Goal: Task Accomplishment & Management: Manage account settings

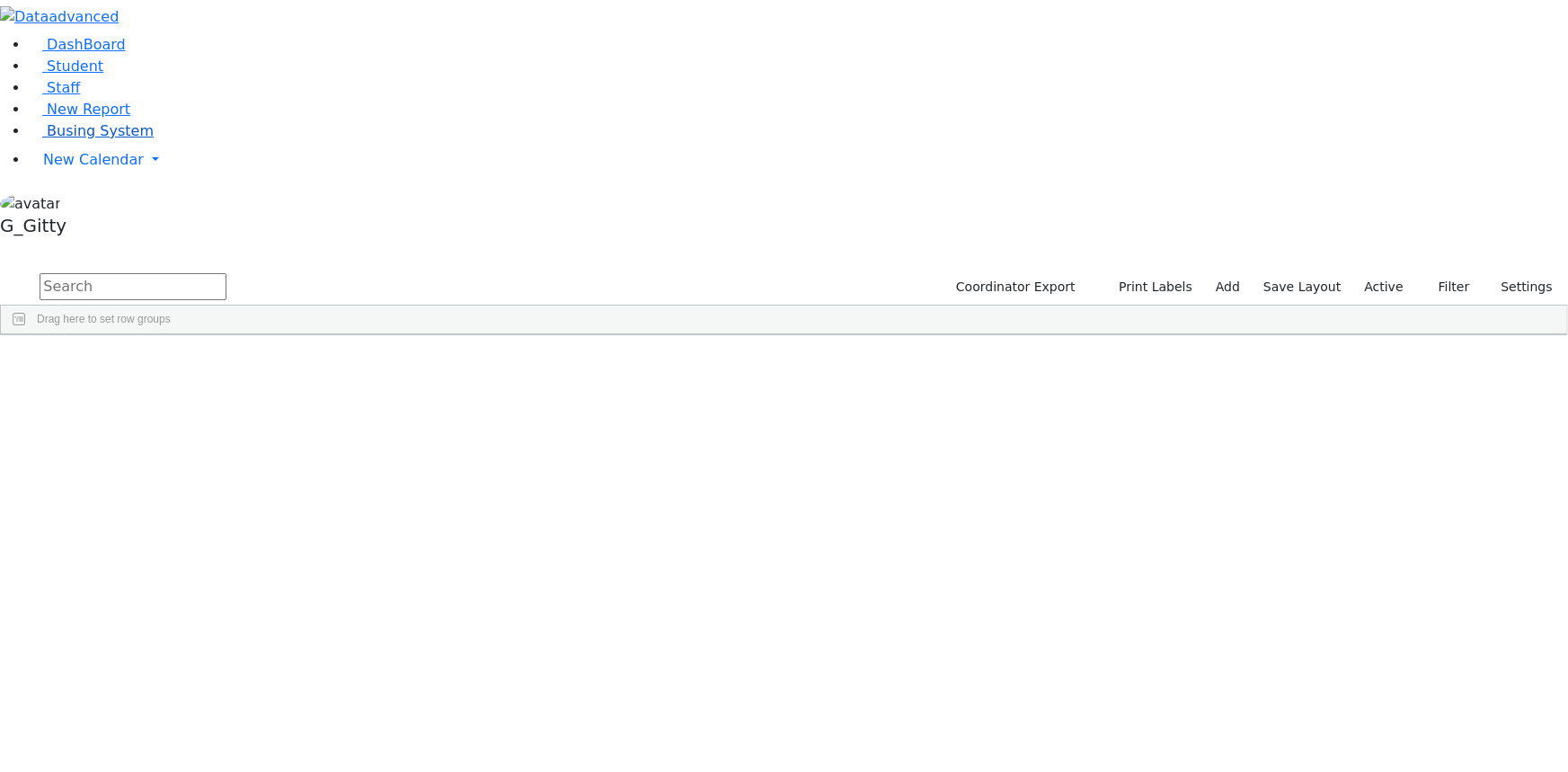
click at [78, 139] on span "Busing System" at bounding box center [100, 131] width 107 height 17
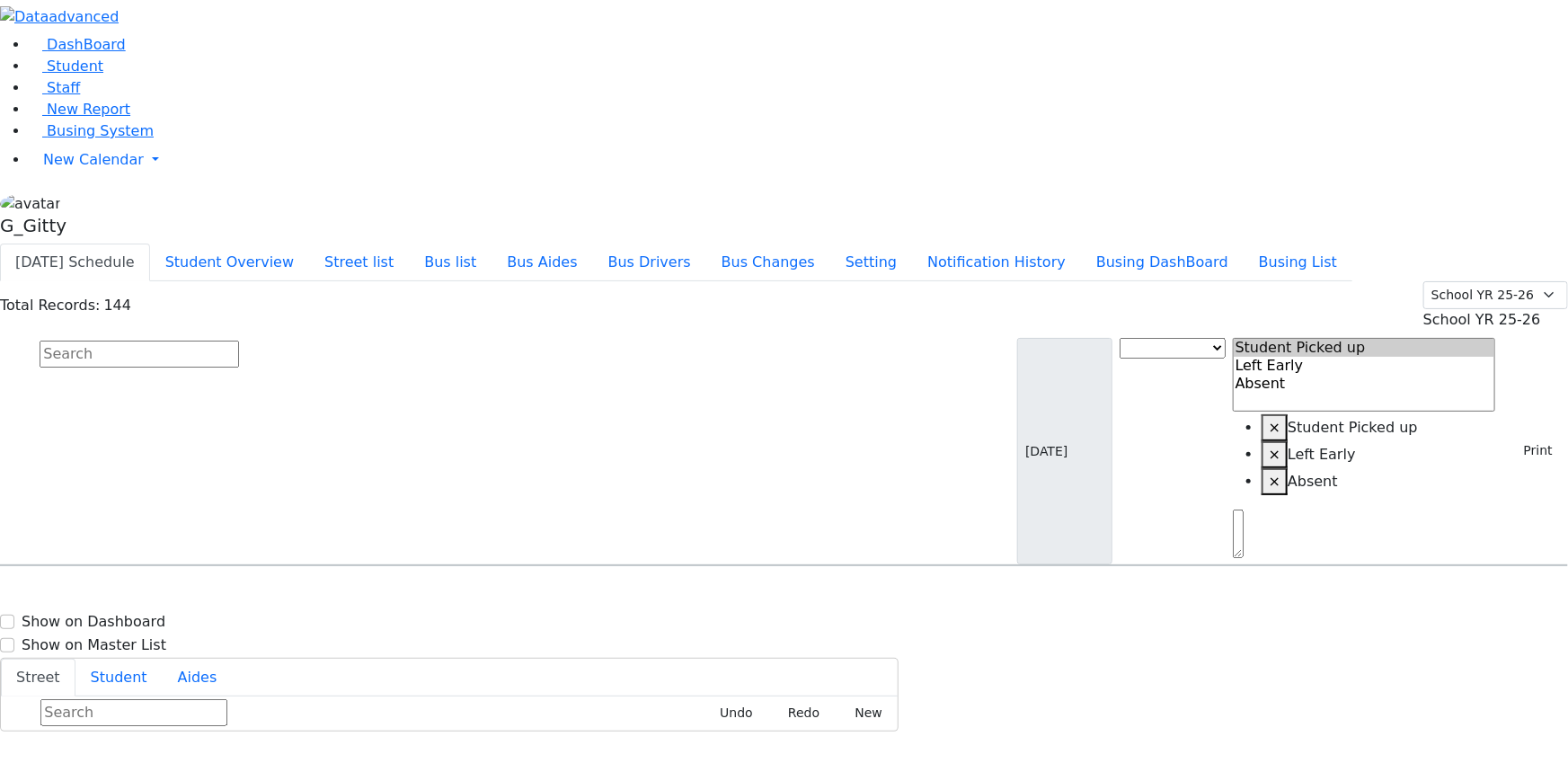
click at [239, 340] on input "text" at bounding box center [138, 354] width 199 height 27
type input "bruch"
click at [446, 594] on div "13 Dinev Rd. #301" at bounding box center [335, 616] width 223 height 45
select select
click at [446, 594] on div "13 Dinev Rd. #301" at bounding box center [335, 616] width 223 height 45
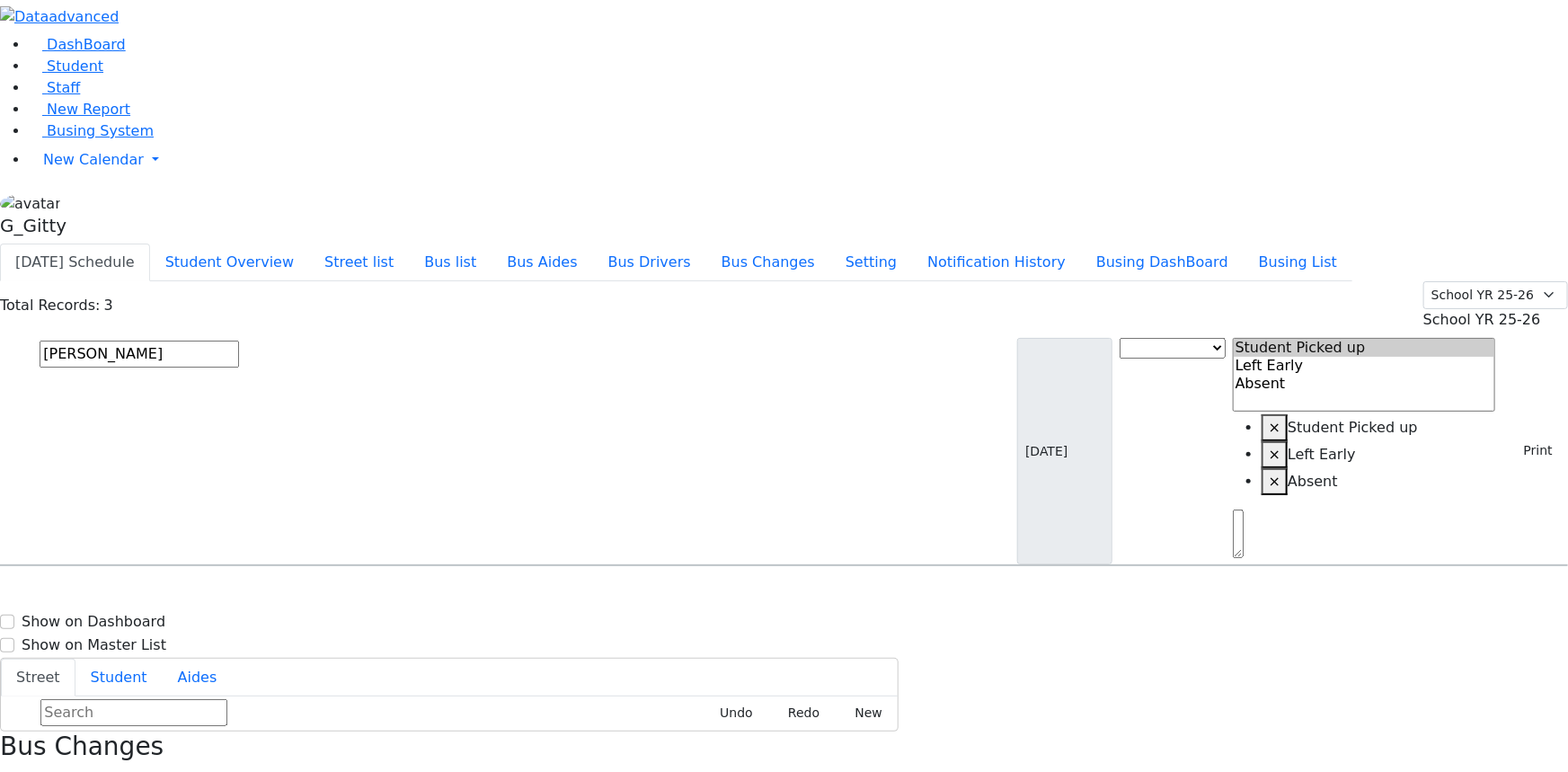
select select
drag, startPoint x: 1501, startPoint y: 738, endPoint x: 1499, endPoint y: 726, distance: 12.2
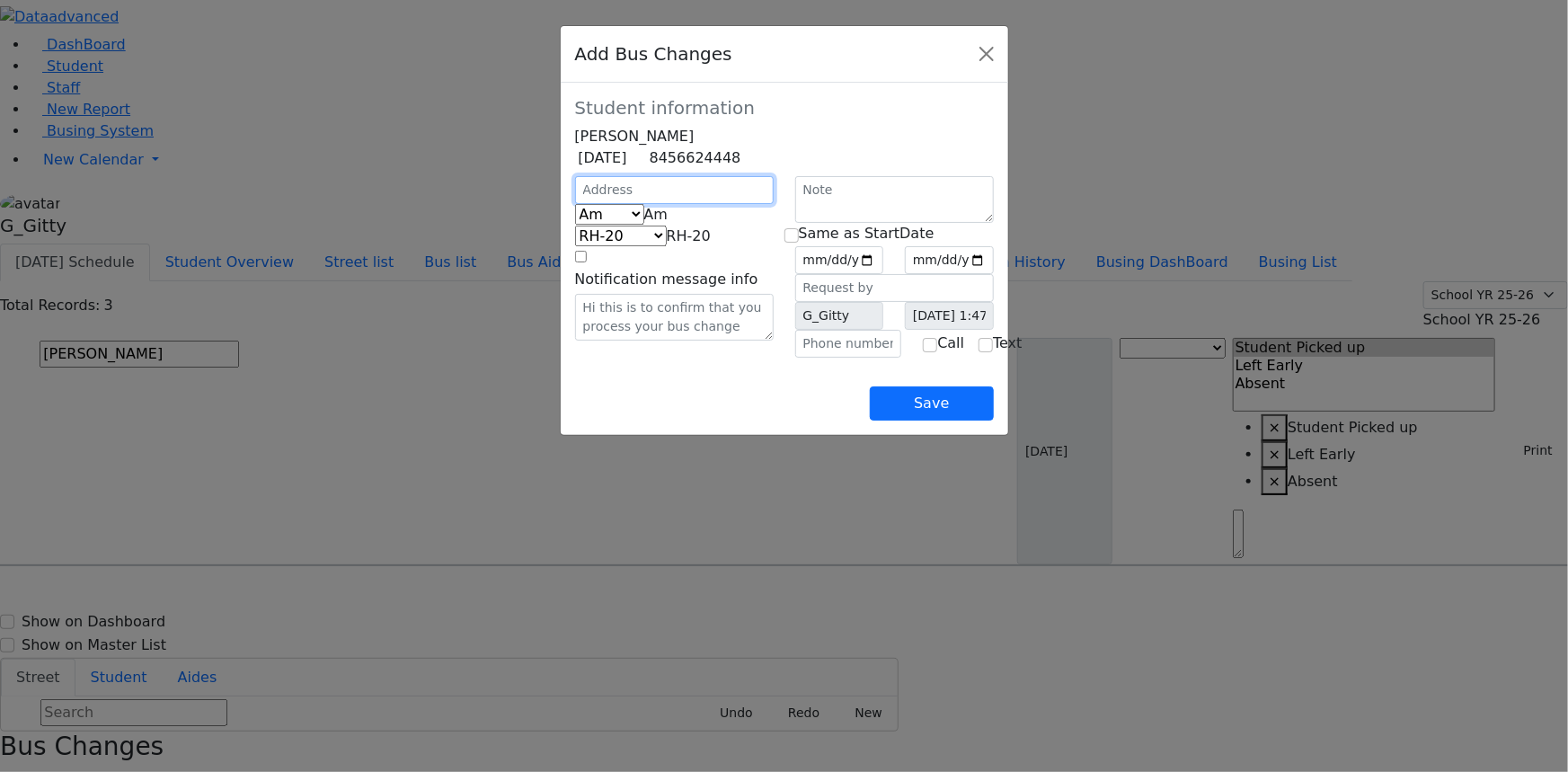
click at [658, 204] on input "text" at bounding box center [674, 190] width 198 height 28
type input "13 Dinev Road"
select select "396"
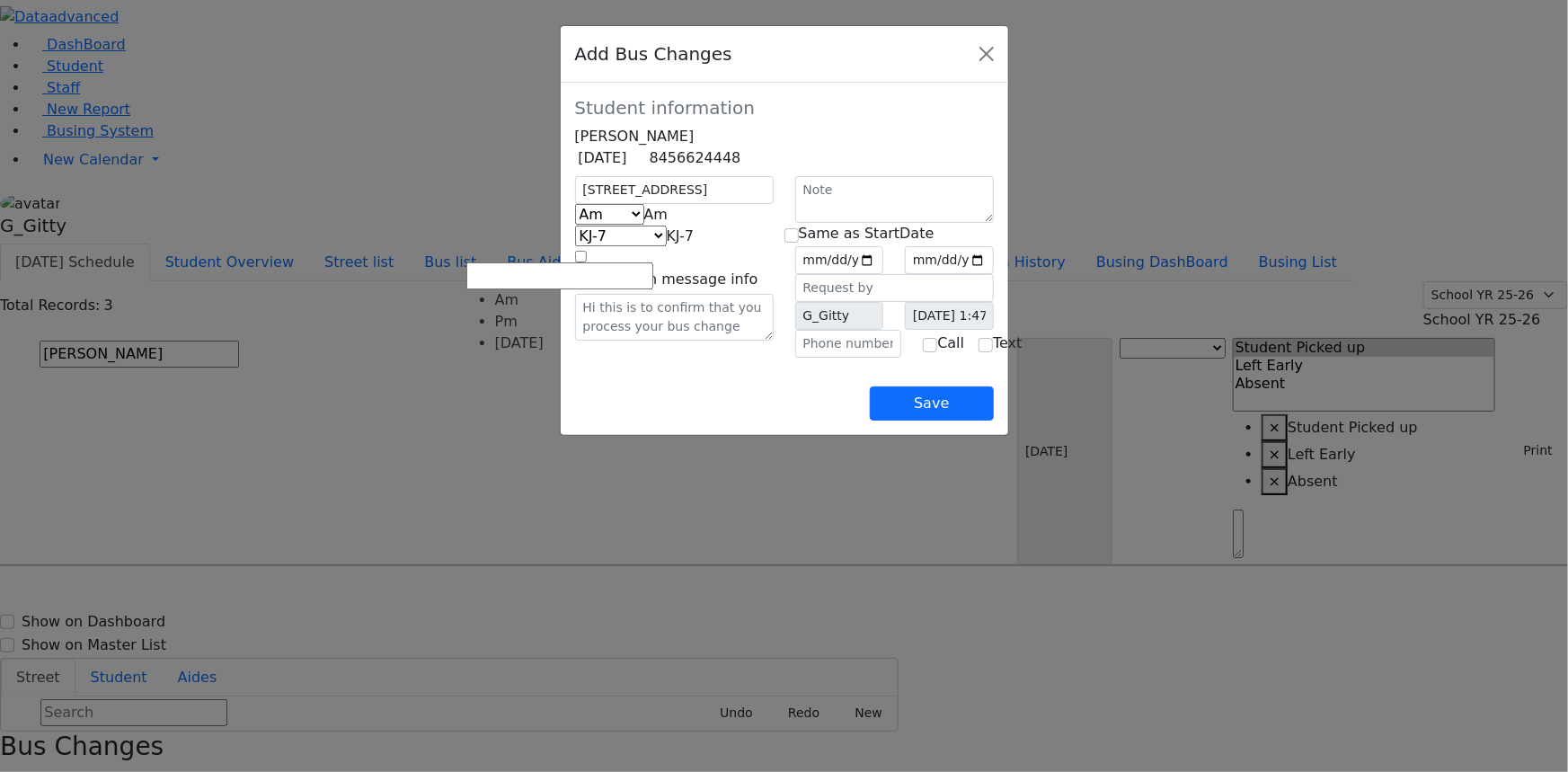
click at [668, 223] on b at bounding box center [668, 214] width 0 height 17
select select "2"
select select "398"
click at [845, 274] on input "date" at bounding box center [839, 259] width 89 height 28
click at [885, 274] on input "date" at bounding box center [839, 259] width 89 height 28
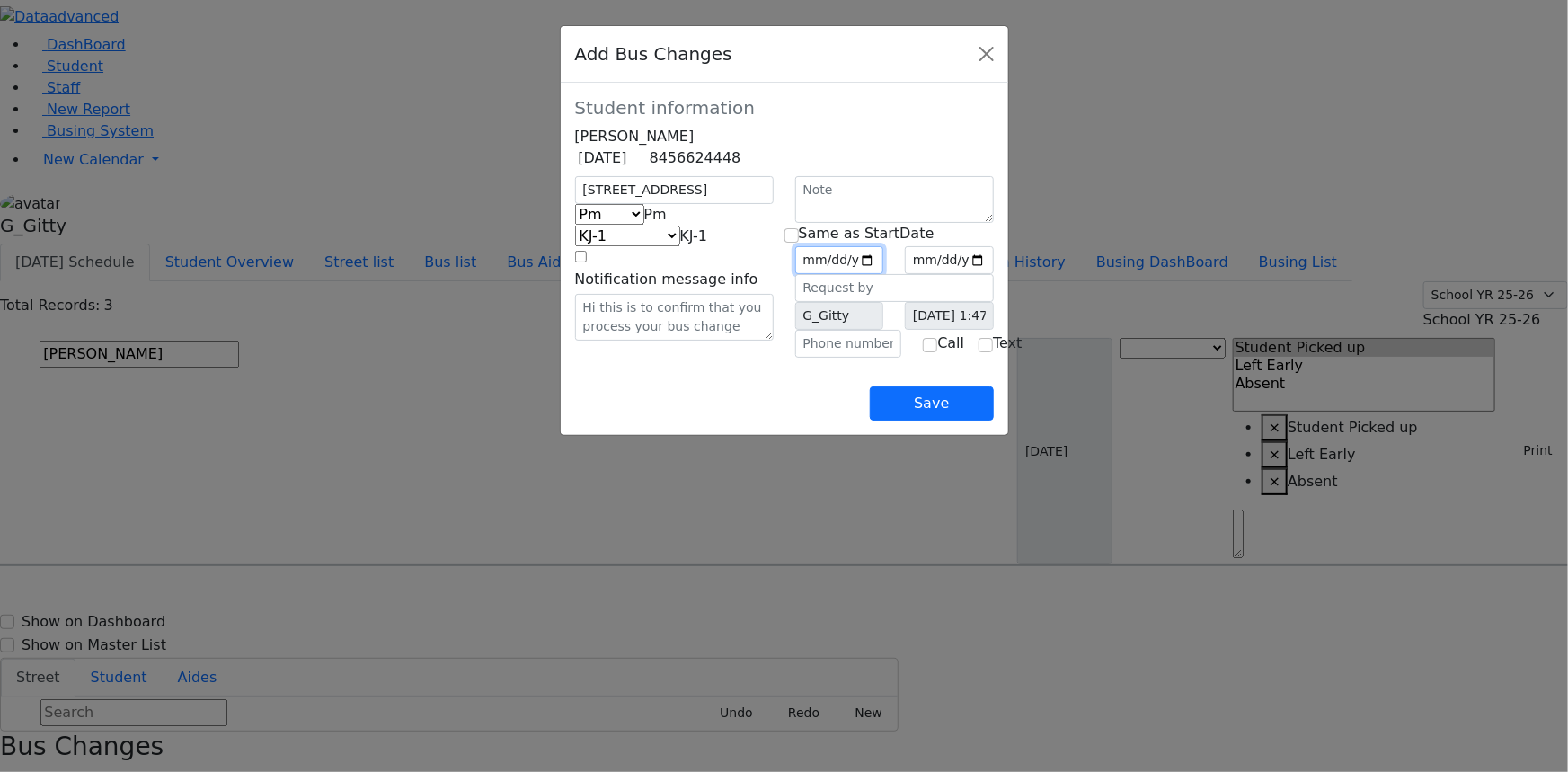
type input "2025-09-10"
drag, startPoint x: 978, startPoint y: 288, endPoint x: 954, endPoint y: 291, distance: 24.2
click at [974, 274] on input "date" at bounding box center [948, 259] width 89 height 28
click at [799, 243] on input "checkbox" at bounding box center [791, 234] width 14 height 14
checkbox input "true"
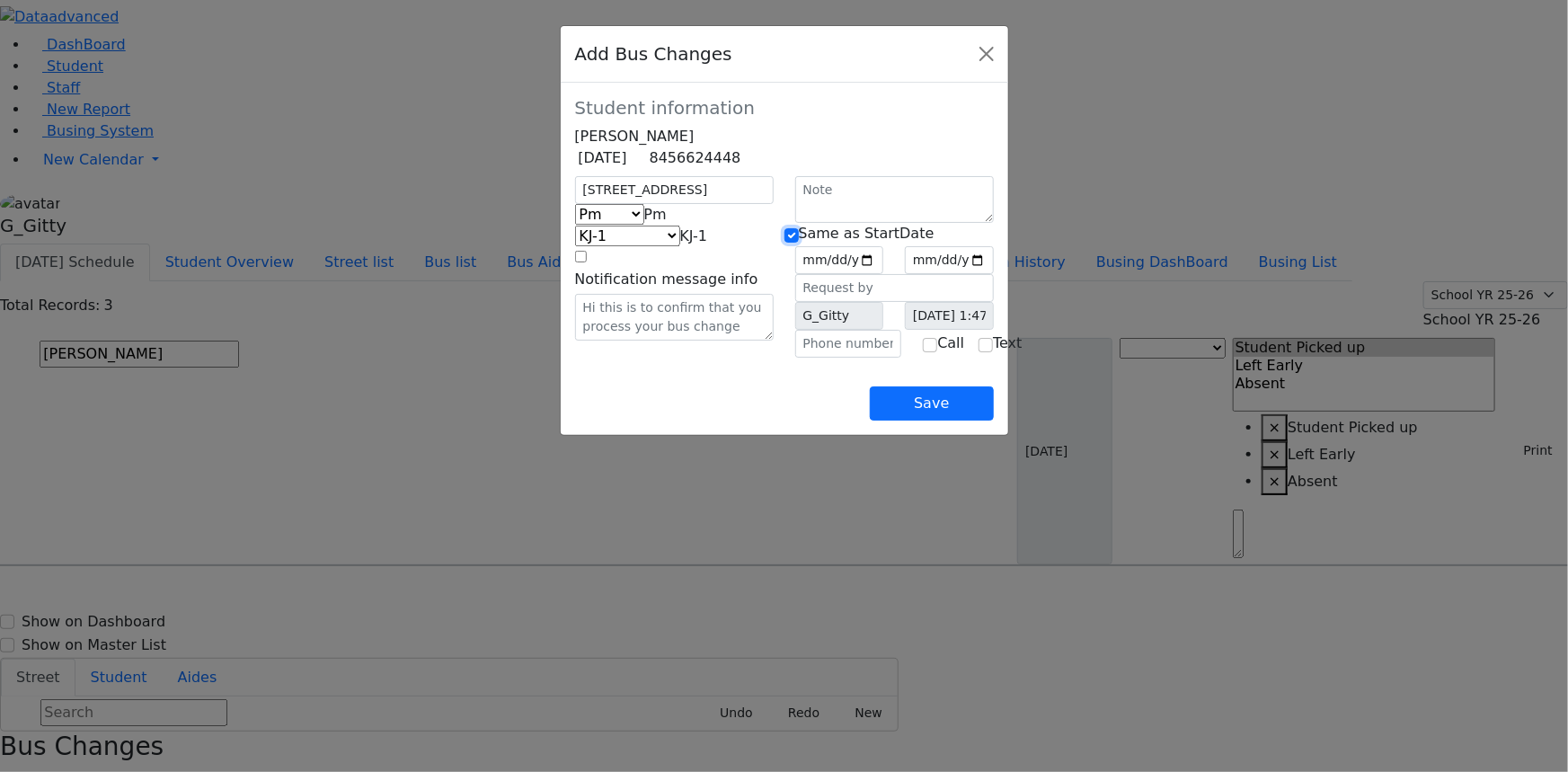
type input "2025-09-10"
click at [819, 357] on input "text" at bounding box center [848, 343] width 107 height 28
type input "(845) 662-4448"
click at [993, 420] on button "Save" at bounding box center [931, 403] width 123 height 34
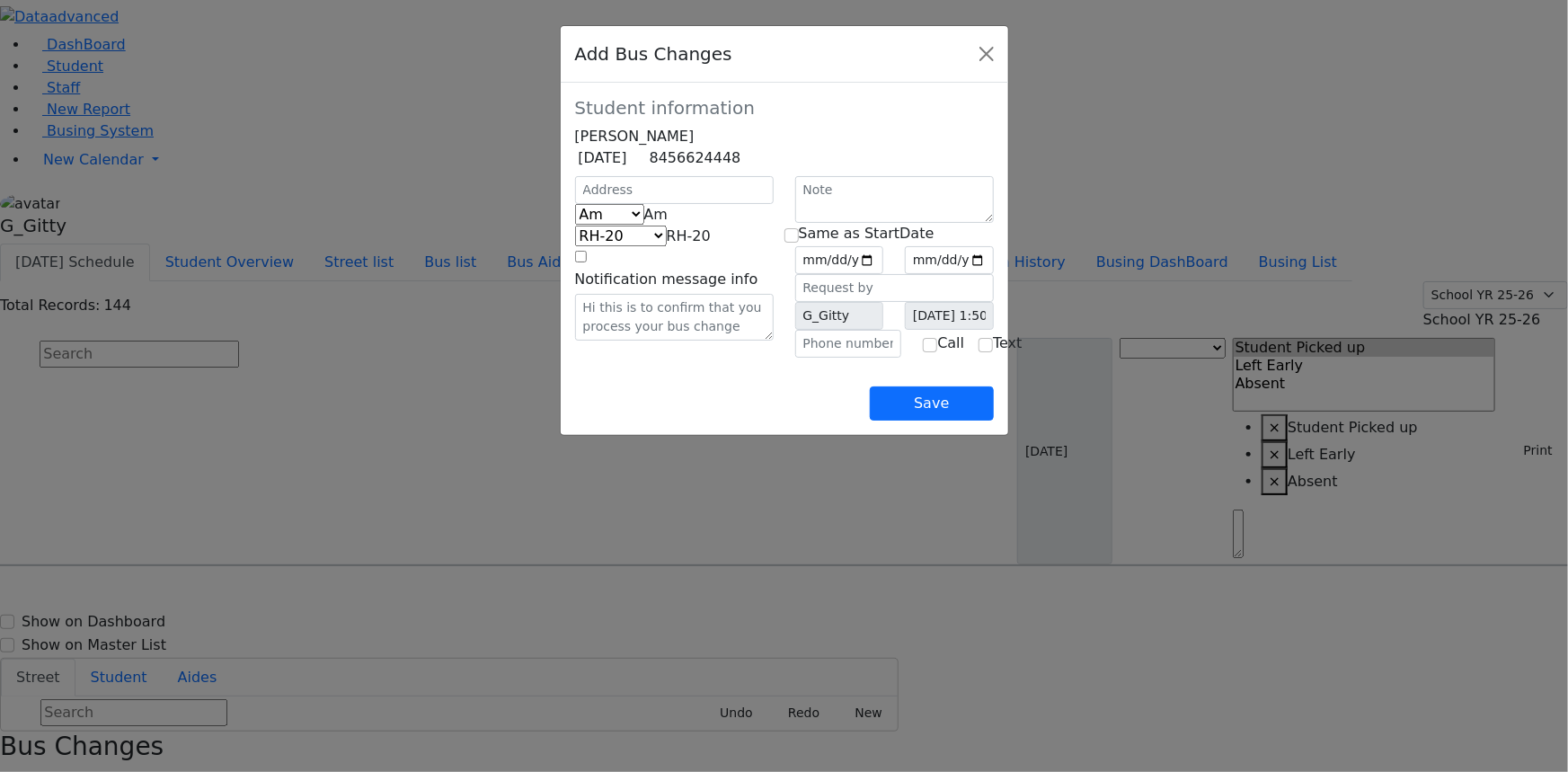
click at [1204, 631] on div "Add Bus Changes Student information Bruche Halberstam 6/6/2017 8456624448 Am Pm…" at bounding box center [784, 386] width 1568 height 772
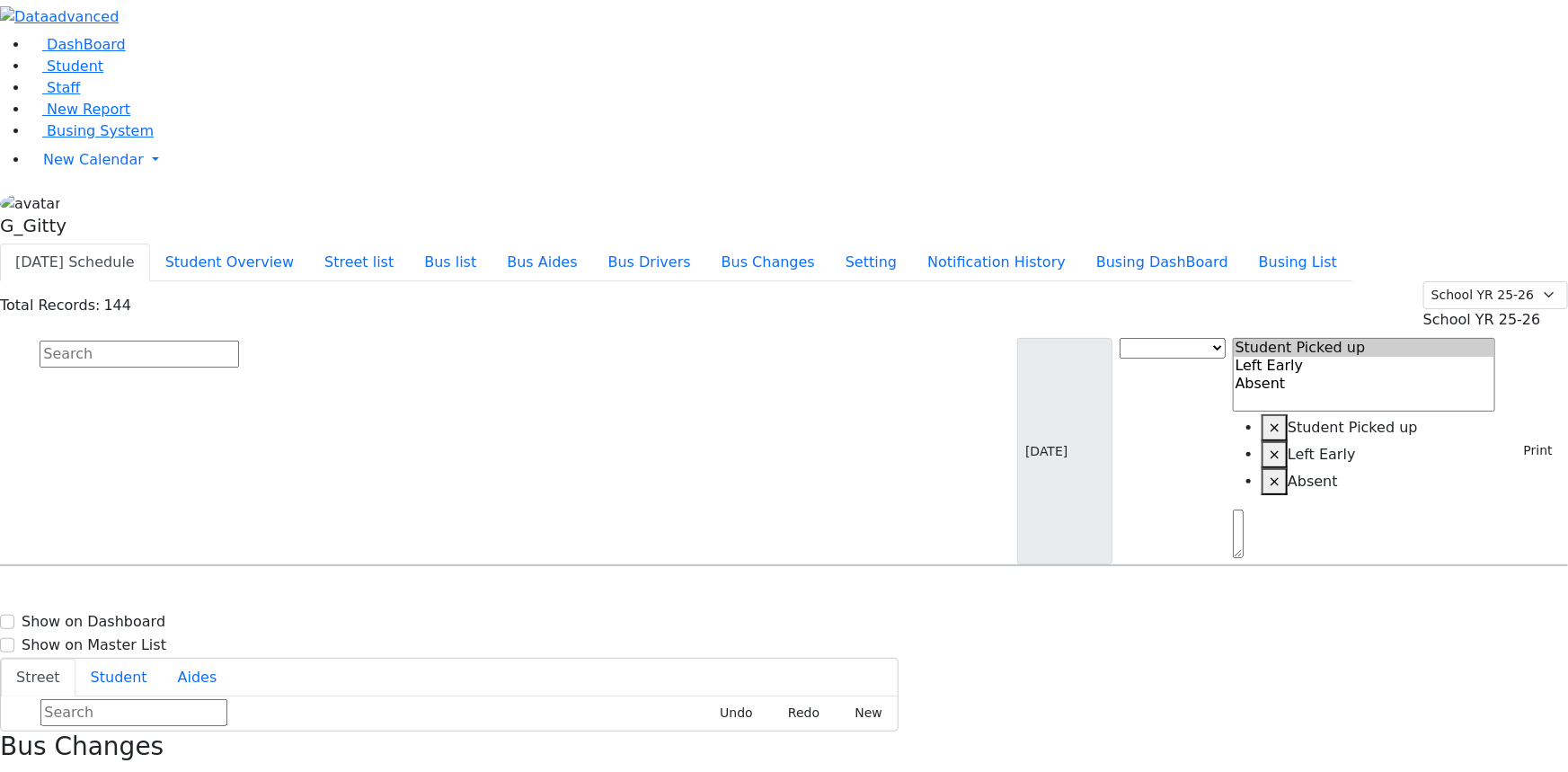
click at [239, 340] on input "text" at bounding box center [138, 354] width 199 height 27
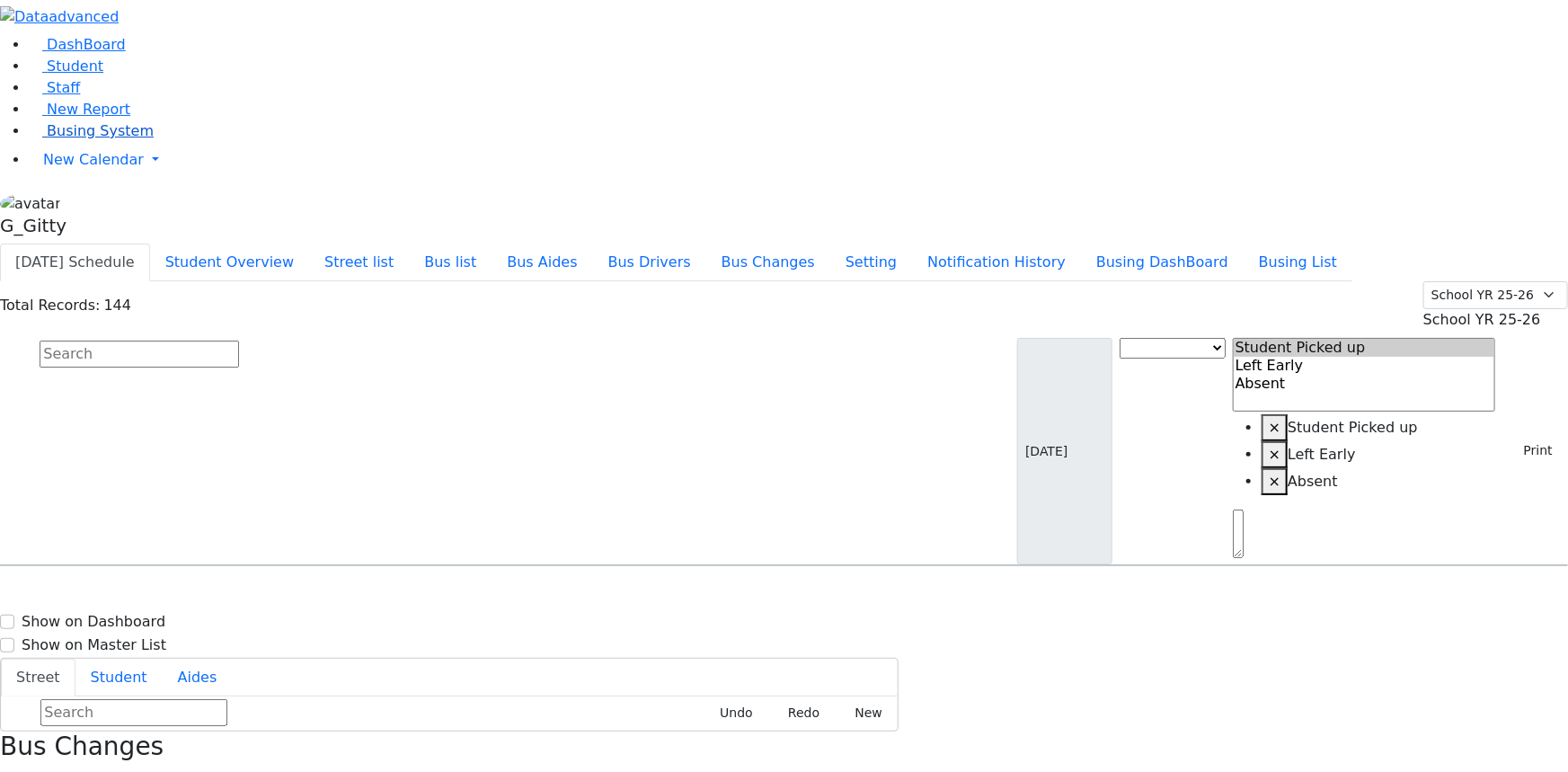
click at [103, 139] on span "Busing System" at bounding box center [100, 131] width 107 height 17
click at [309, 244] on button "Student Overview" at bounding box center [229, 263] width 159 height 38
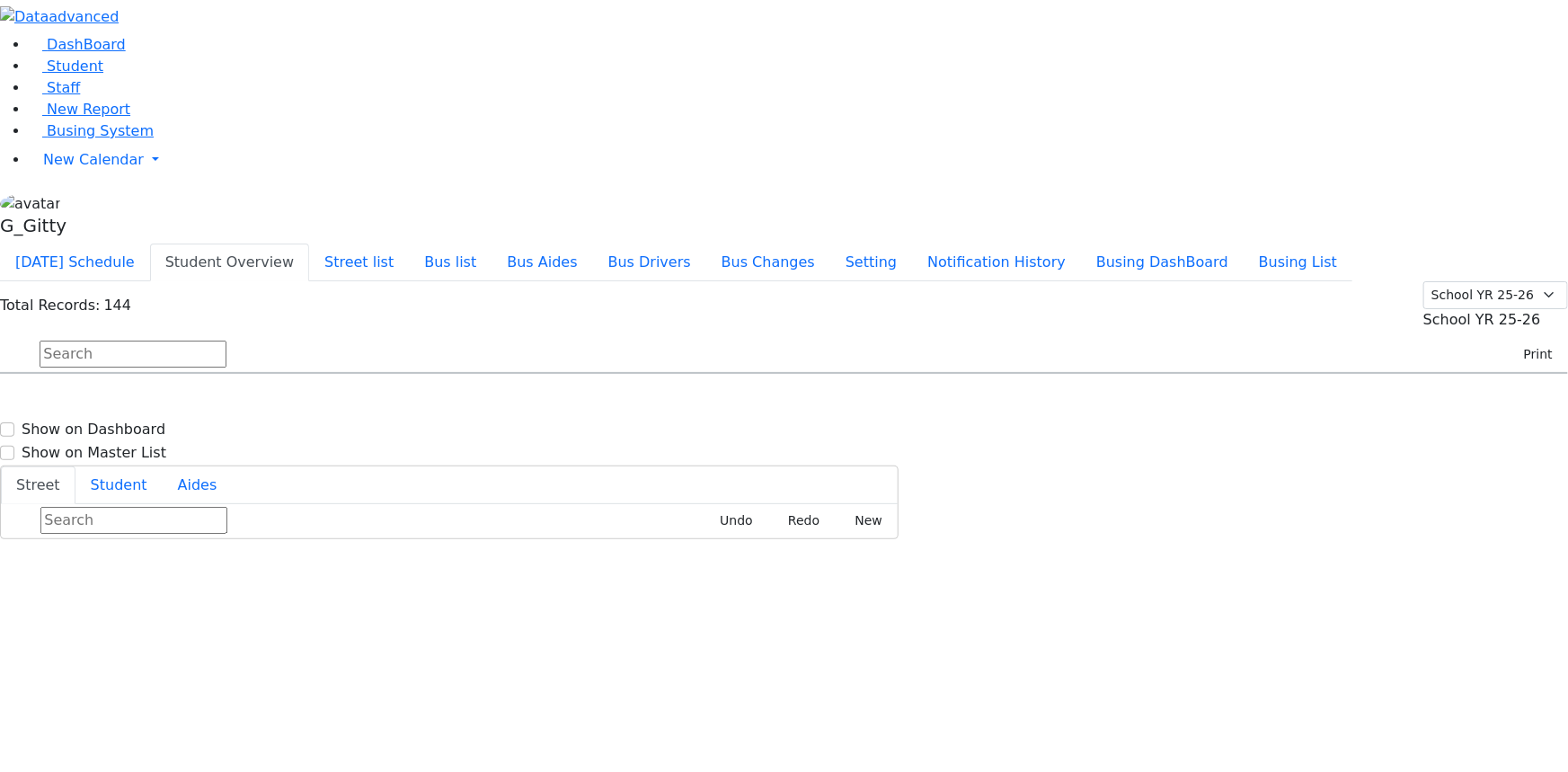
click at [227, 340] on input "text" at bounding box center [132, 354] width 187 height 27
type input "wein"
click at [144, 444] on span "Weinberger Naftuli 10/6/2010 8457828536" at bounding box center [77, 468] width 132 height 49
select select
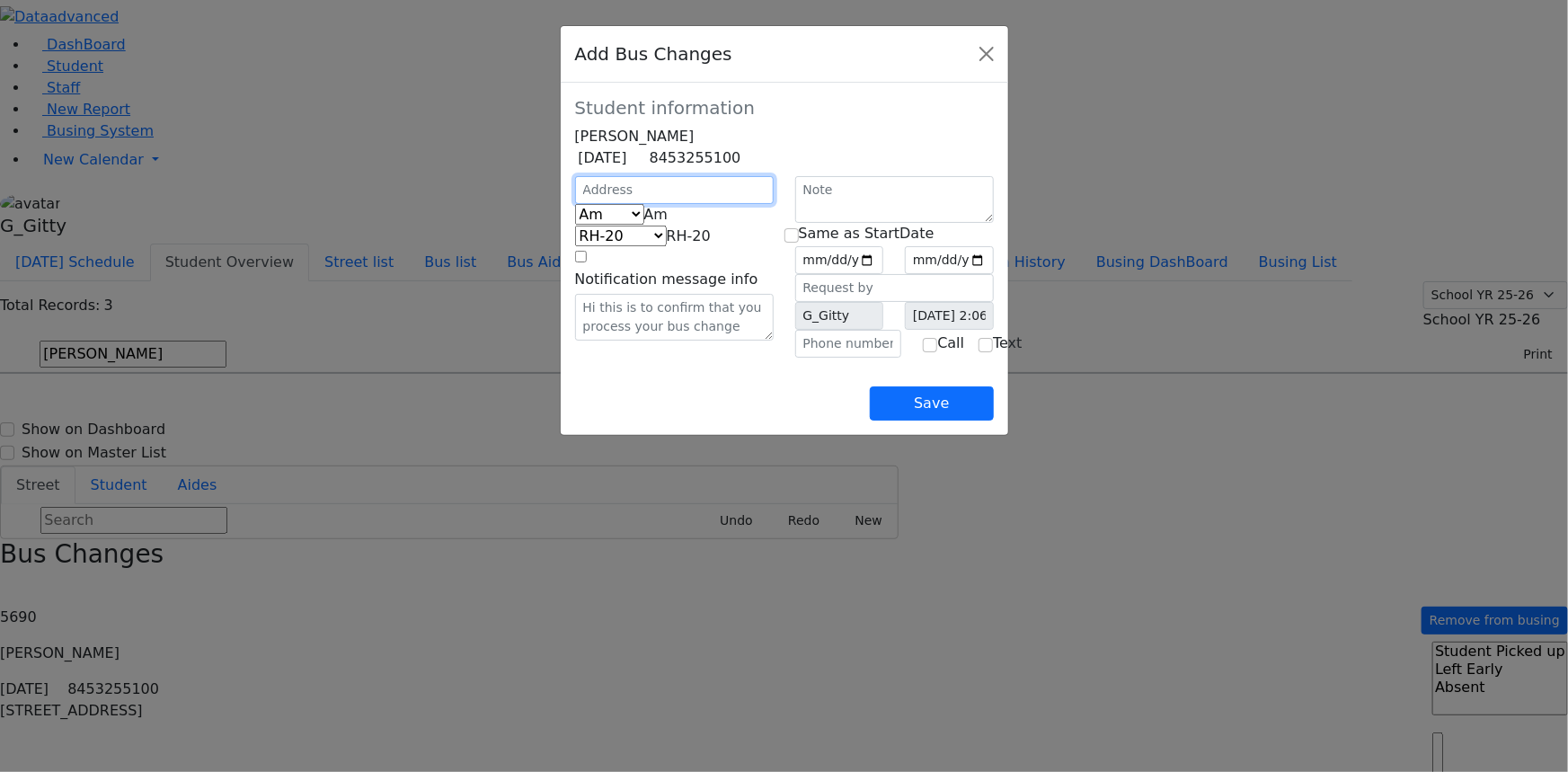
click at [580, 204] on input "text" at bounding box center [674, 190] width 198 height 28
click at [668, 223] on b at bounding box center [668, 214] width 0 height 17
select select "2"
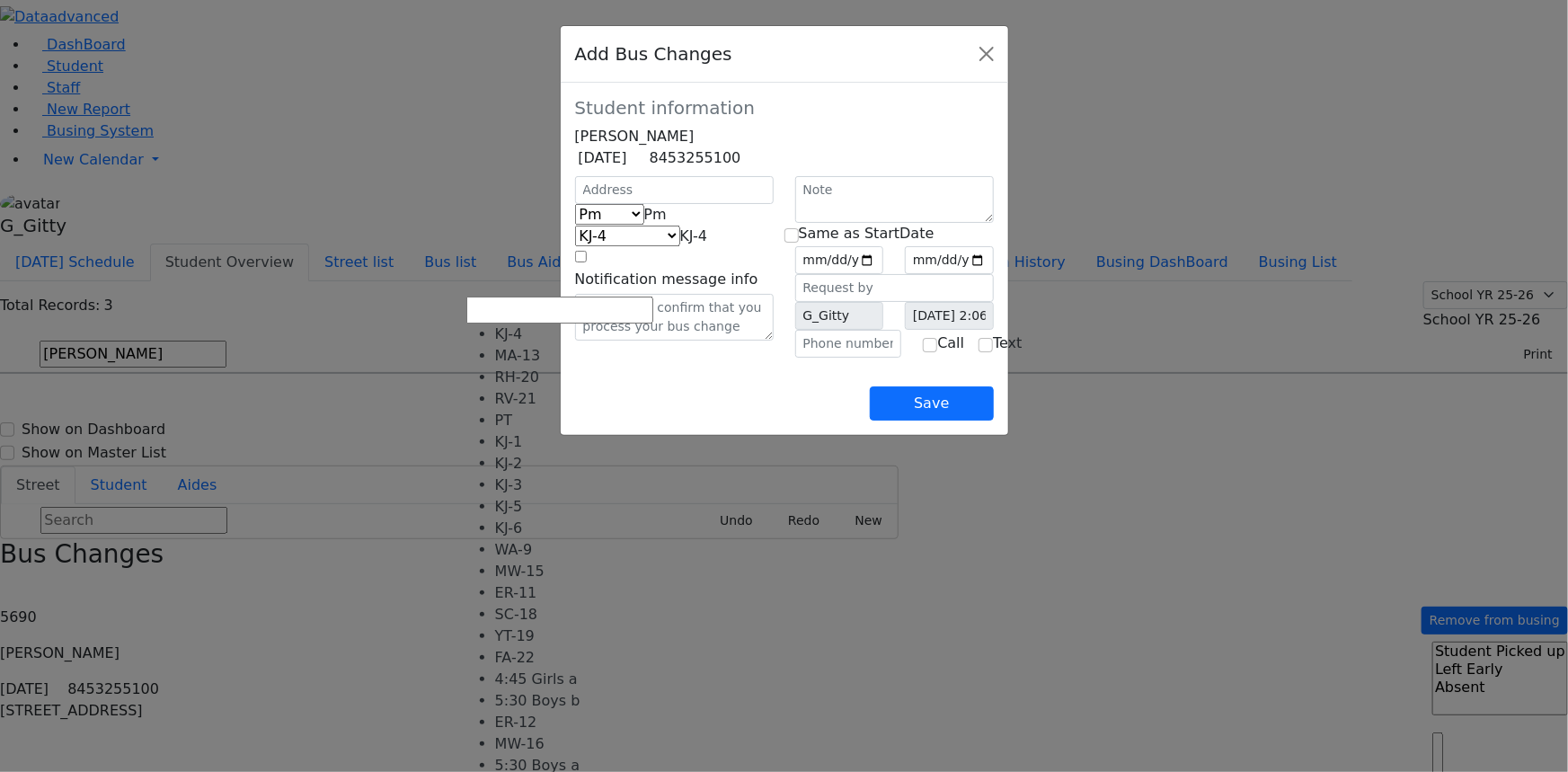
click at [707, 244] on span at bounding box center [707, 236] width 0 height 17
select select "372"
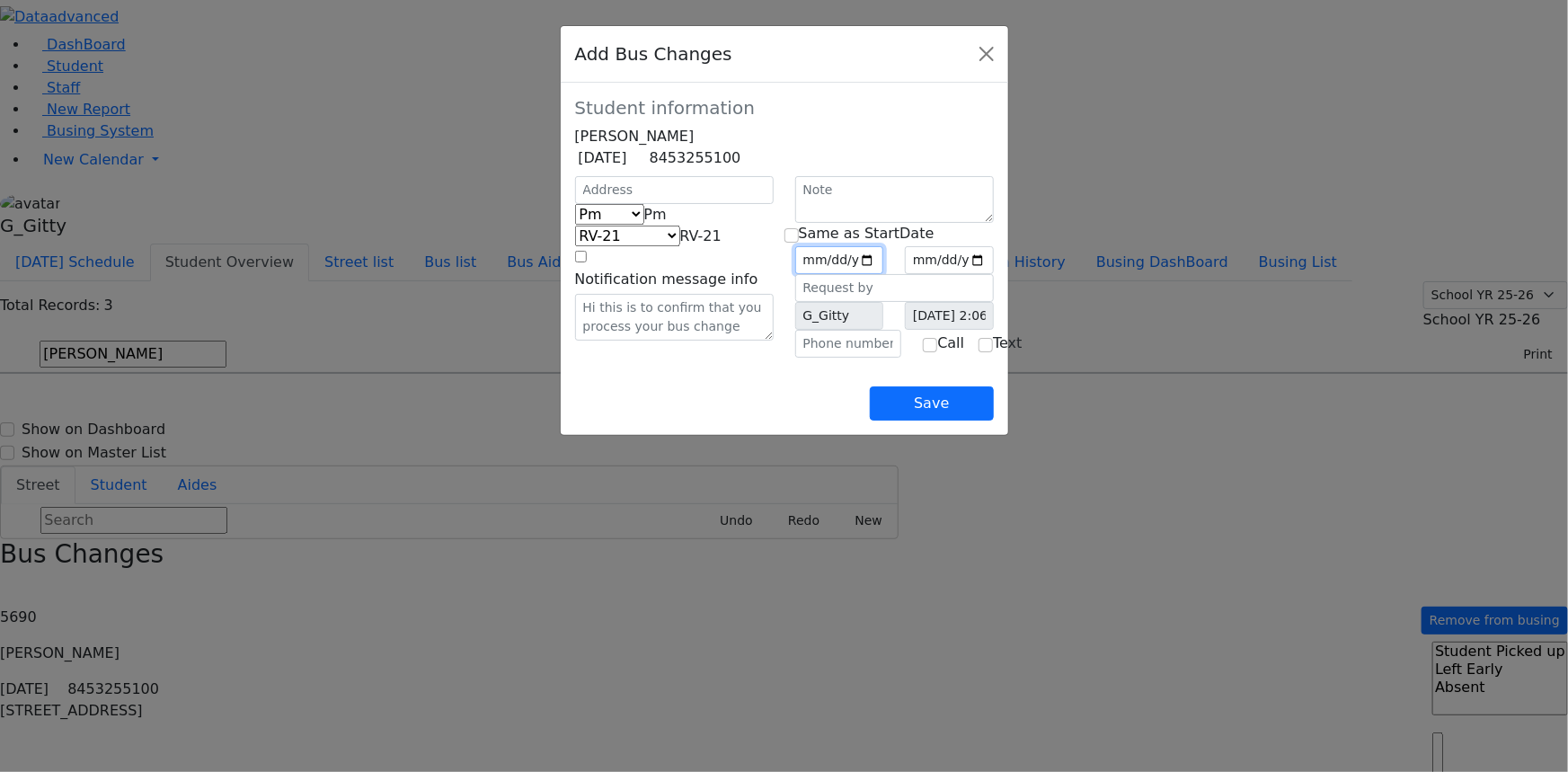
click at [849, 274] on input "date" at bounding box center [839, 259] width 89 height 28
click at [885, 274] on input "date" at bounding box center [839, 259] width 89 height 28
type input "2025-09-10"
click at [994, 274] on input "date" at bounding box center [948, 259] width 89 height 28
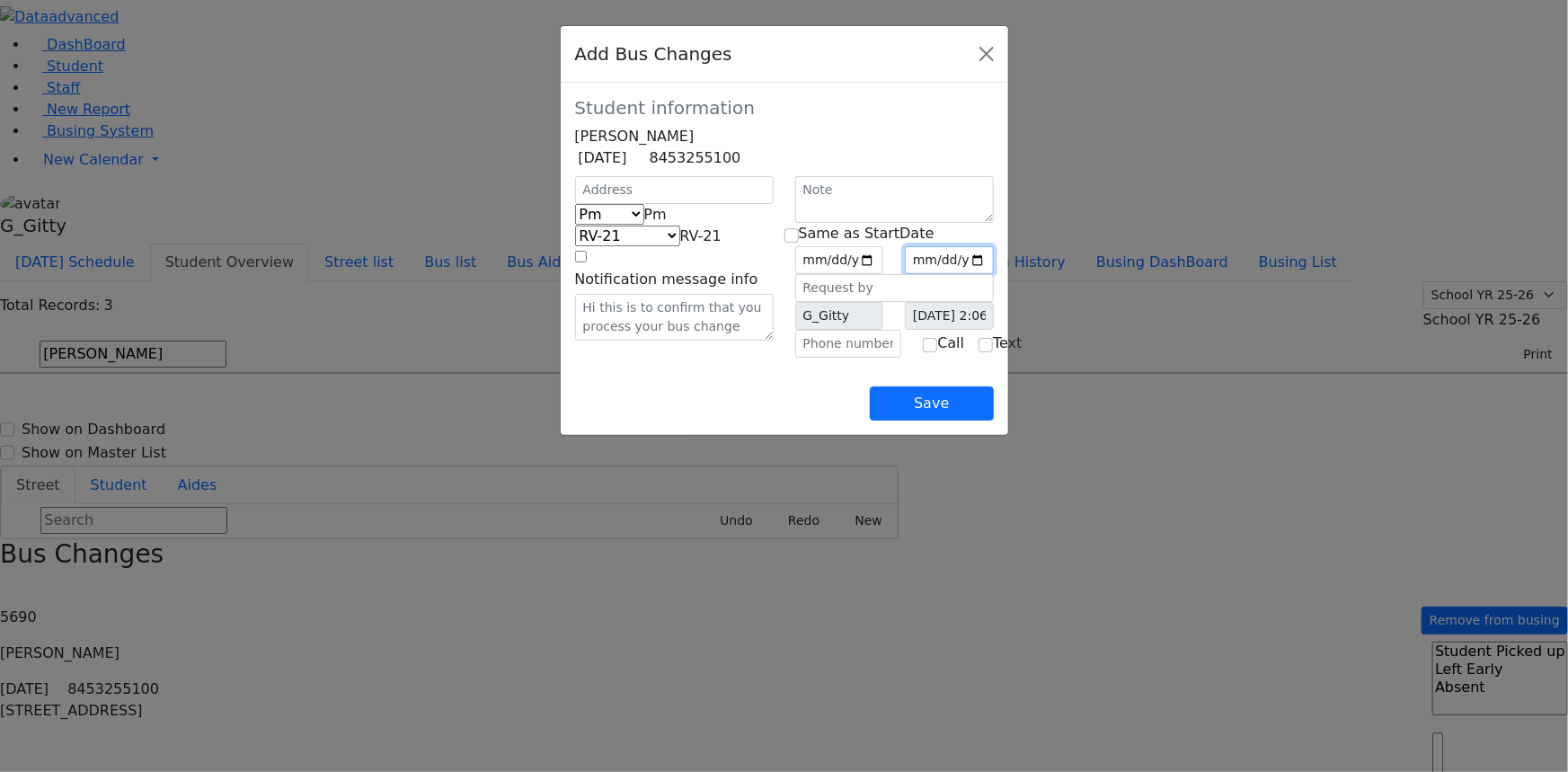
click at [994, 274] on input "date" at bounding box center [948, 259] width 89 height 28
click at [797, 243] on input "checkbox" at bounding box center [791, 234] width 14 height 14
checkbox input "true"
type input "2025-09-10"
click at [993, 420] on button "Save" at bounding box center [931, 403] width 123 height 34
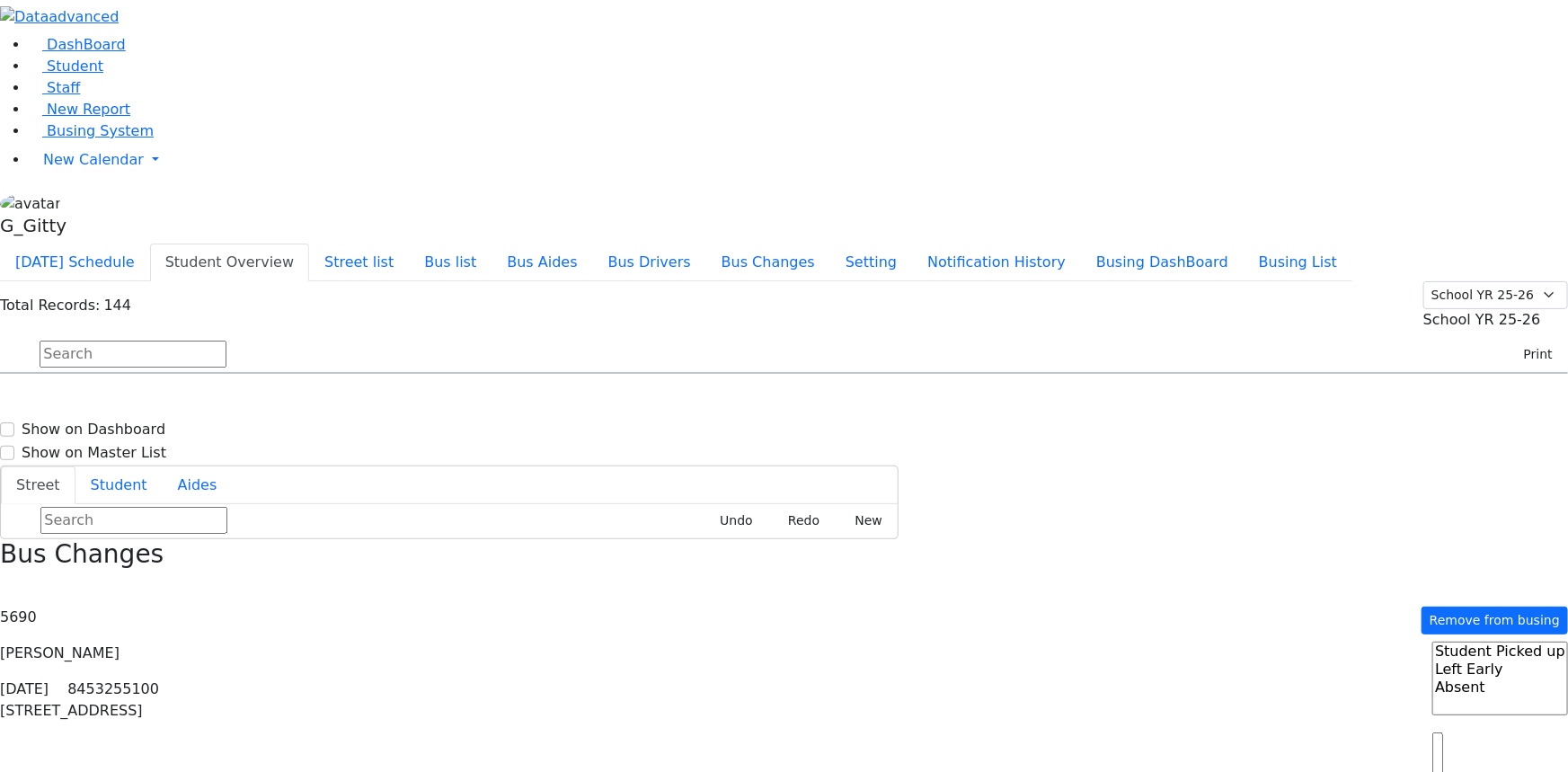
click at [227, 340] on input "text" at bounding box center [132, 354] width 187 height 27
drag, startPoint x: 1429, startPoint y: 288, endPoint x: 1438, endPoint y: 344, distance: 56.7
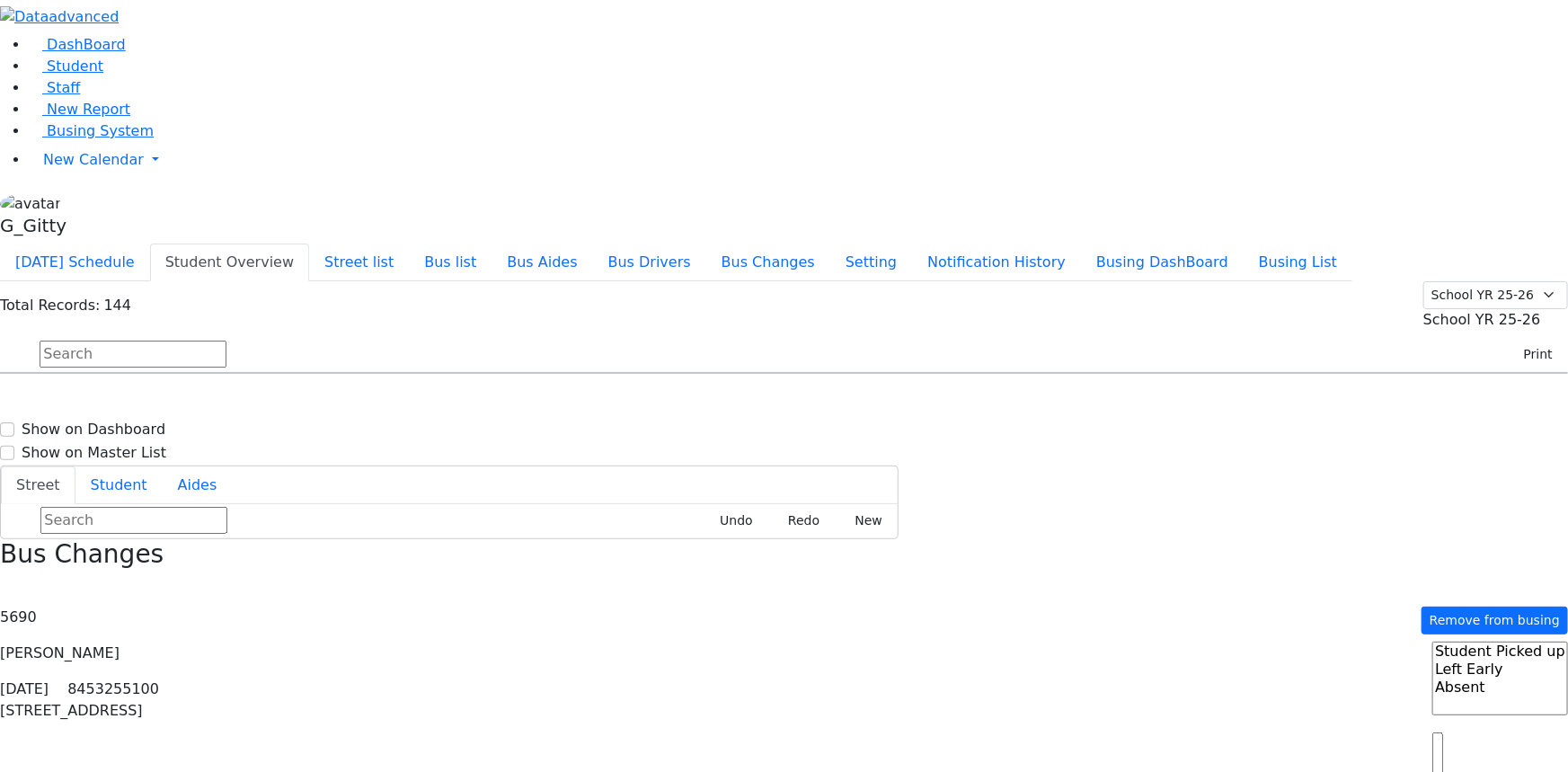
click at [227, 340] on input "text" at bounding box center [132, 354] width 187 height 27
drag, startPoint x: 301, startPoint y: 119, endPoint x: 302, endPoint y: 129, distance: 10.0
click at [227, 340] on input "text" at bounding box center [132, 354] width 187 height 27
type input "appel"
click at [144, 444] on h6 "Appel Shimon" at bounding box center [77, 453] width 132 height 17
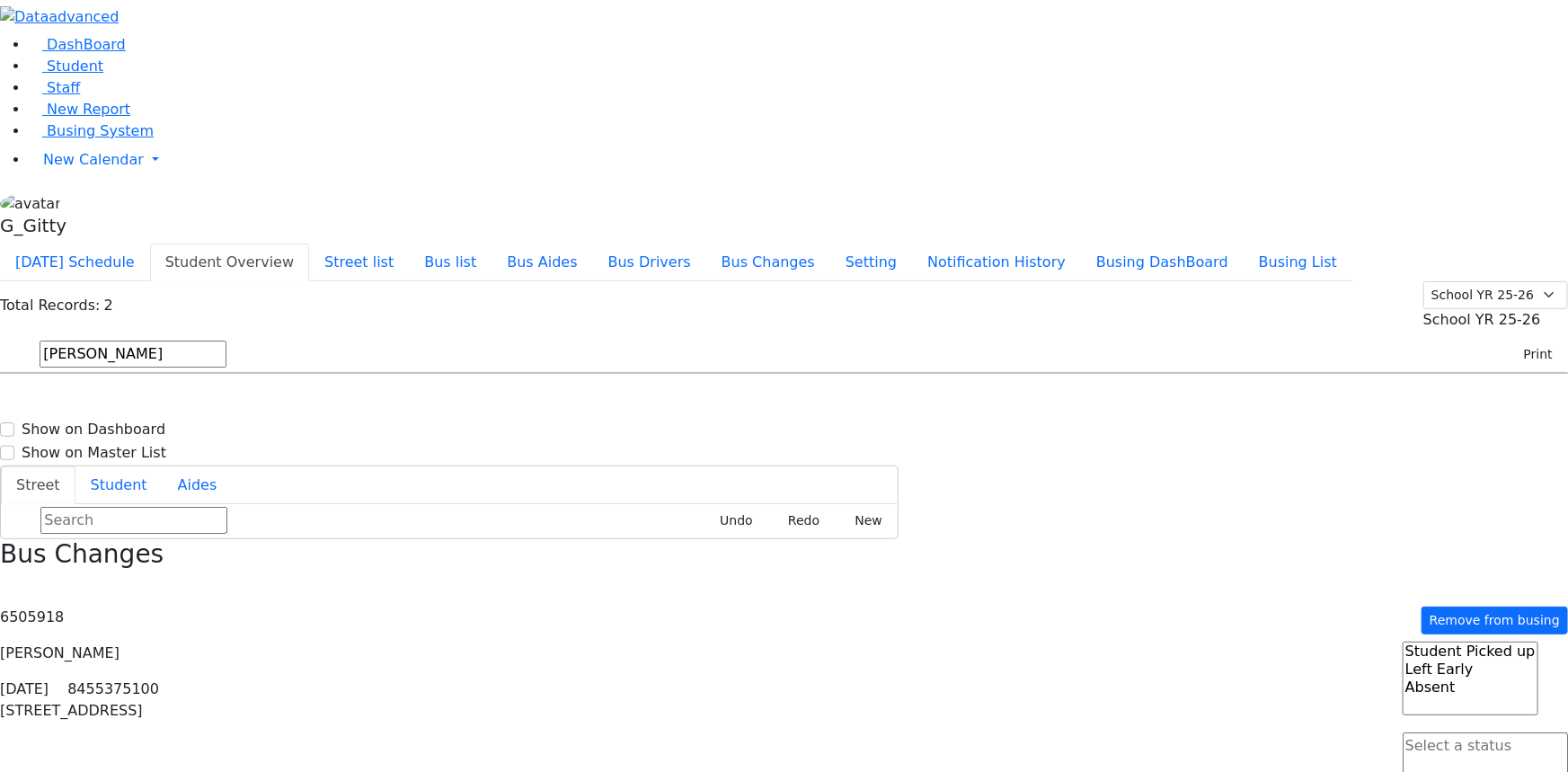
click at [1456, 732] on textarea "Search" at bounding box center [1485, 756] width 165 height 49
select select "1"
click at [227, 340] on input "appel" at bounding box center [132, 354] width 187 height 27
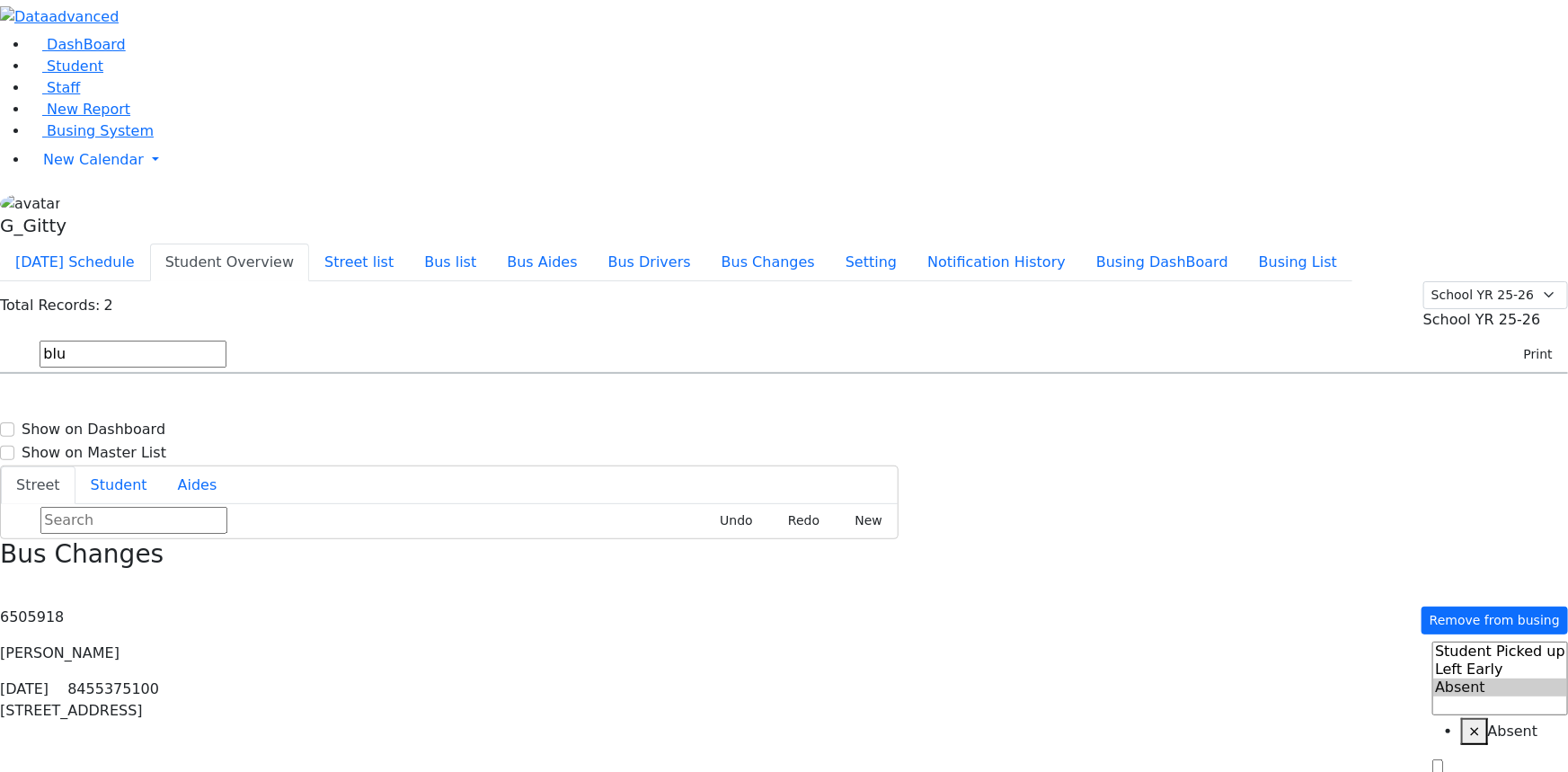
type input "blu"
click at [695, 399] on div "KJ-8 8 Zenta Rd. #101 - 8454215252" at bounding box center [580, 423] width 231 height 49
click at [1415, 767] on span at bounding box center [1485, 776] width 165 height 17
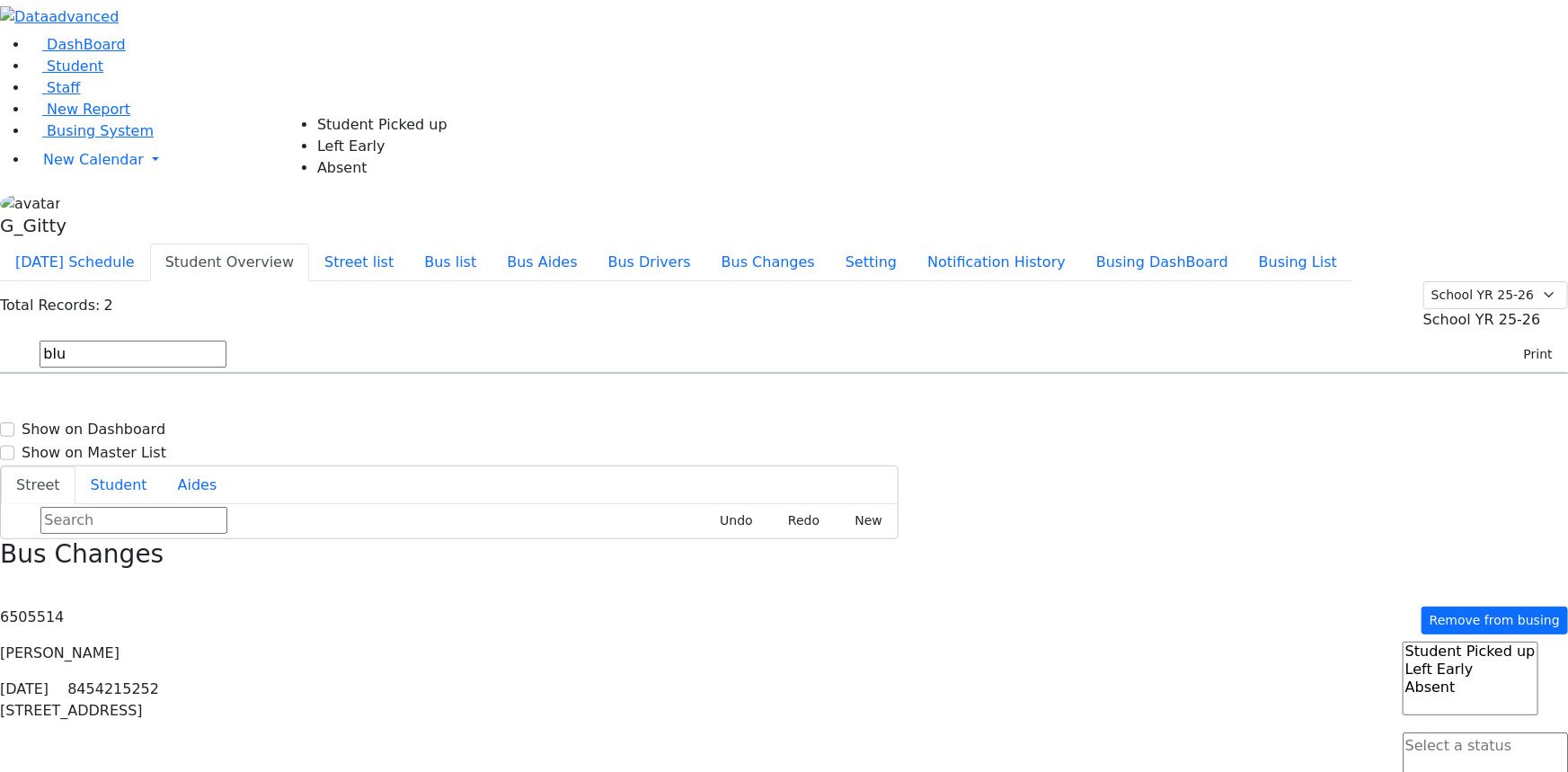
select select "1"
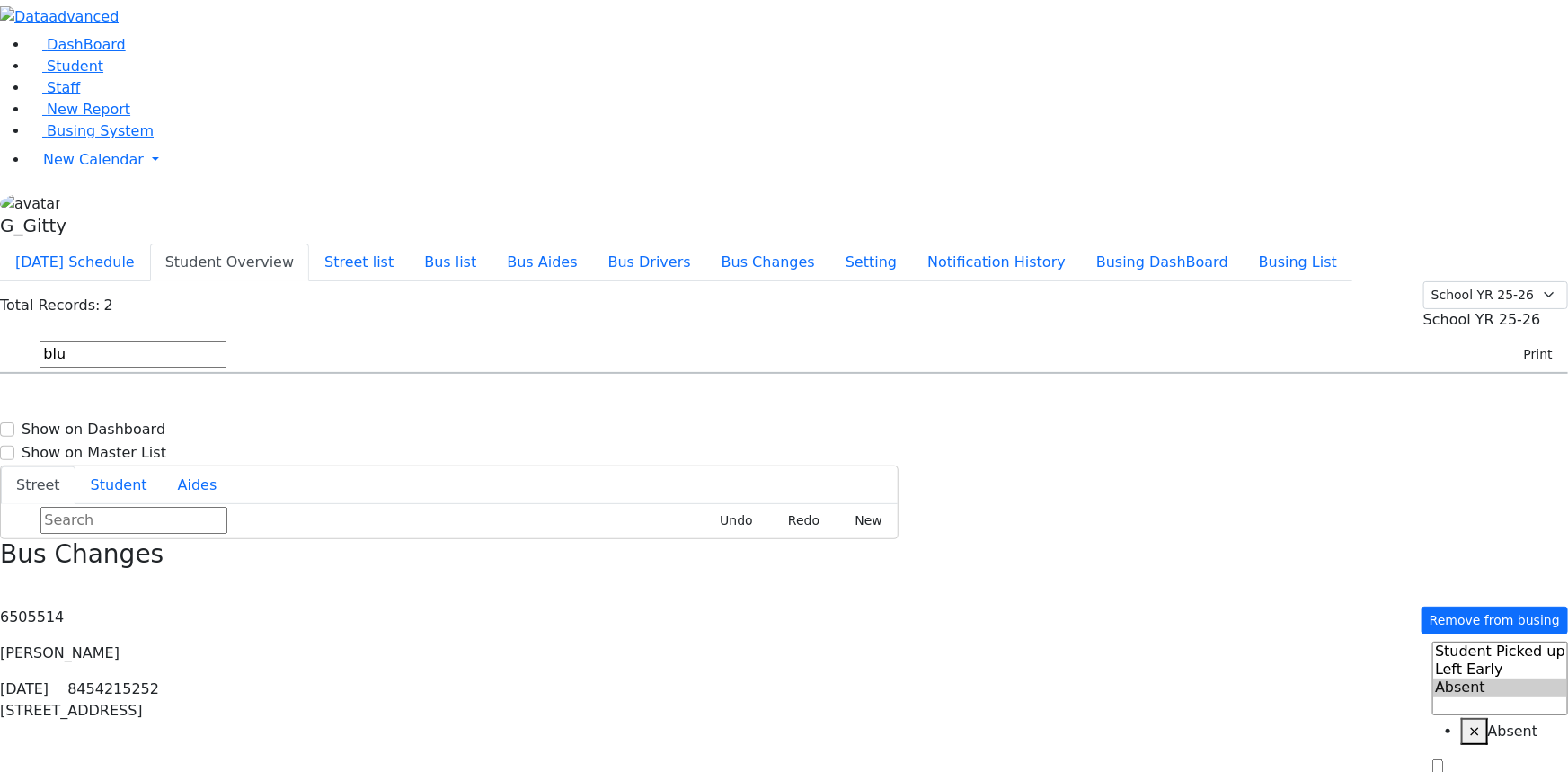
click at [227, 340] on input "blu" at bounding box center [132, 354] width 187 height 27
type input "b"
type input "k"
type input "leah frie"
click at [197, 373] on div "Student information" at bounding box center [104, 386] width 186 height 28
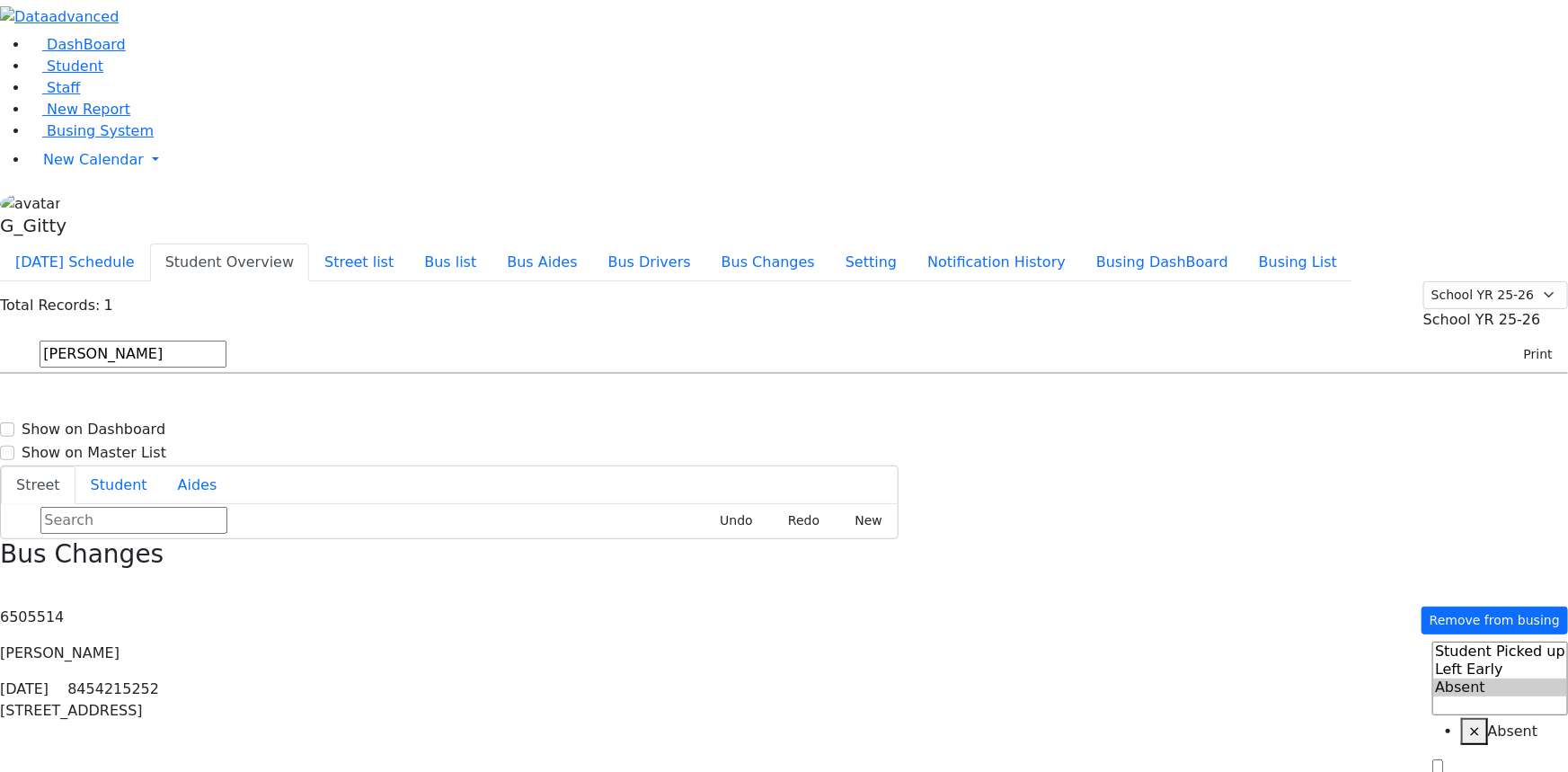
click at [668, 401] on div "KJ-5 14 Prag Blvd. #304 - 8457748740" at bounding box center [558, 423] width 223 height 45
click at [1417, 767] on span at bounding box center [1485, 776] width 165 height 17
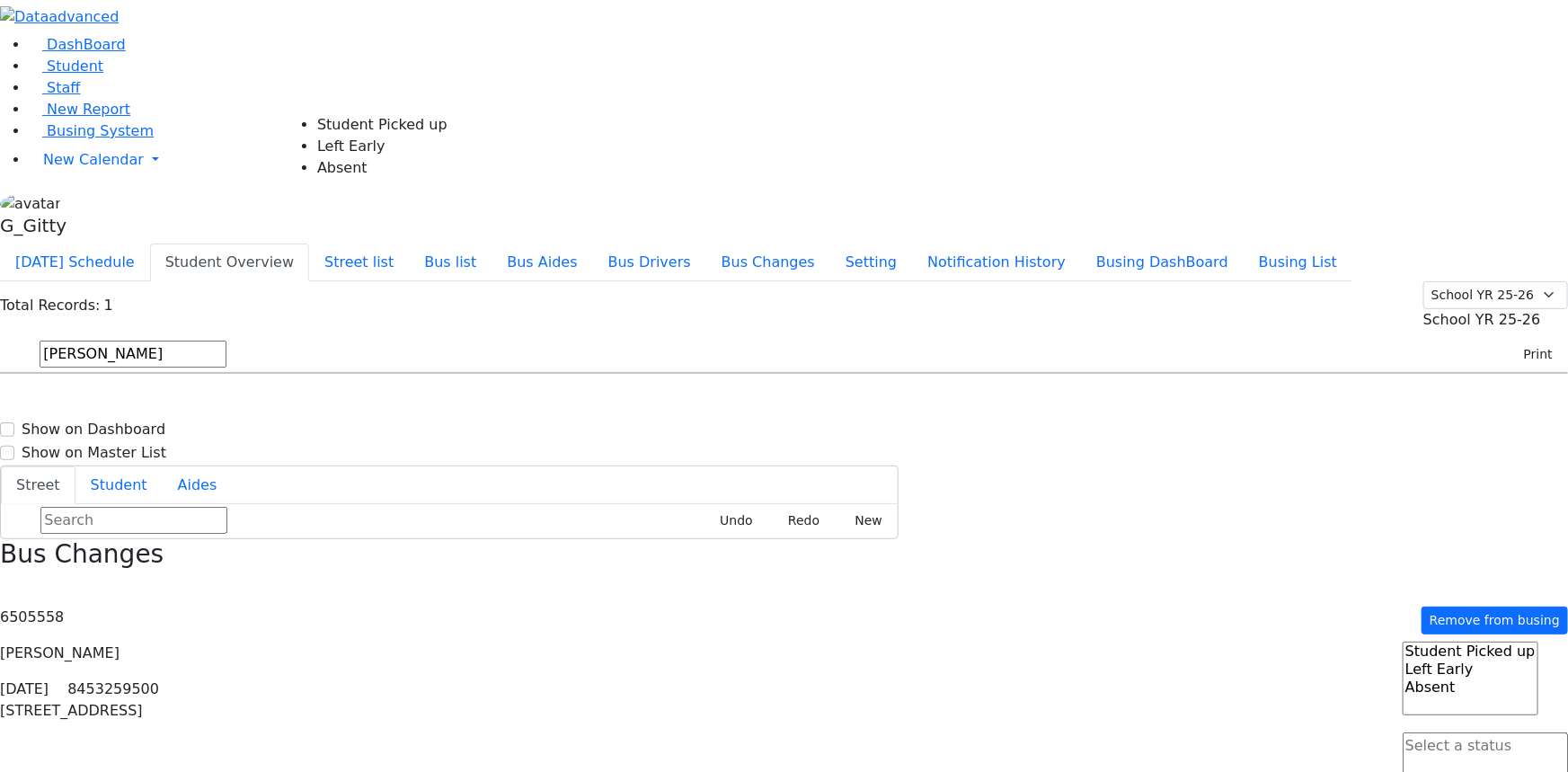
select select "1"
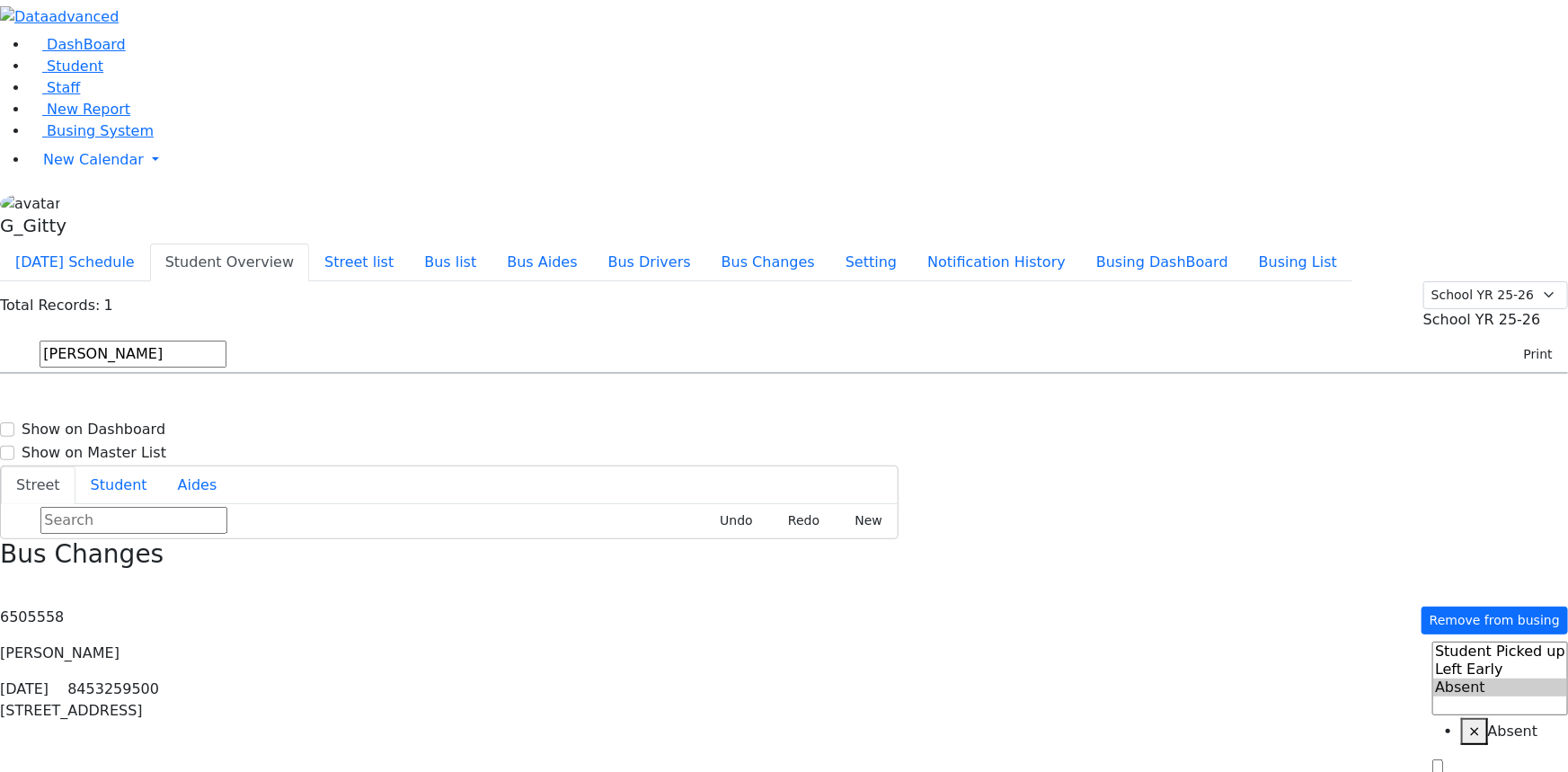
click at [227, 340] on input "leah frie" at bounding box center [132, 354] width 187 height 27
type input "l"
type input "kola"
click at [446, 401] on div "20 Hilltop Rd" at bounding box center [335, 423] width 223 height 45
click at [1497, 732] on textarea "Search" at bounding box center [1485, 756] width 165 height 49
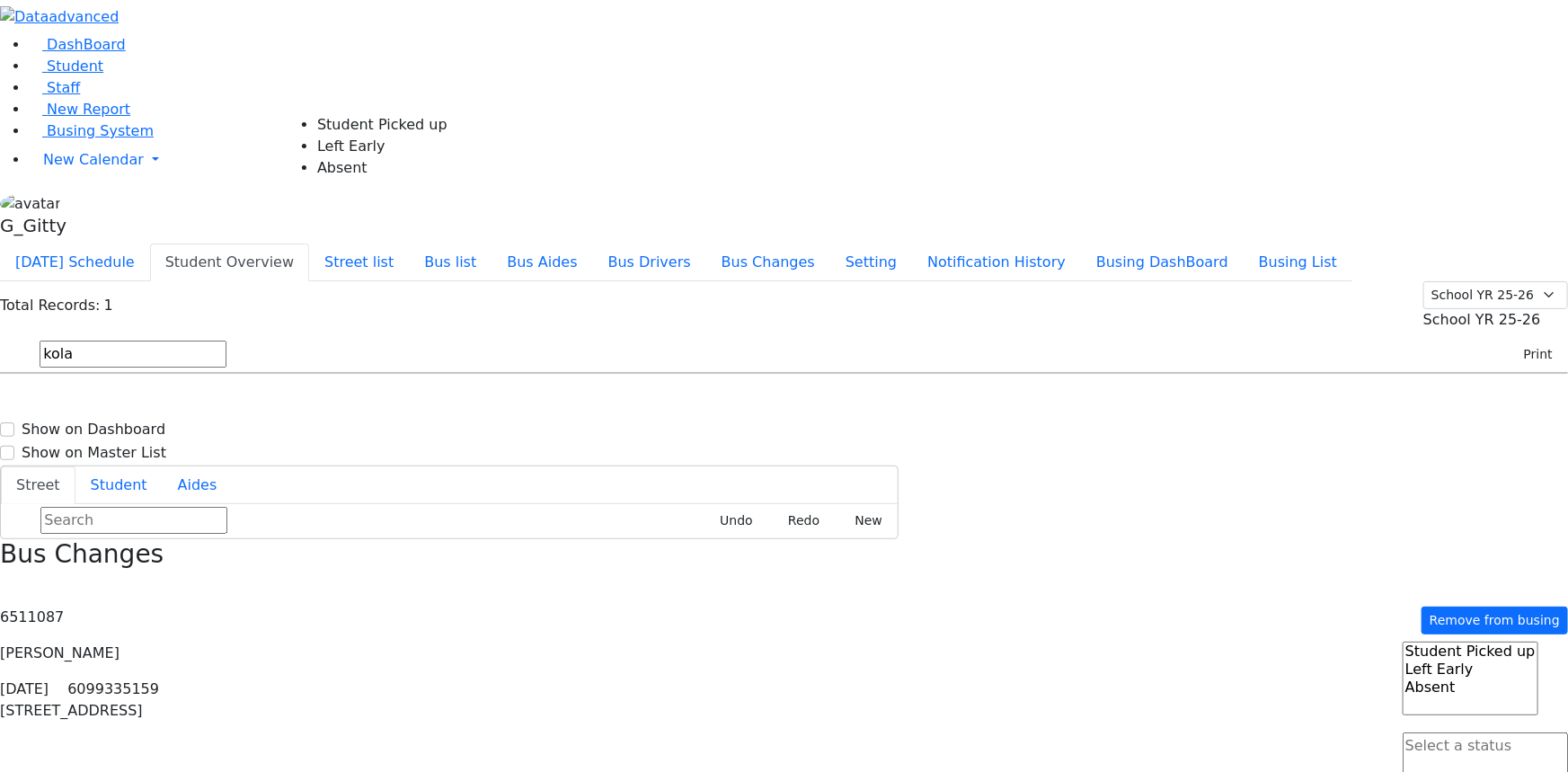
select select "1"
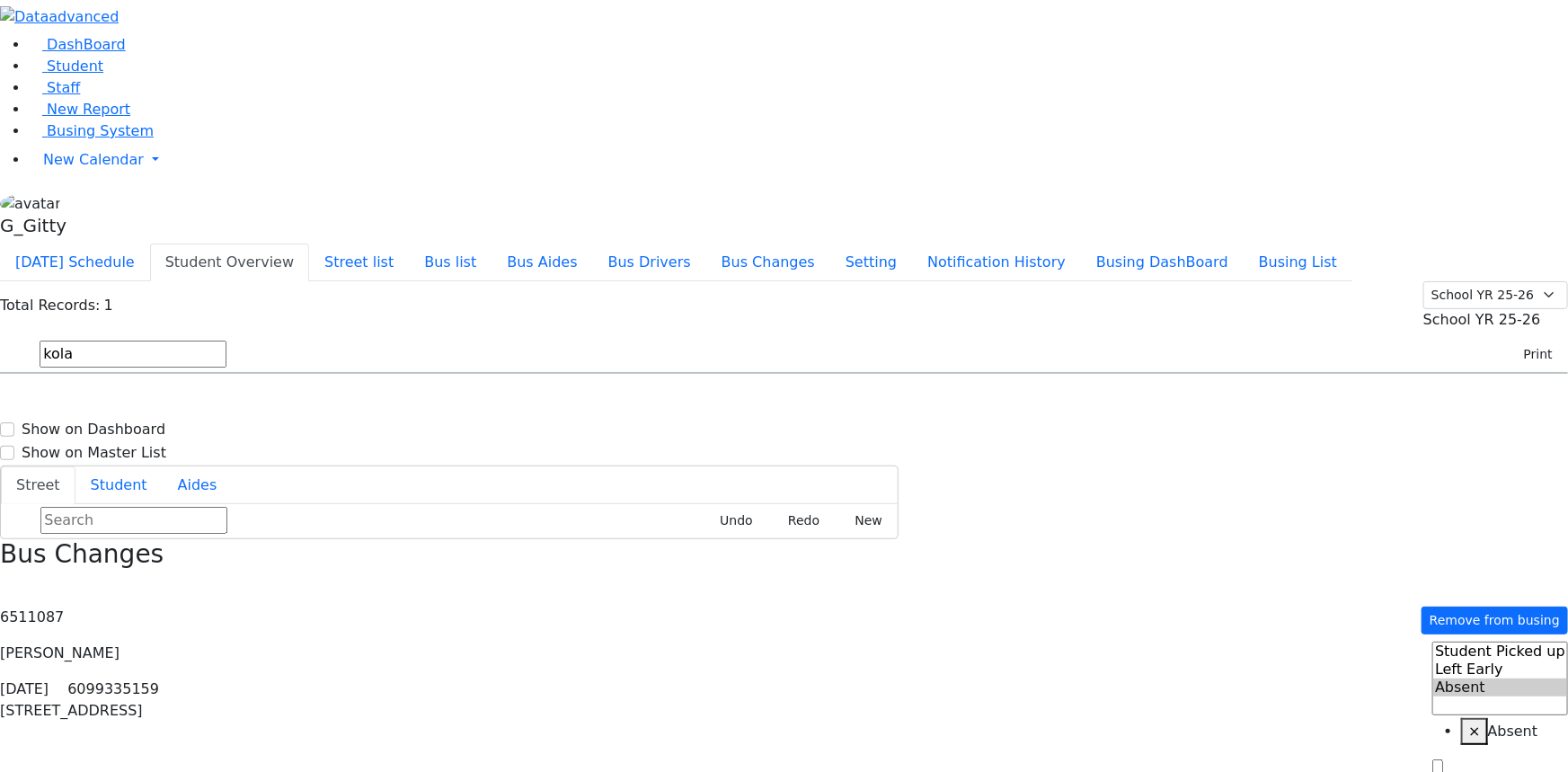
click at [227, 340] on input "kola" at bounding box center [132, 354] width 187 height 27
type input "rubens"
click at [855, 399] on h6 "WA-9" at bounding box center [663, 408] width 399 height 17
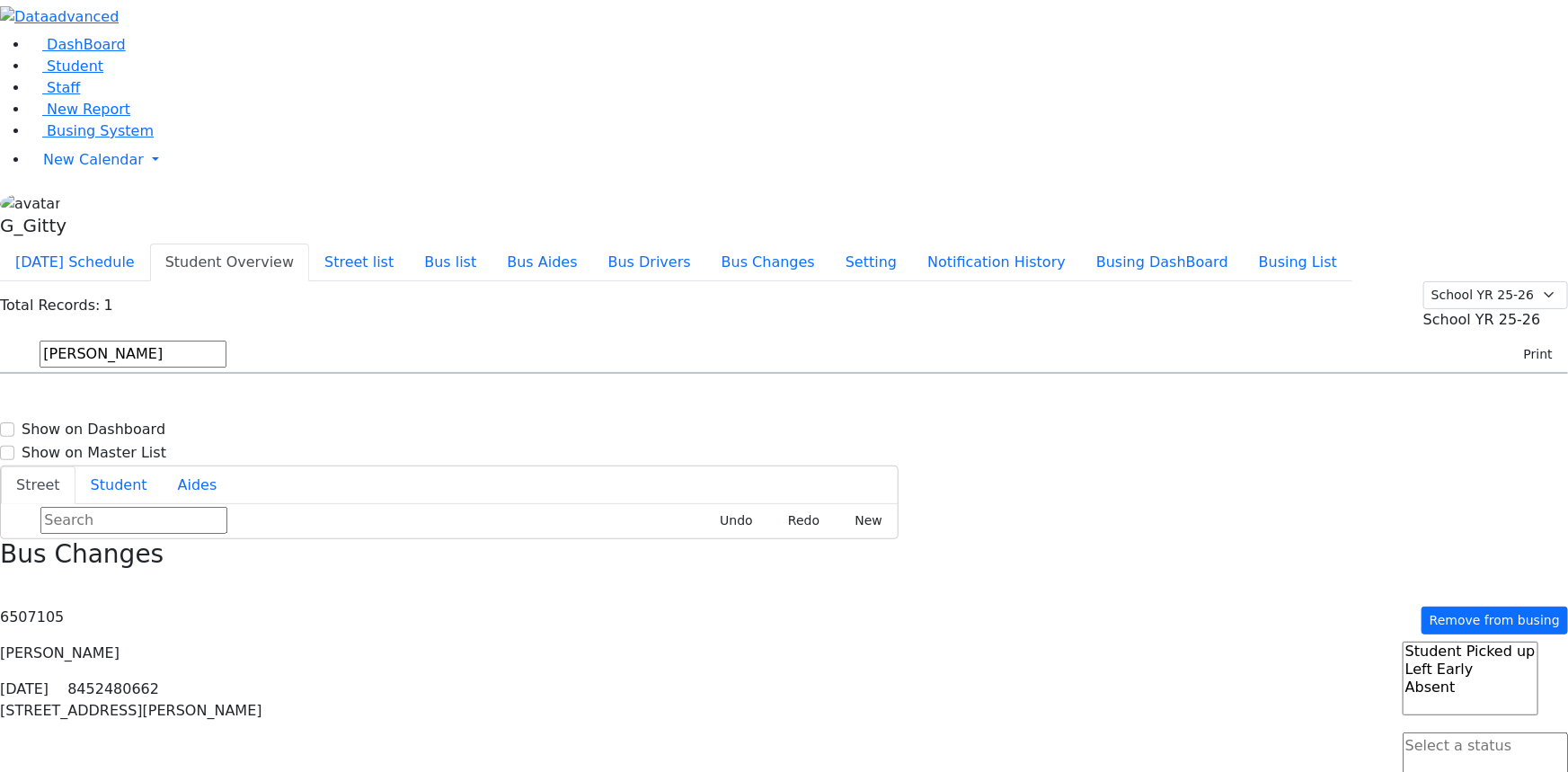
click at [1408, 599] on div "6507105 Rafael Rubenstein 6/5/2013 8452480662 5 Pine Hill Rd. Remove from busin…" at bounding box center [784, 693] width 1568 height 188
click at [1427, 732] on textarea "Search" at bounding box center [1485, 756] width 165 height 49
select select "1"
click at [227, 340] on input "rubens" at bounding box center [132, 354] width 187 height 27
type input "r"
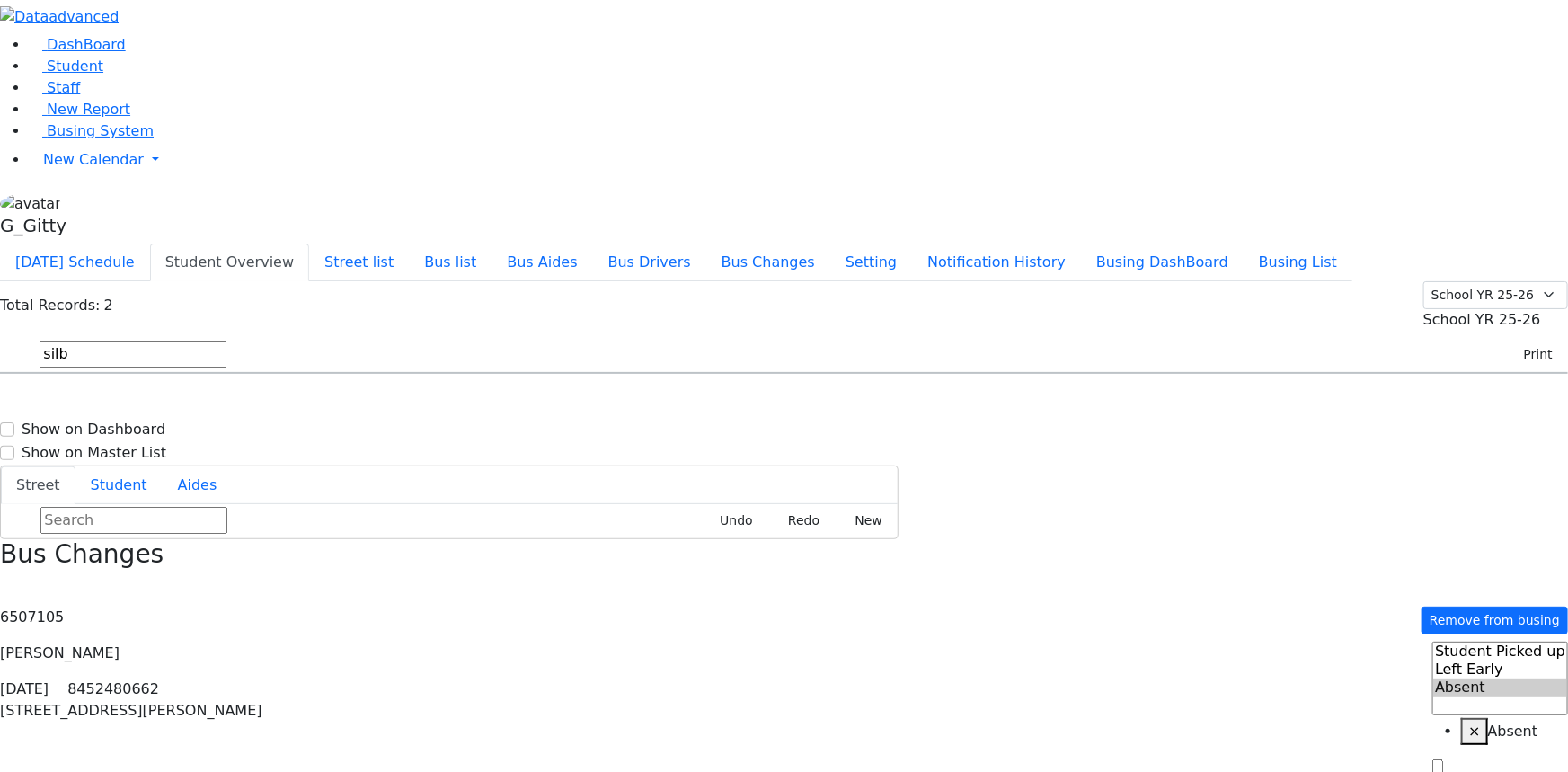
type input "silb"
click at [807, 469] on h6 "10 D A Wieder Blvd. #203 - 8457836291" at bounding box center [639, 477] width 350 height 17
click at [1419, 767] on span at bounding box center [1485, 776] width 165 height 17
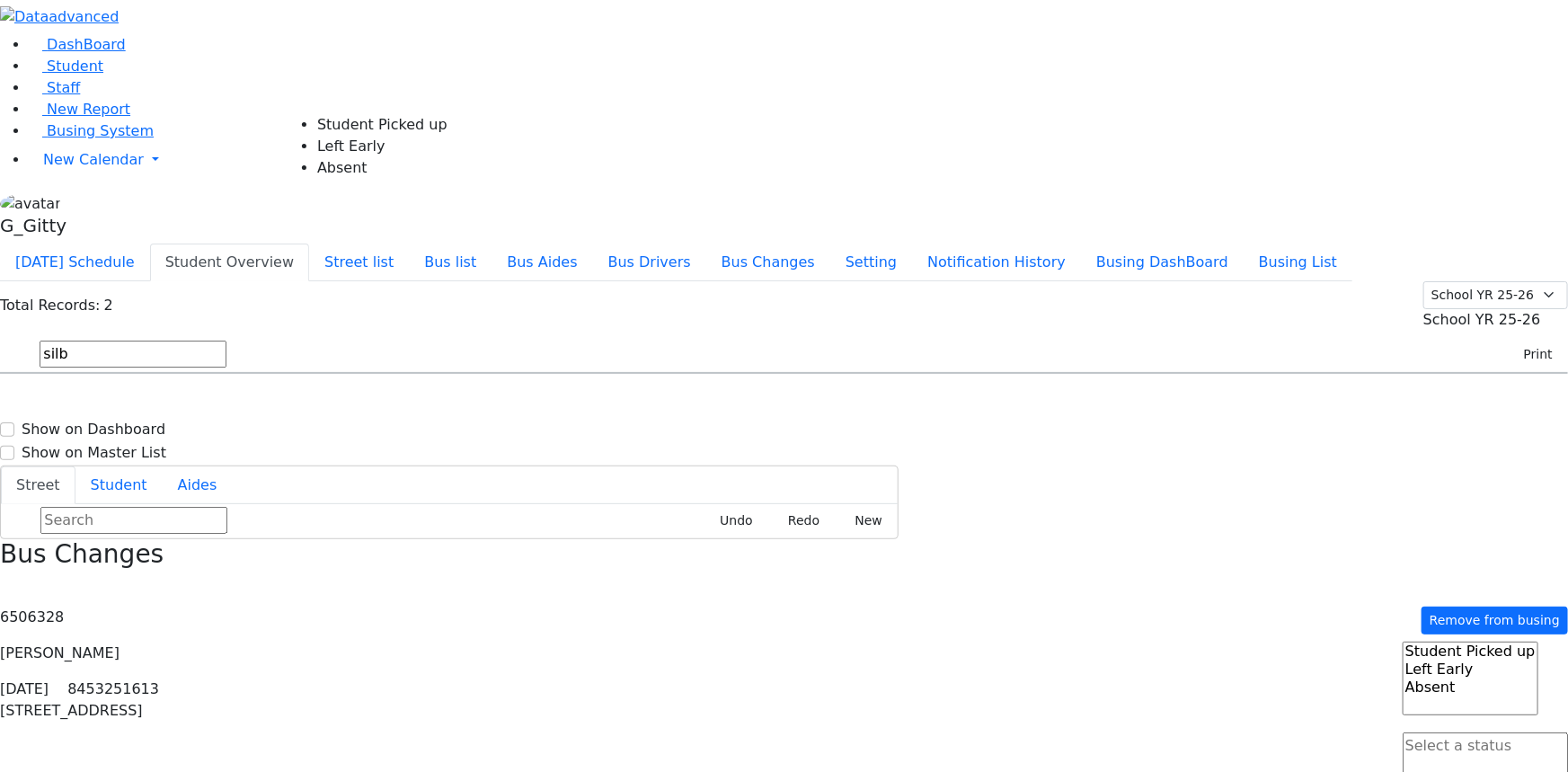
select select "1"
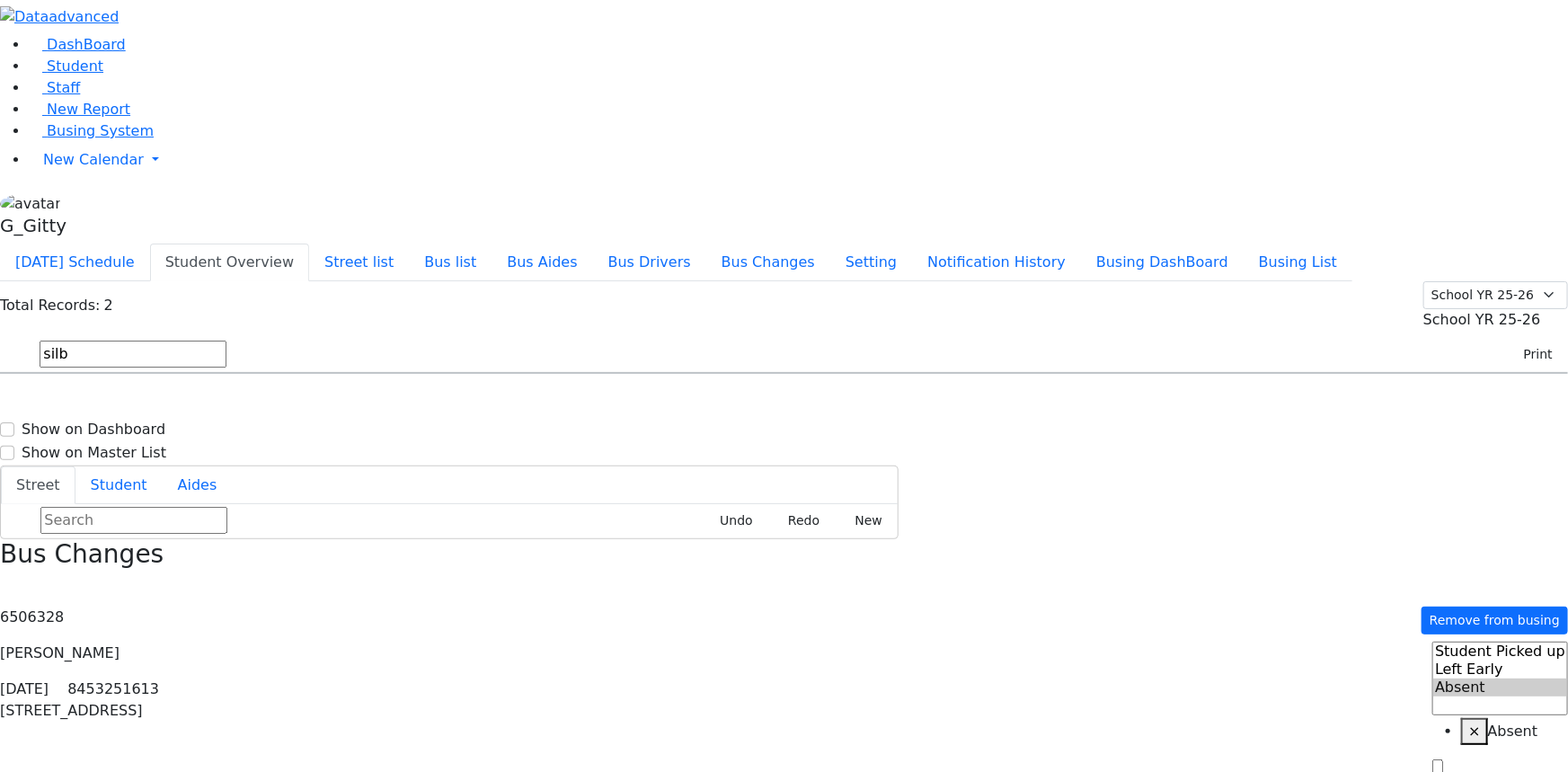
click at [227, 340] on input "silb" at bounding box center [132, 354] width 187 height 27
type input "teitel"
click at [744, 470] on span "(845) 782-7789" at bounding box center [680, 477] width 130 height 15
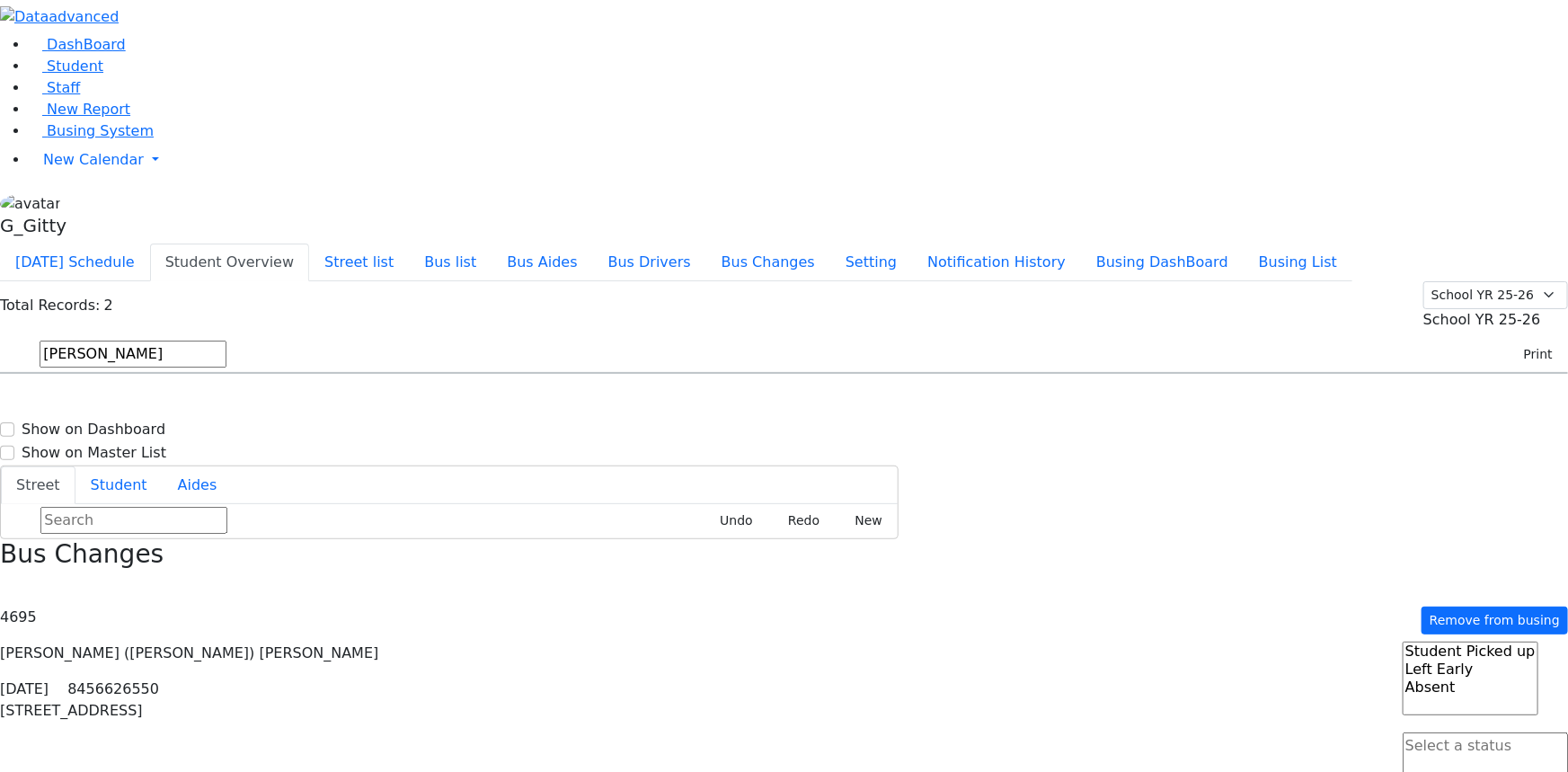
click at [1411, 767] on span at bounding box center [1485, 776] width 165 height 17
select select "1"
click at [227, 340] on input "teitel" at bounding box center [132, 354] width 187 height 27
type input "weinber"
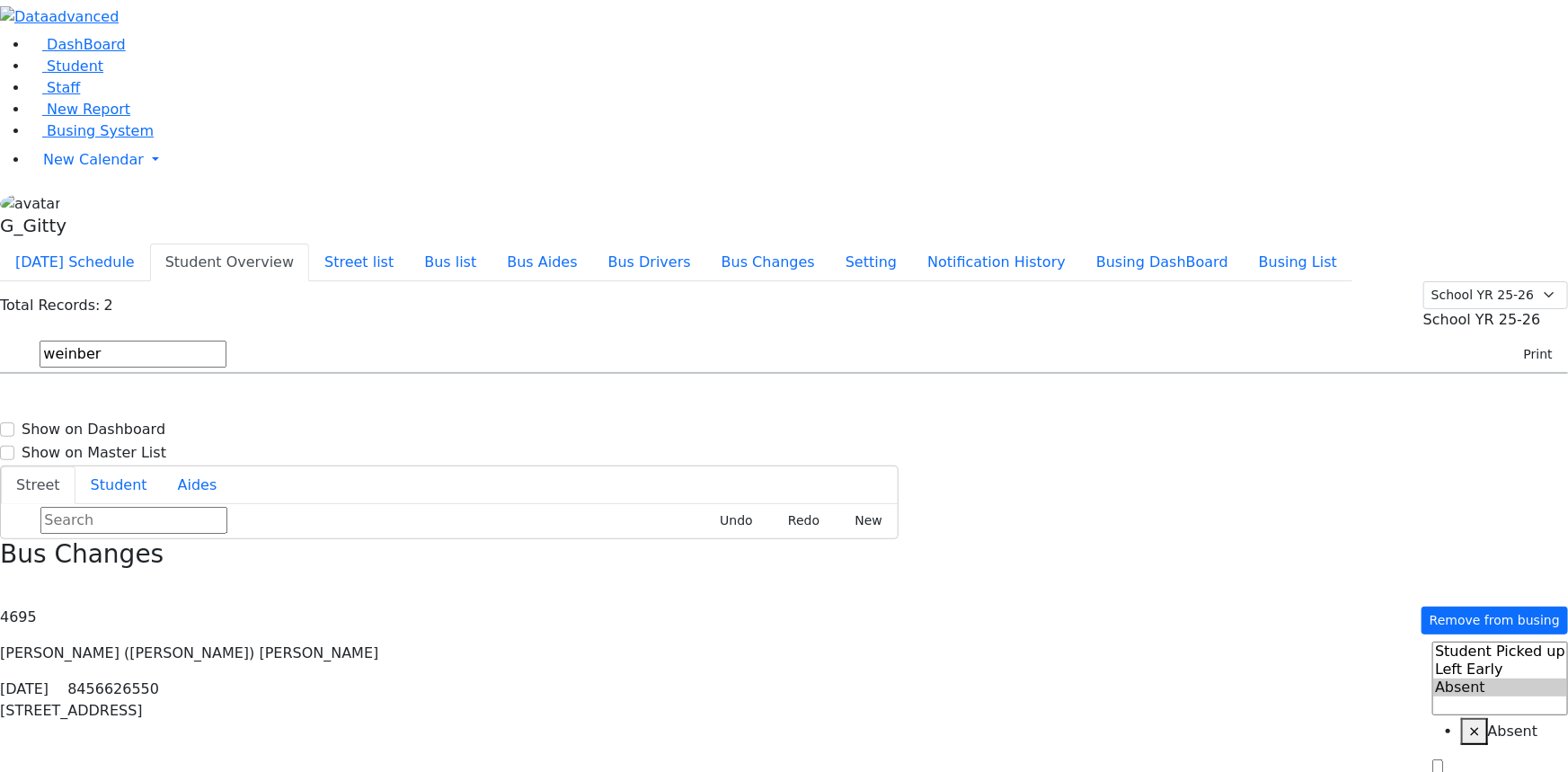
click at [891, 401] on div "FA-22 22 Laurel Park Rd - (845) 903-9532" at bounding box center [780, 423] width 223 height 45
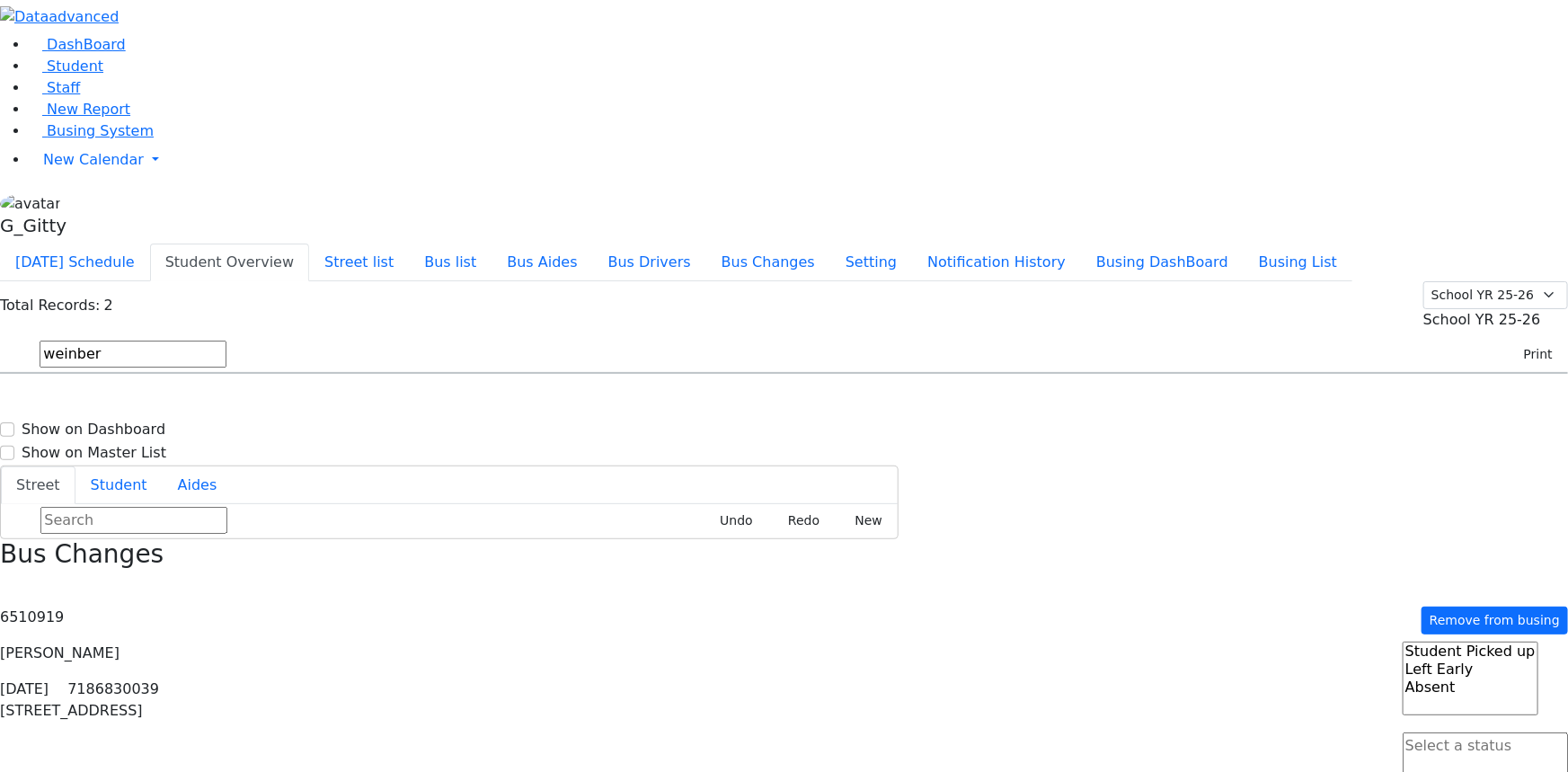
click at [1429, 732] on textarea "Search" at bounding box center [1485, 756] width 165 height 49
select select "1"
click at [227, 340] on input "weinber" at bounding box center [132, 354] width 187 height 27
type input "lowy"
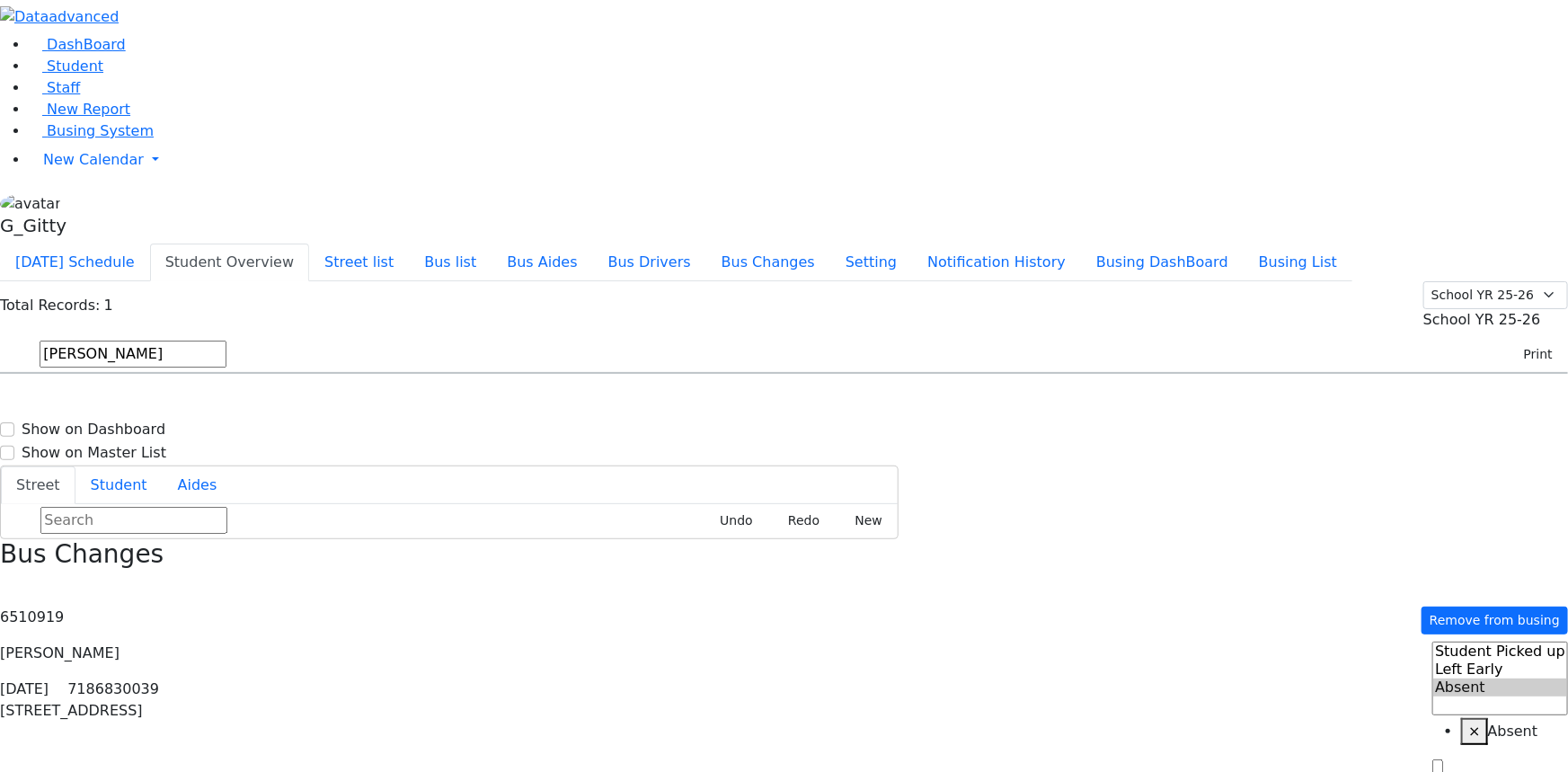
click at [891, 401] on div "ER-11 27 Stern St. # 101 - (845) 362-0597" at bounding box center [780, 423] width 223 height 45
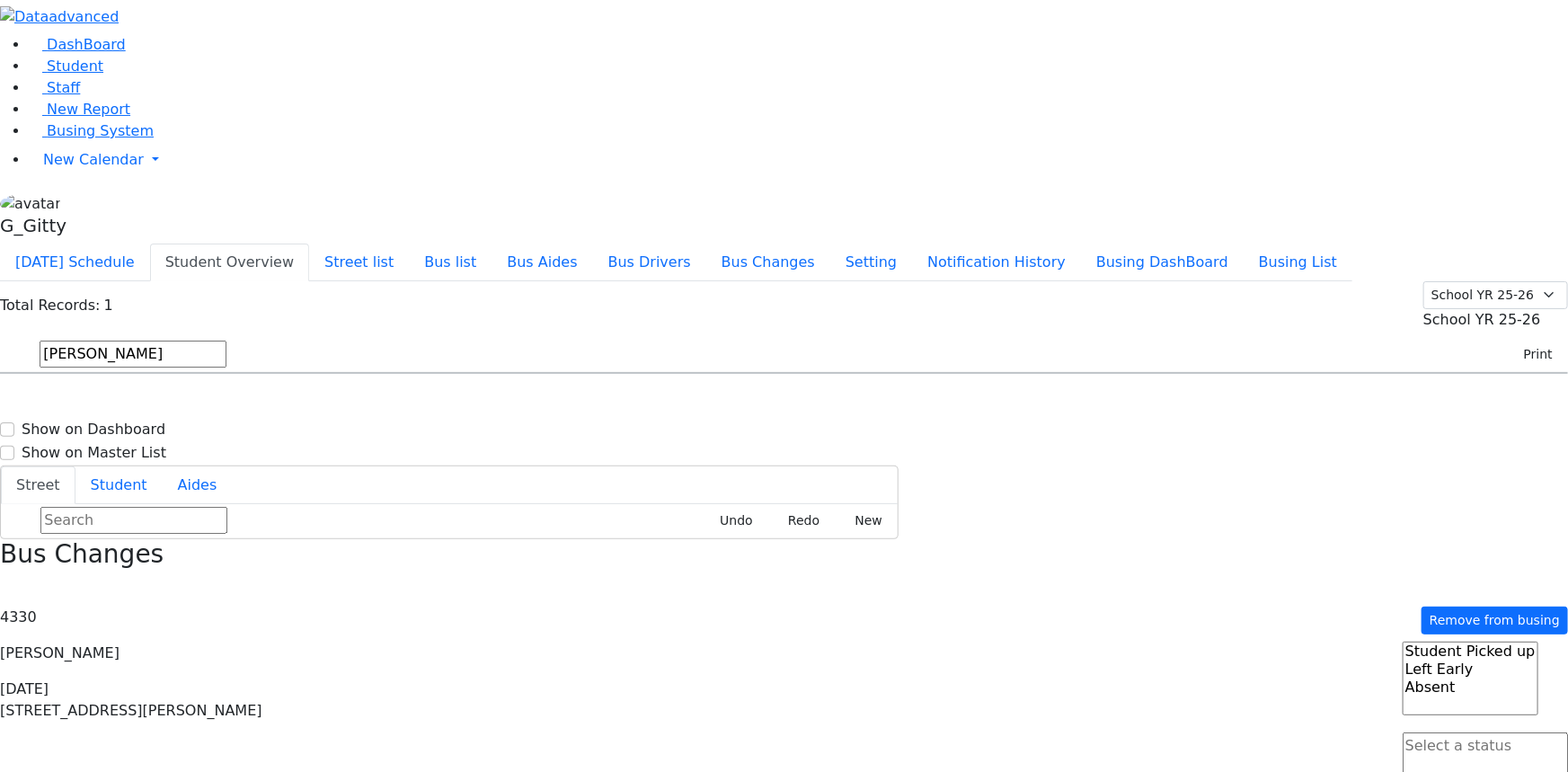
click at [1444, 767] on span at bounding box center [1485, 776] width 165 height 17
select select "2"
click at [227, 340] on input "lowy" at bounding box center [132, 354] width 187 height 27
type input "sandel"
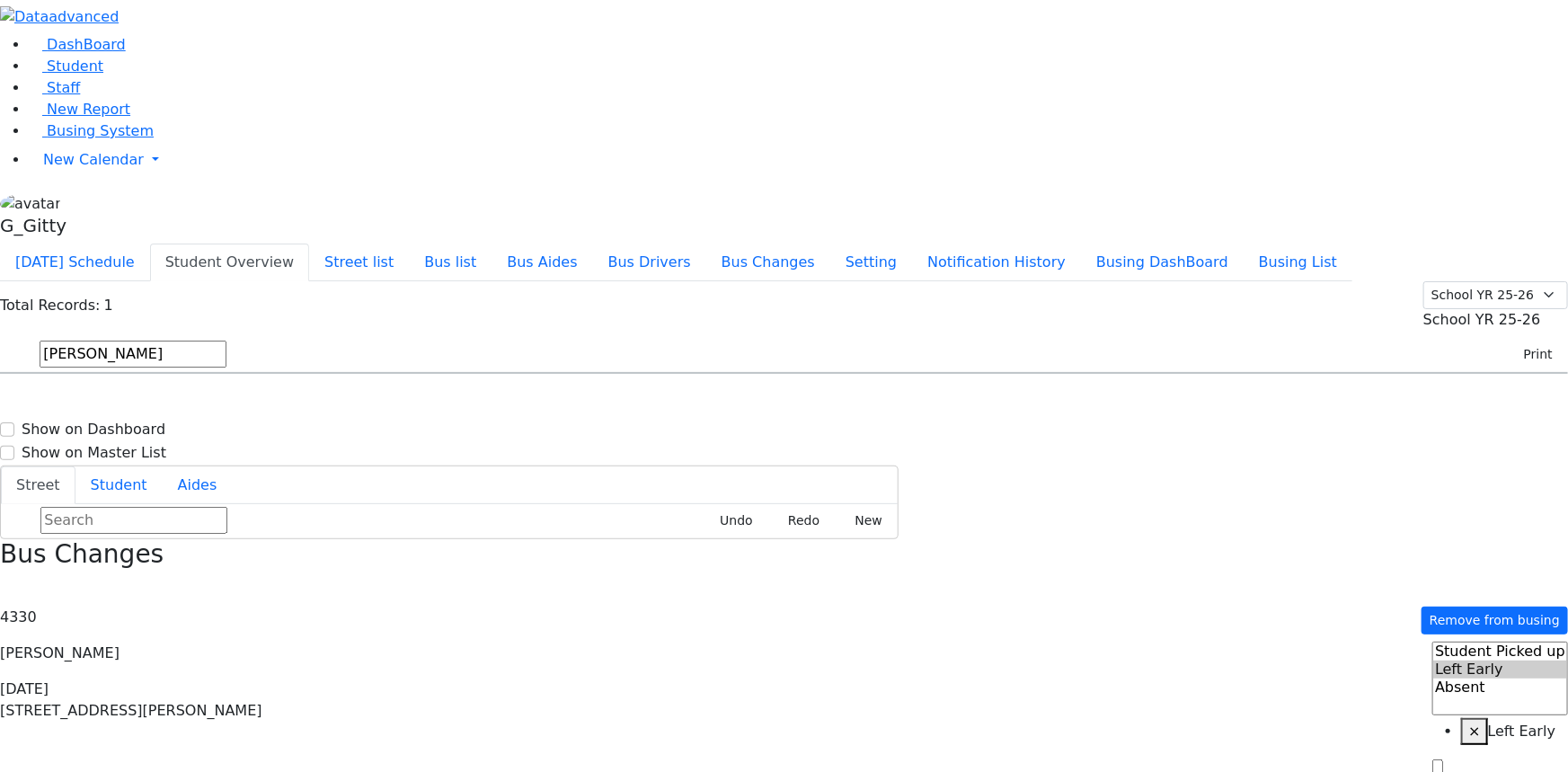
click at [744, 399] on h6 "PT" at bounding box center [604, 408] width 280 height 17
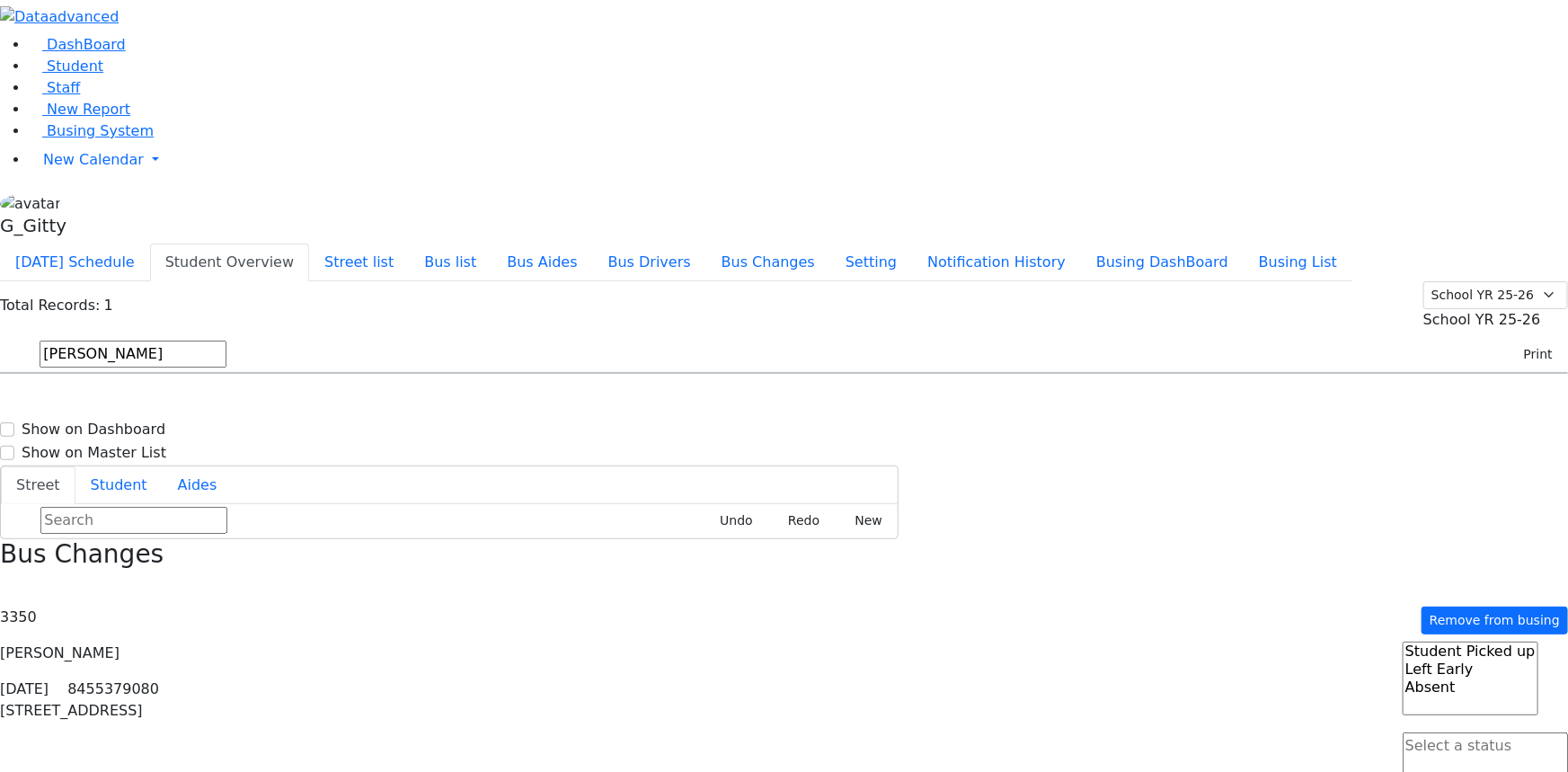
click at [1433, 732] on textarea "Search" at bounding box center [1485, 756] width 165 height 49
select select "2"
click at [227, 340] on input "sandel" at bounding box center [132, 354] width 187 height 27
click at [1, 583] on use "button" at bounding box center [1, 583] width 0 height 0
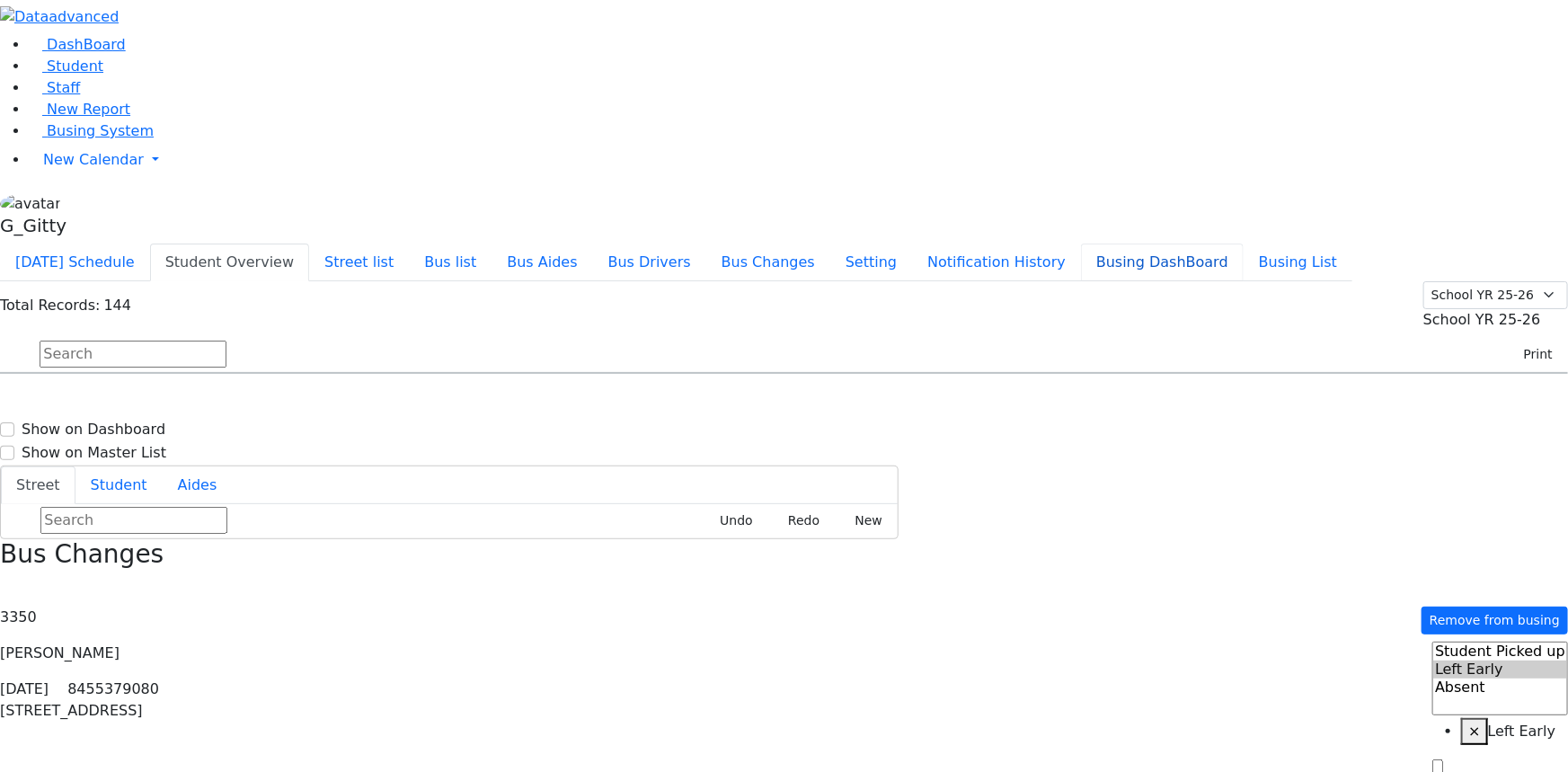
click at [1219, 244] on button "Busing DashBoard" at bounding box center [1162, 263] width 163 height 38
click at [1502, 340] on button "Print" at bounding box center [1531, 354] width 58 height 28
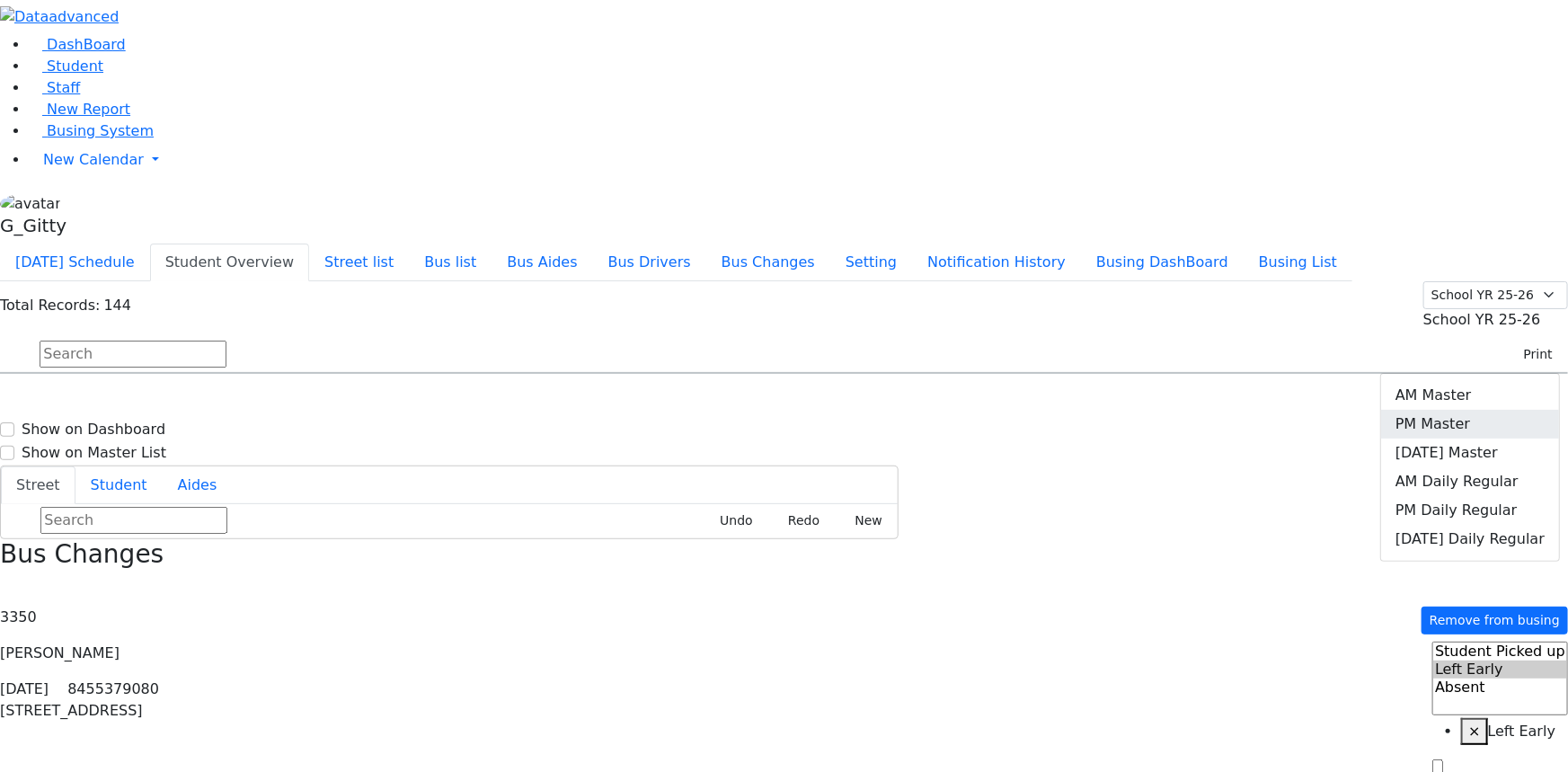
click at [1483, 410] on link "PM Master" at bounding box center [1470, 424] width 178 height 29
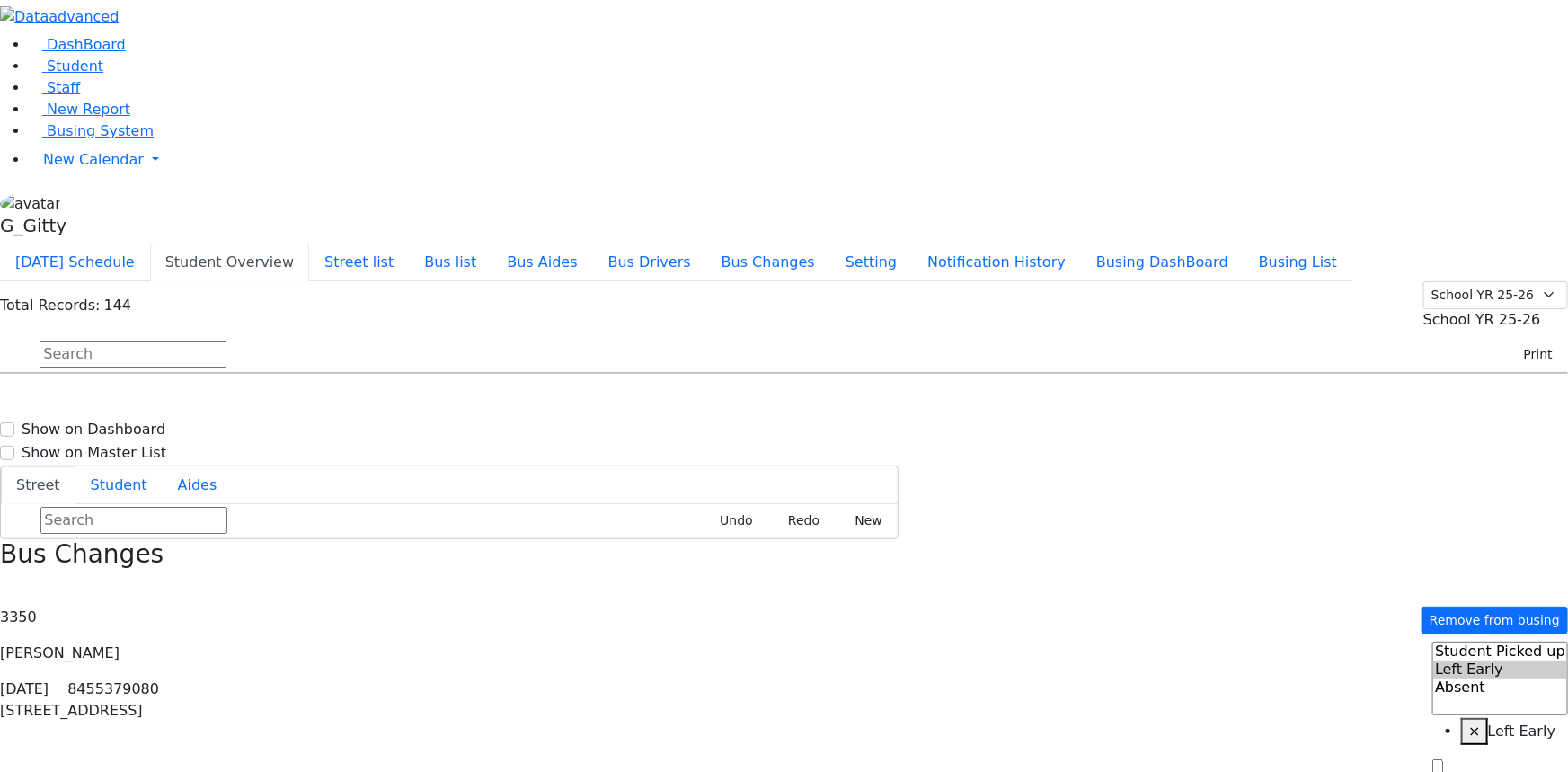
click at [227, 340] on input "text" at bounding box center [132, 354] width 187 height 27
click at [150, 244] on button "[DATE] Schedule" at bounding box center [74, 263] width 150 height 38
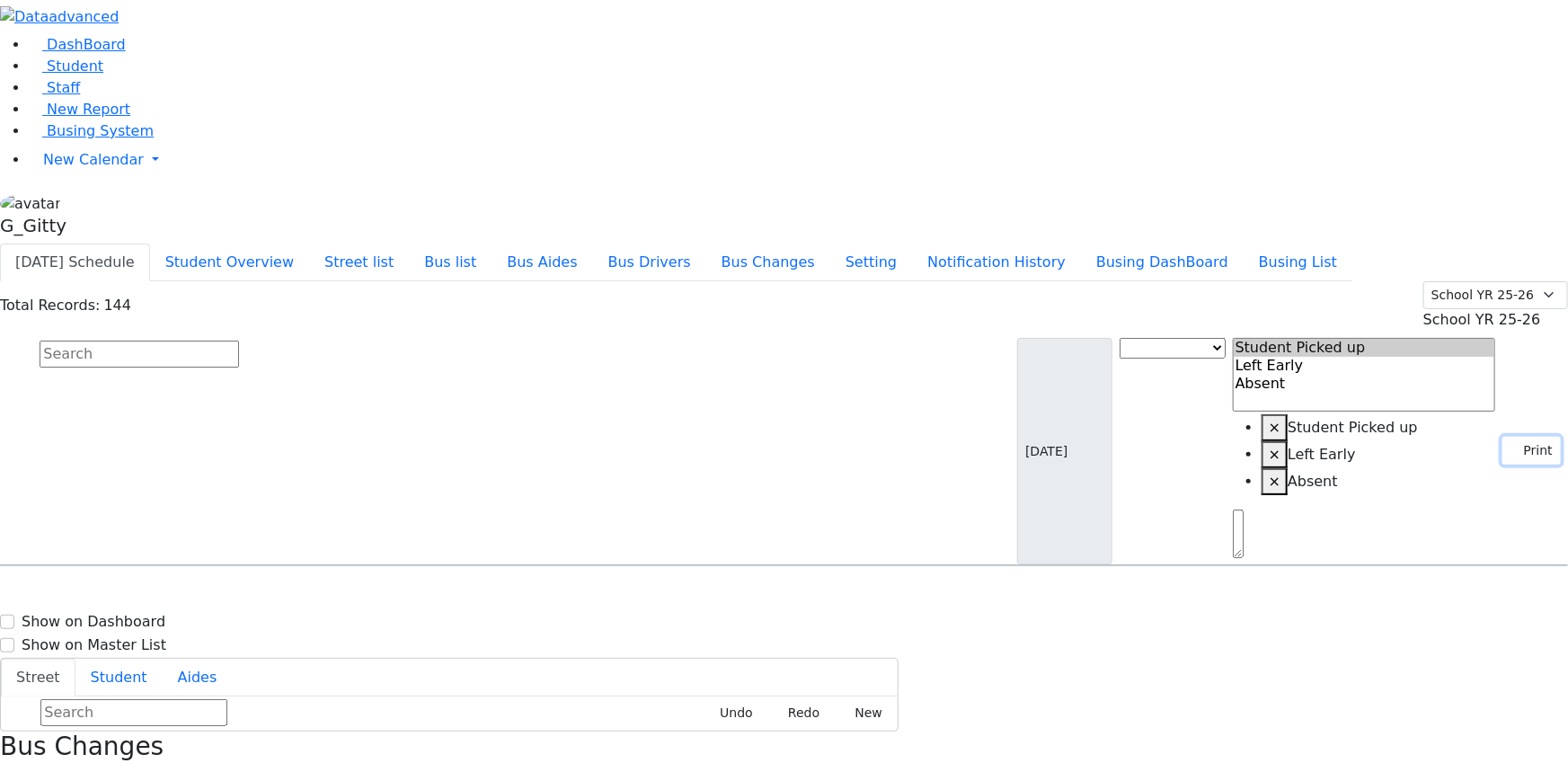
click at [1516, 437] on button "Print" at bounding box center [1531, 450] width 58 height 28
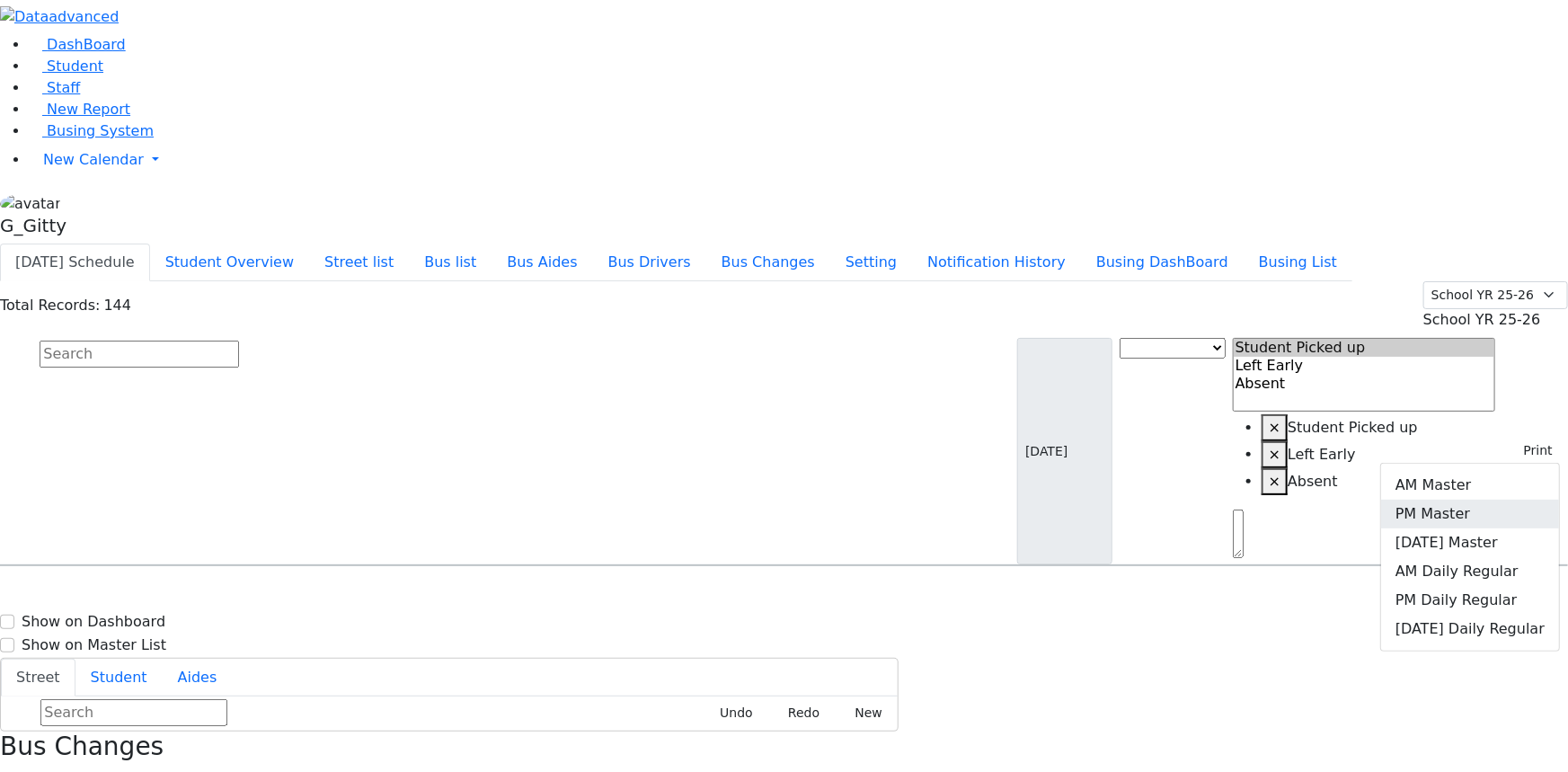
click at [1453, 499] on link "PM Master" at bounding box center [1470, 514] width 178 height 29
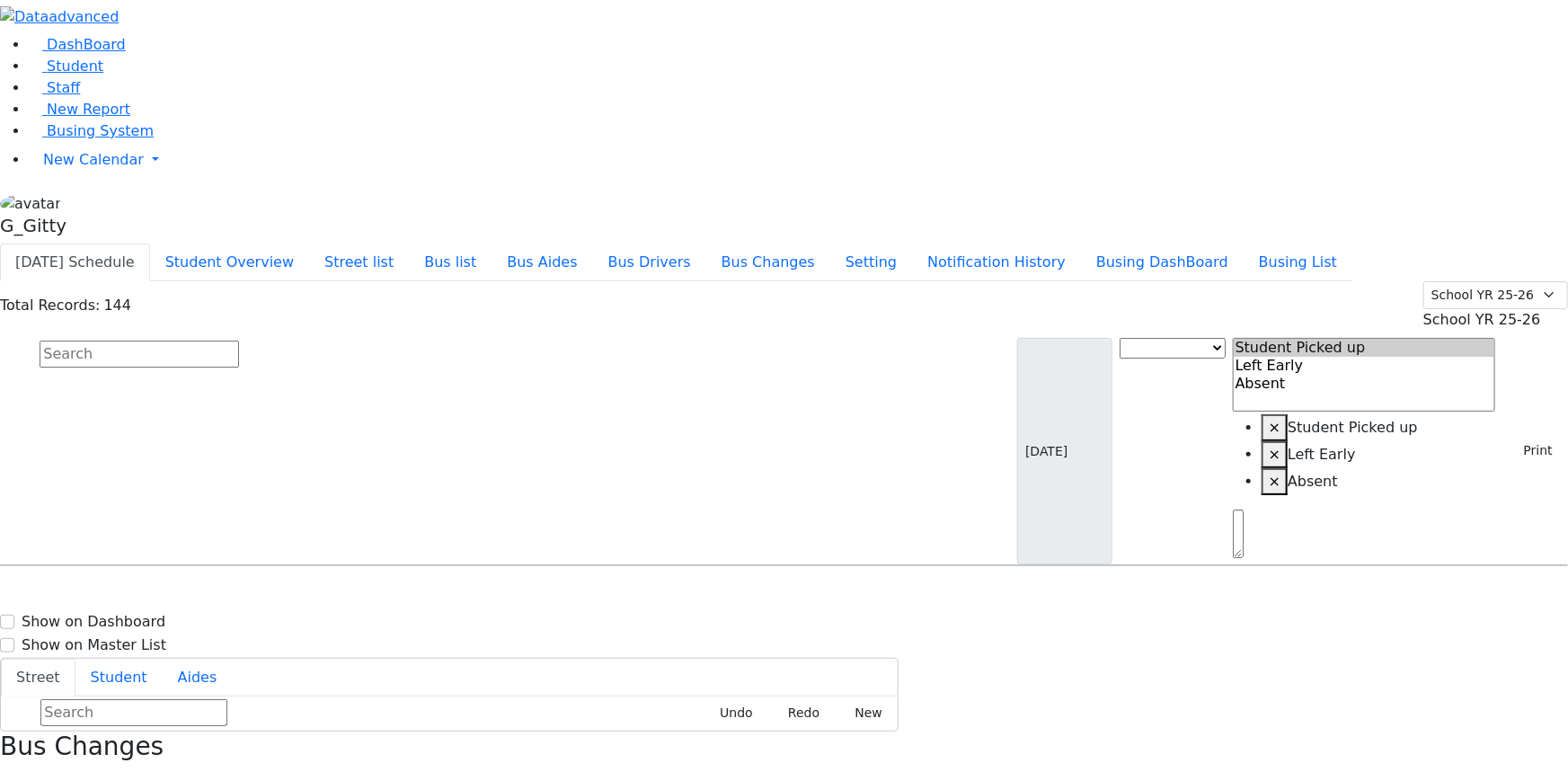
click at [239, 340] on input "text" at bounding box center [138, 354] width 199 height 27
click at [111, 139] on span "Busing System" at bounding box center [100, 131] width 107 height 17
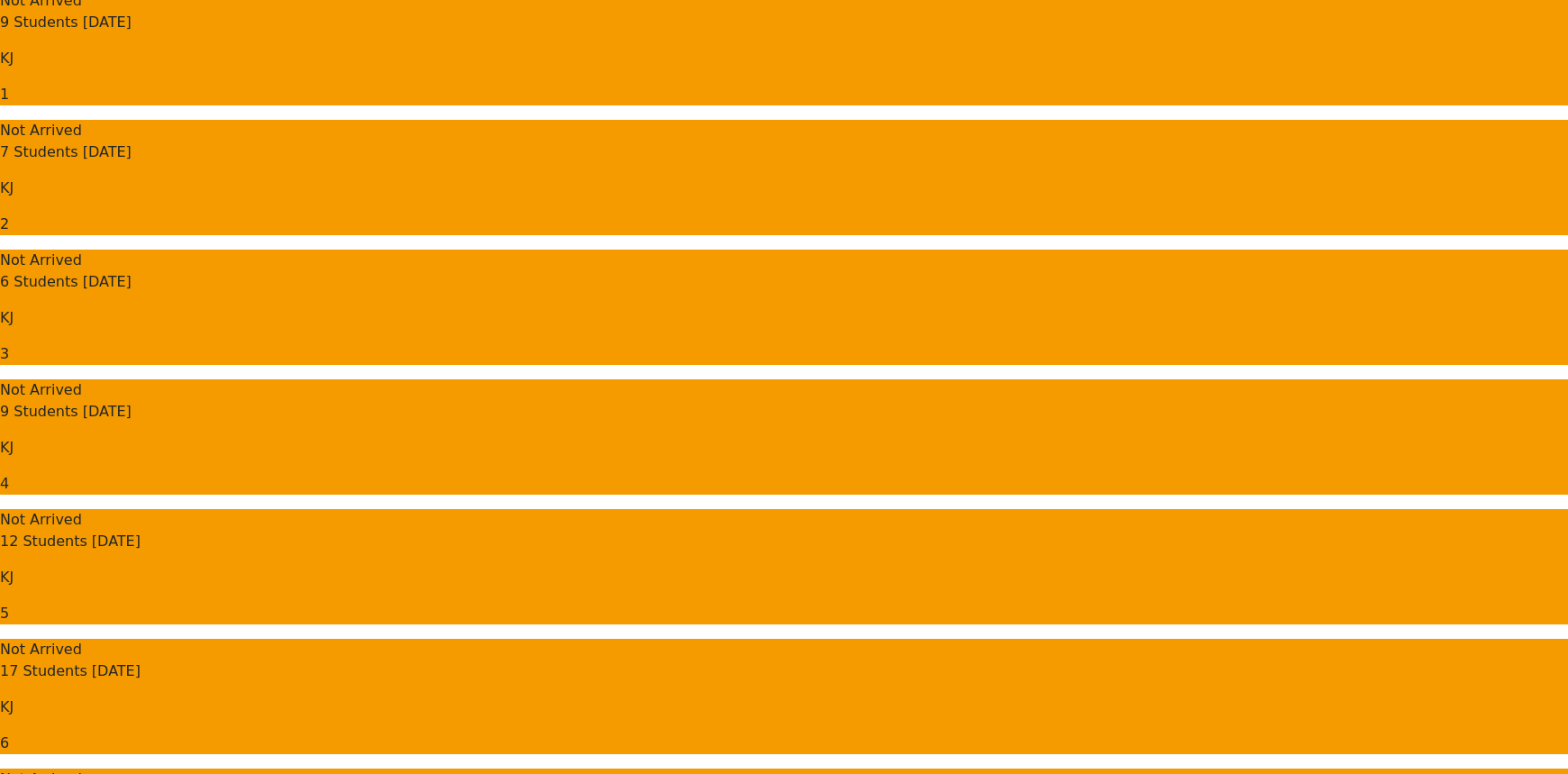
scroll to position [245, 0]
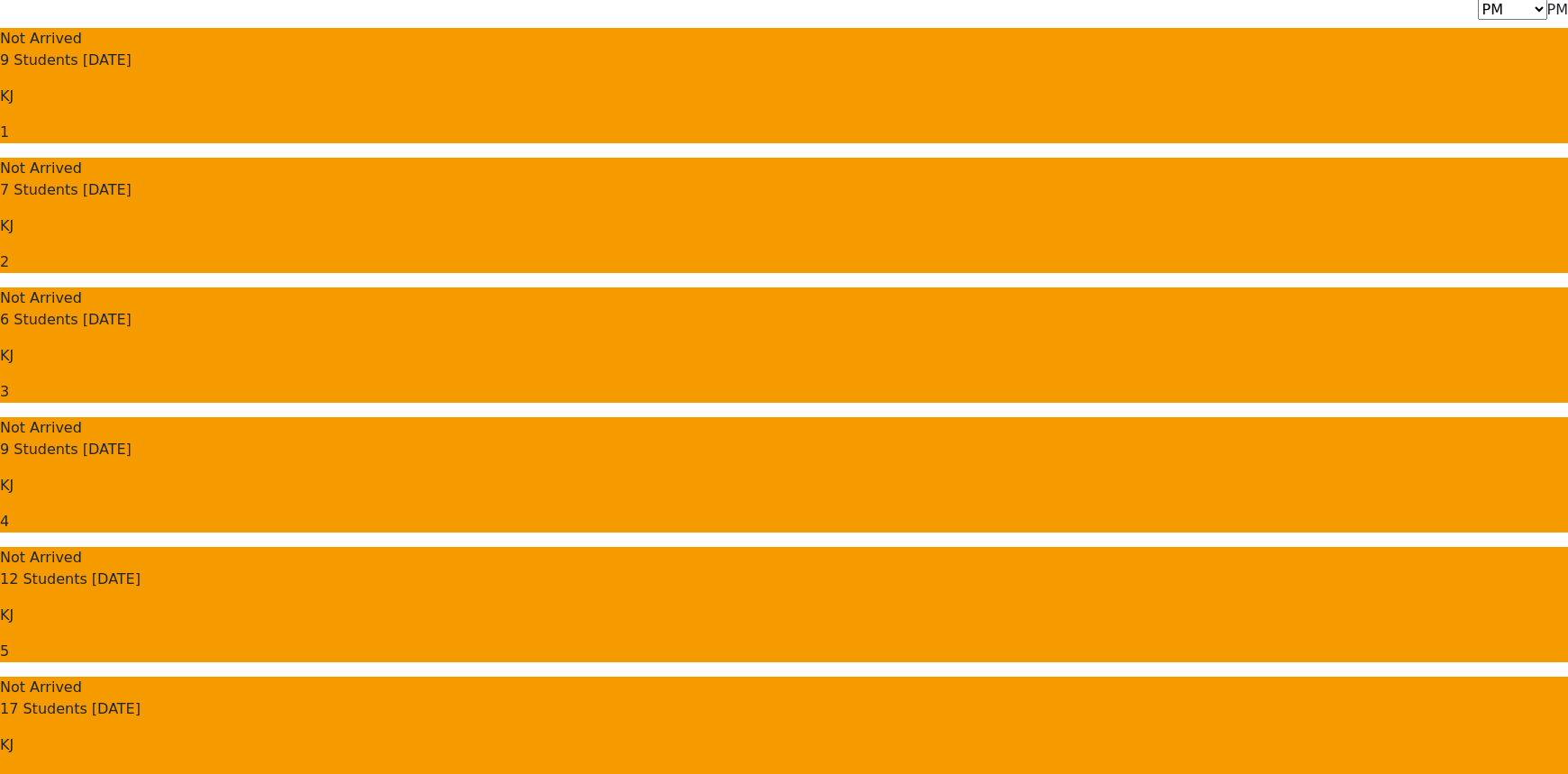
drag, startPoint x: 1044, startPoint y: 278, endPoint x: 1106, endPoint y: 337, distance: 85.6
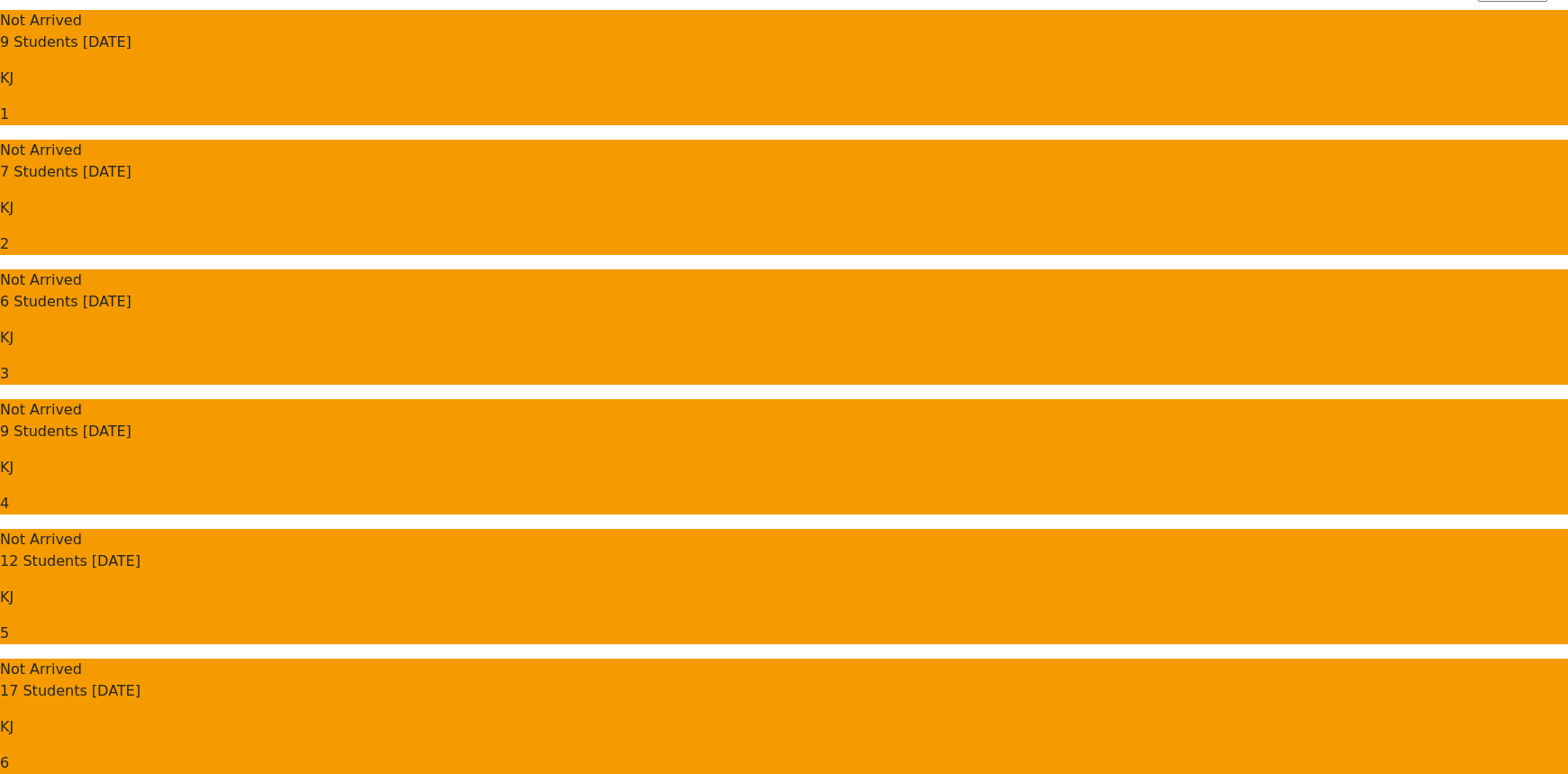
scroll to position [163, 0]
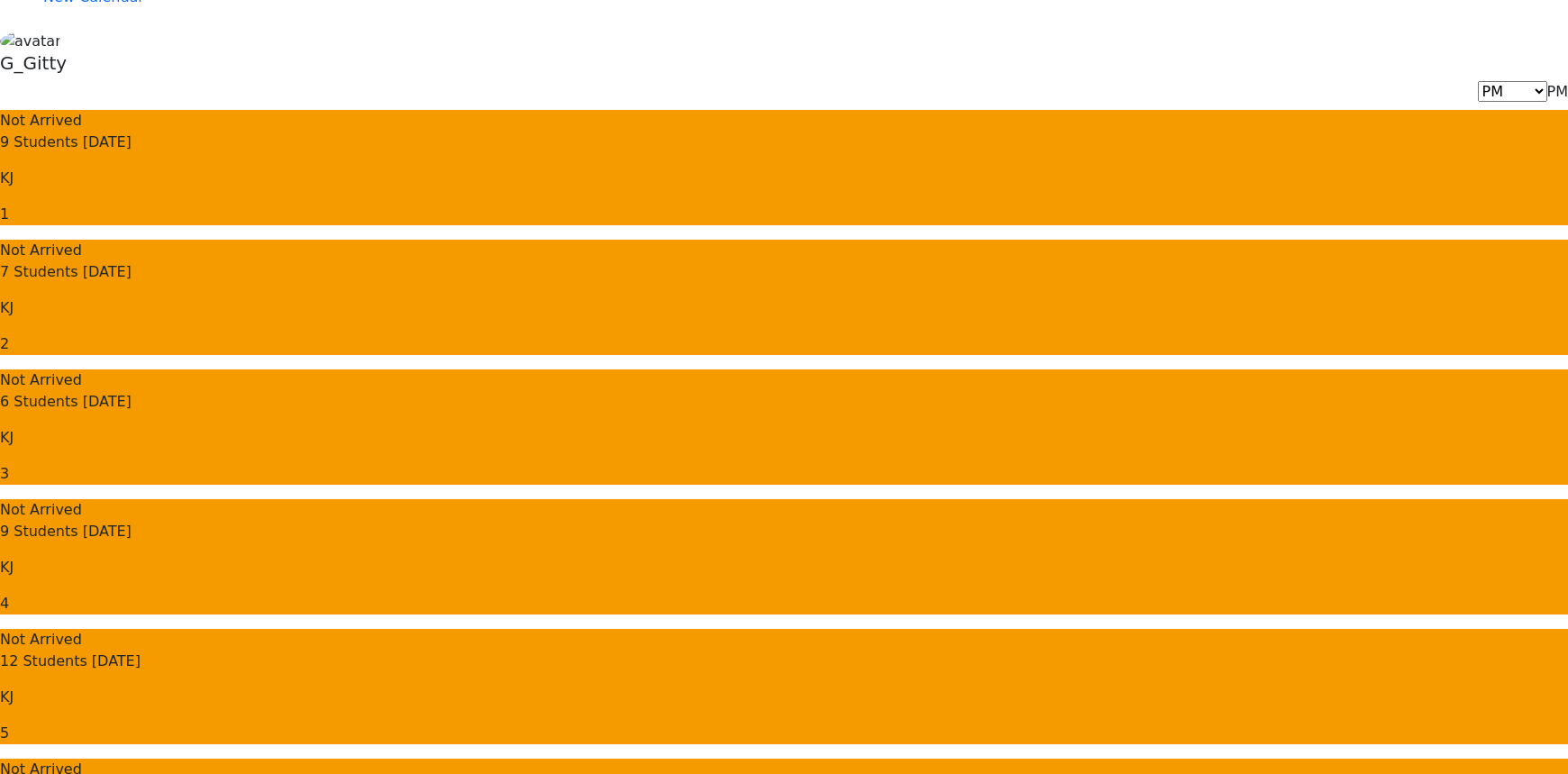
drag, startPoint x: 1103, startPoint y: 269, endPoint x: 1437, endPoint y: 428, distance: 369.9
drag, startPoint x: 1106, startPoint y: 276, endPoint x: 1347, endPoint y: 591, distance: 396.6
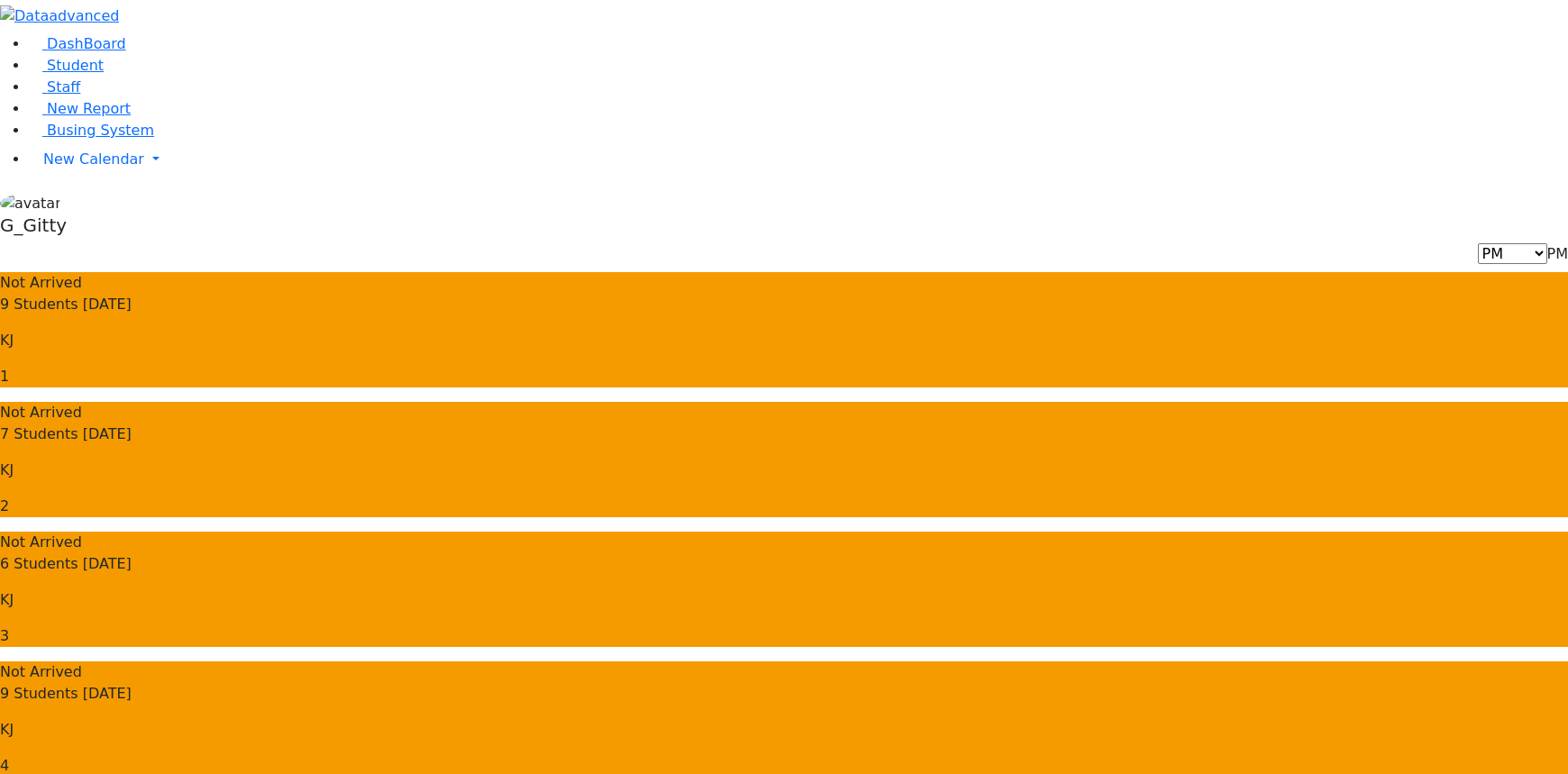
scroll to position [0, 0]
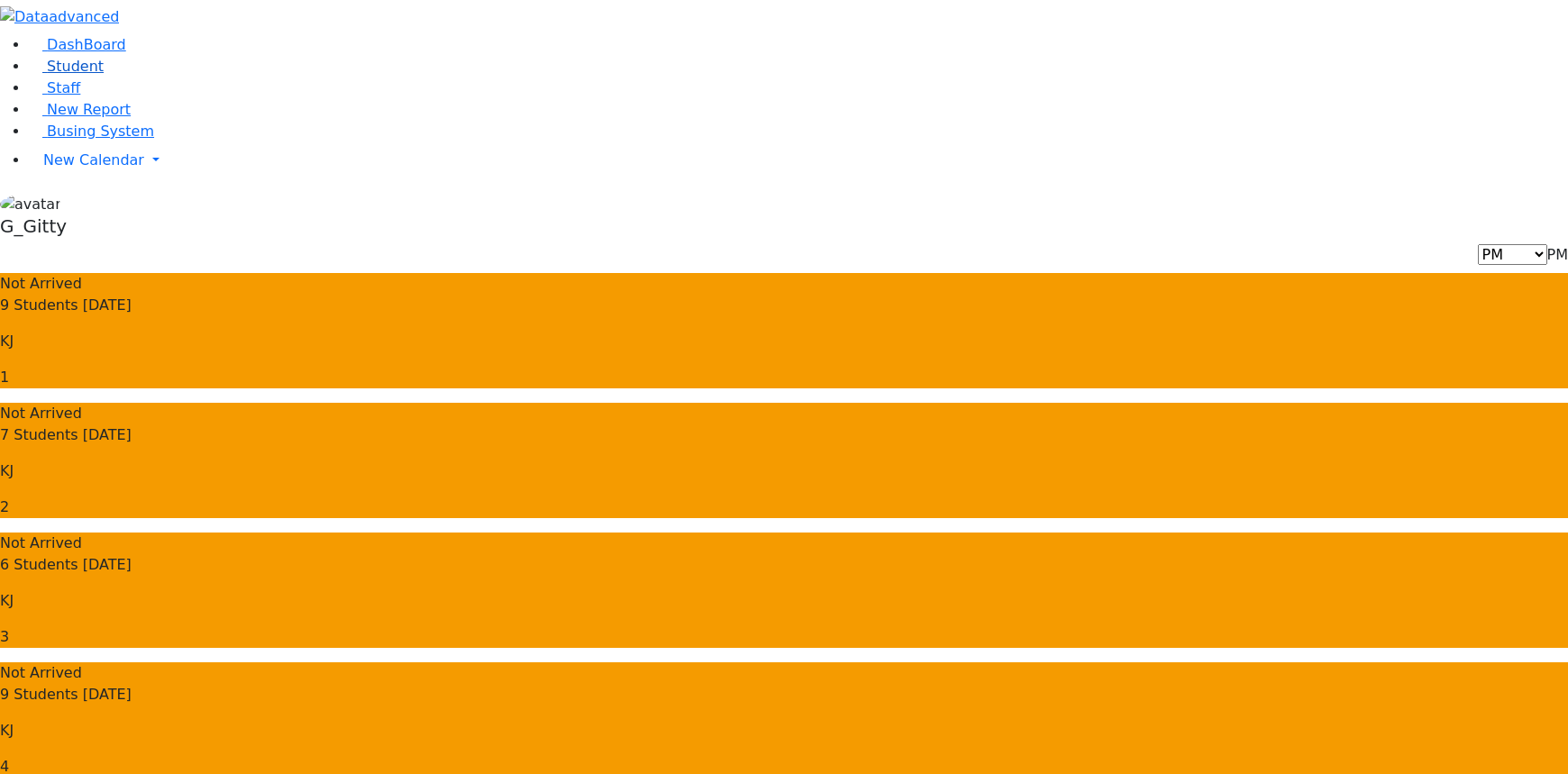
click at [54, 75] on span "Student" at bounding box center [75, 66] width 56 height 17
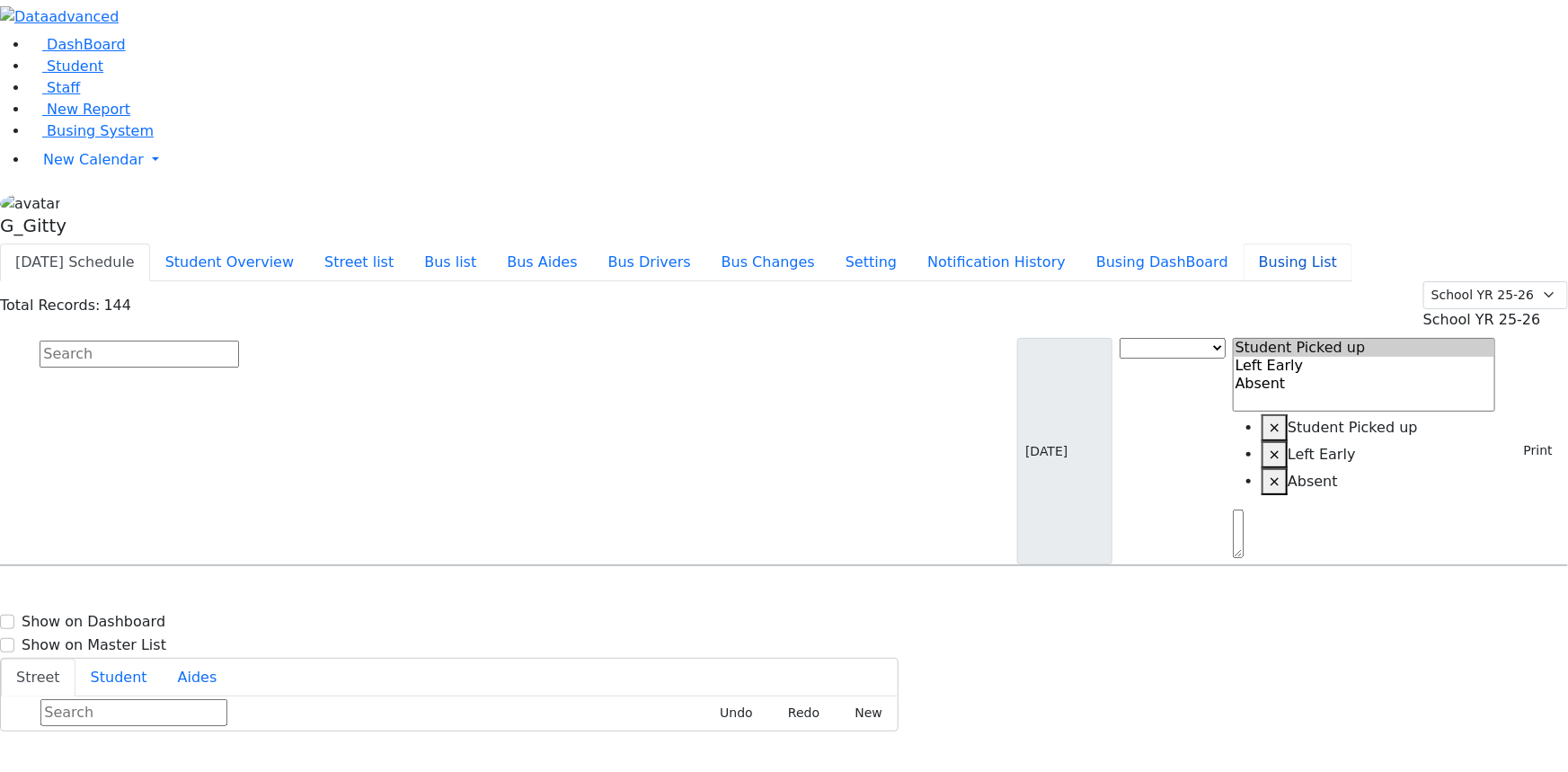
click at [1334, 244] on button "Busing List" at bounding box center [1298, 263] width 109 height 38
click at [78, 74] on span "Student" at bounding box center [74, 66] width 56 height 17
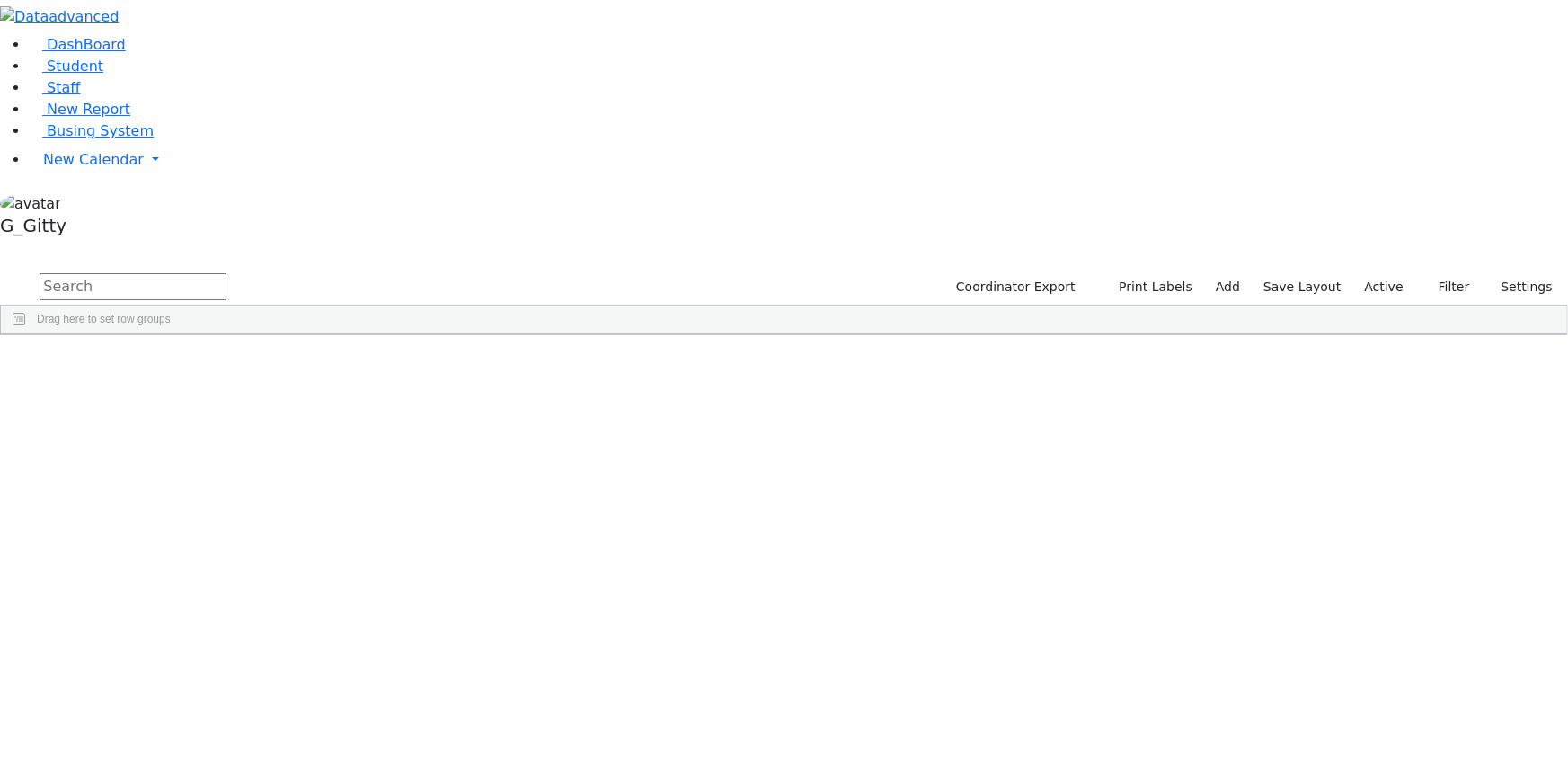
click at [227, 274] on input "text" at bounding box center [132, 287] width 187 height 27
type input "[PERSON_NAME]"
click at [71, 139] on span "Busing System" at bounding box center [100, 131] width 107 height 17
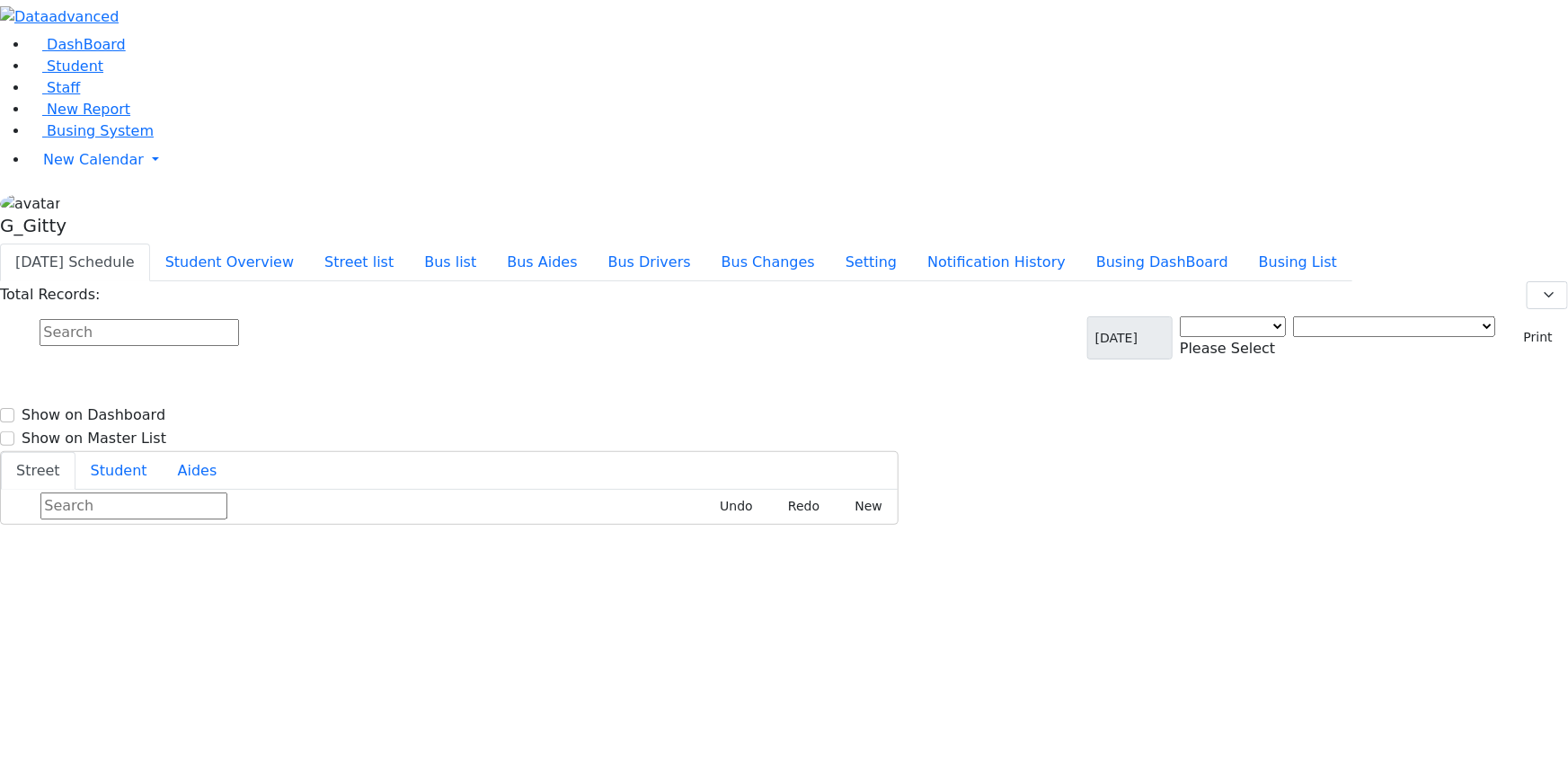
select select "3"
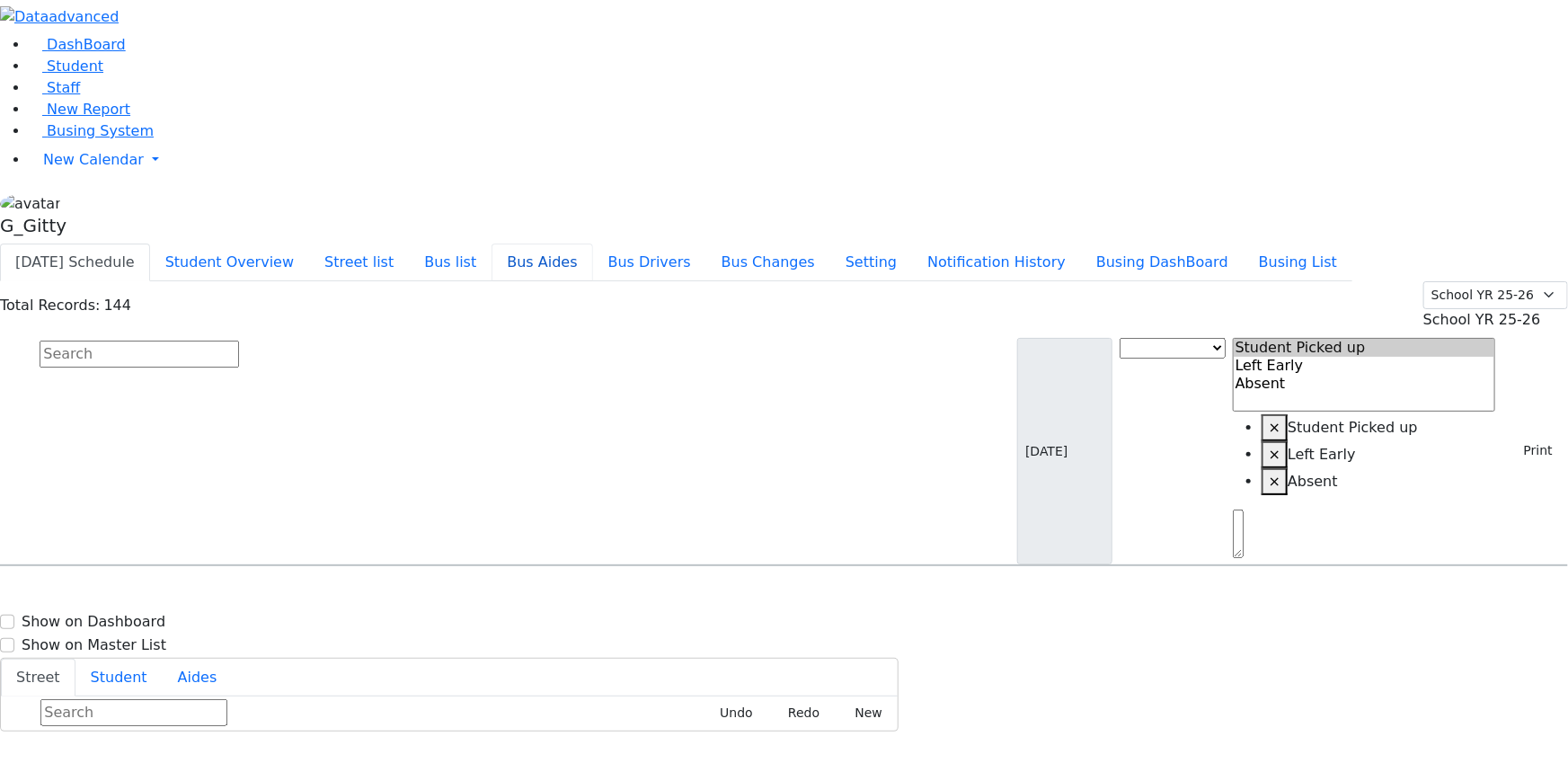
click at [592, 244] on button "Bus Aides" at bounding box center [542, 263] width 101 height 38
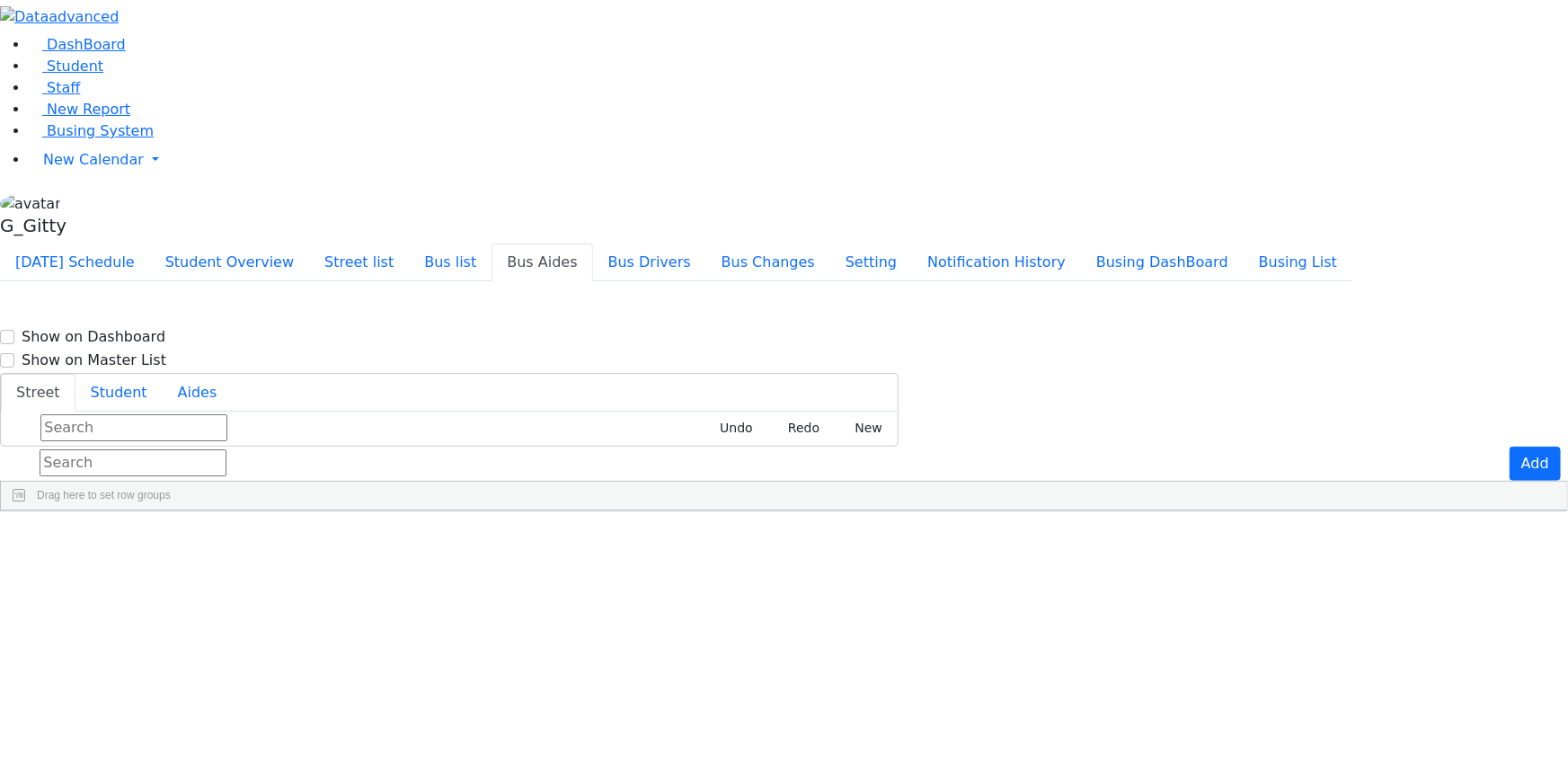
click at [492, 244] on li "Bus list" at bounding box center [450, 262] width 83 height 37
click at [492, 244] on button "Bus list" at bounding box center [450, 263] width 83 height 38
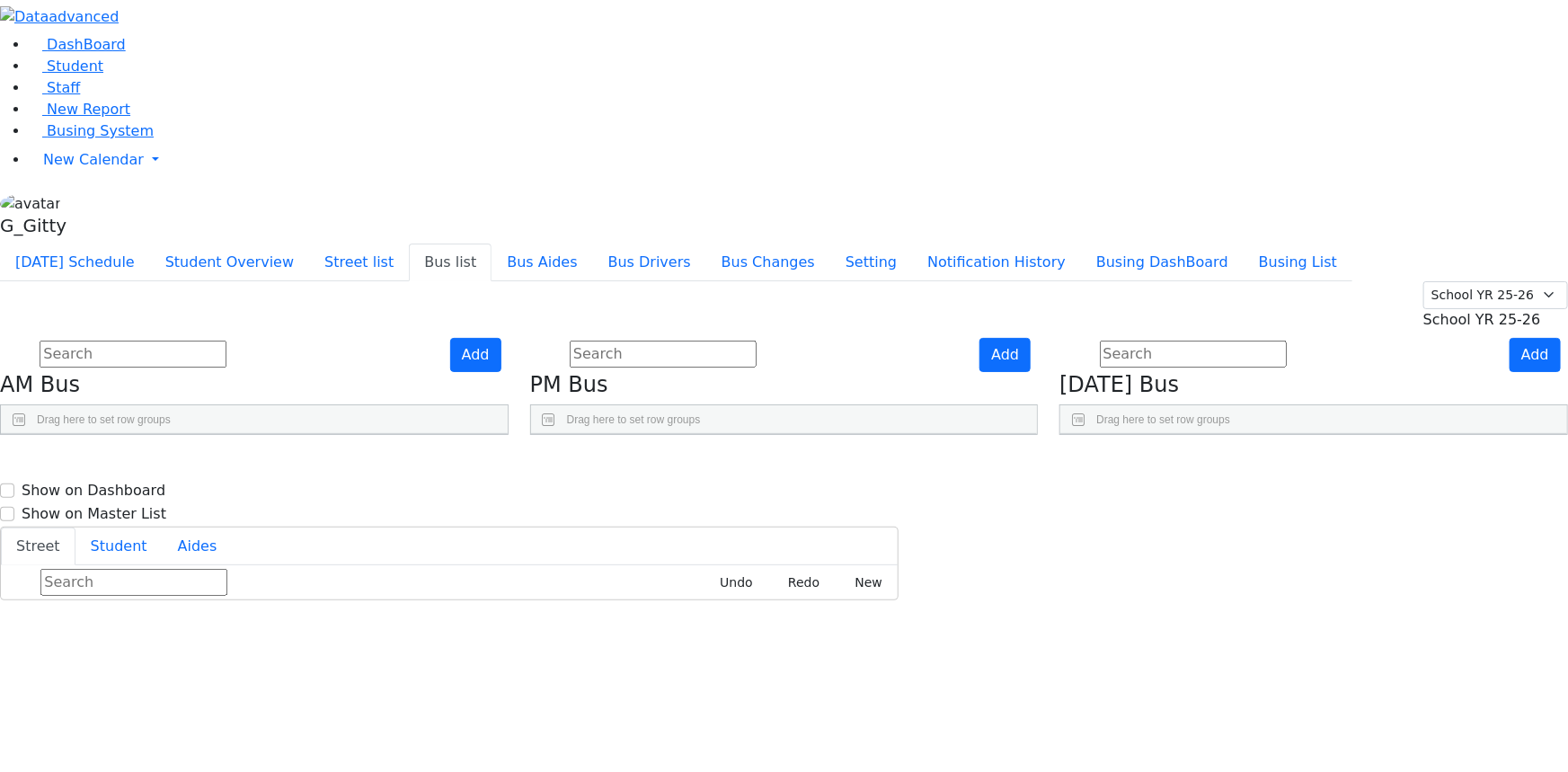
scroll to position [81, 0]
click at [954, 563] on icon "Press SPACE to select this row." at bounding box center [949, 568] width 10 height 10
click at [945, 563] on use "Press SPACE to deselect this row." at bounding box center [945, 563] width 0 height 0
click at [78, 142] on li "Busing System" at bounding box center [798, 131] width 1539 height 22
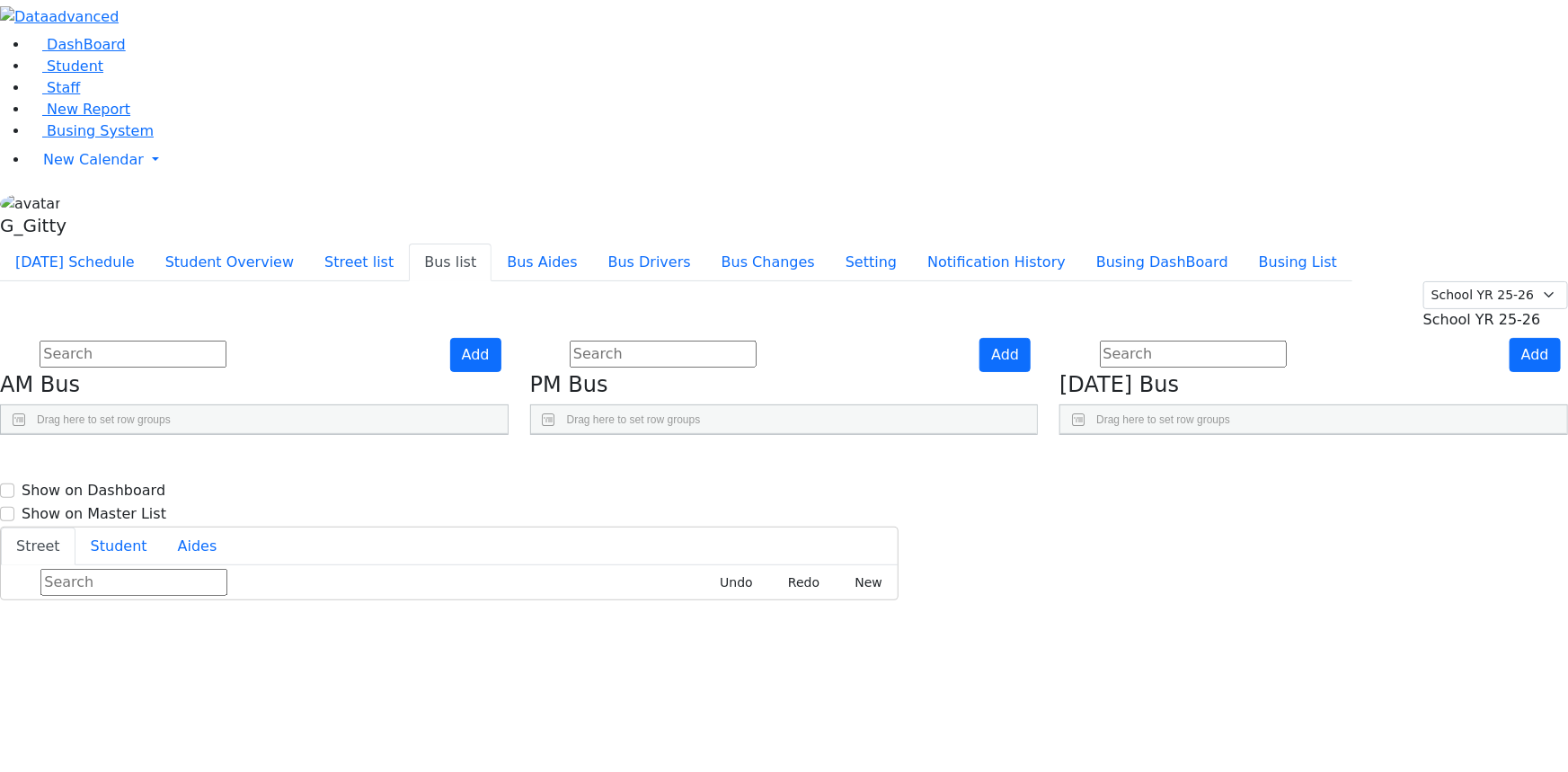
click at [94, 139] on span "Busing System" at bounding box center [100, 131] width 107 height 17
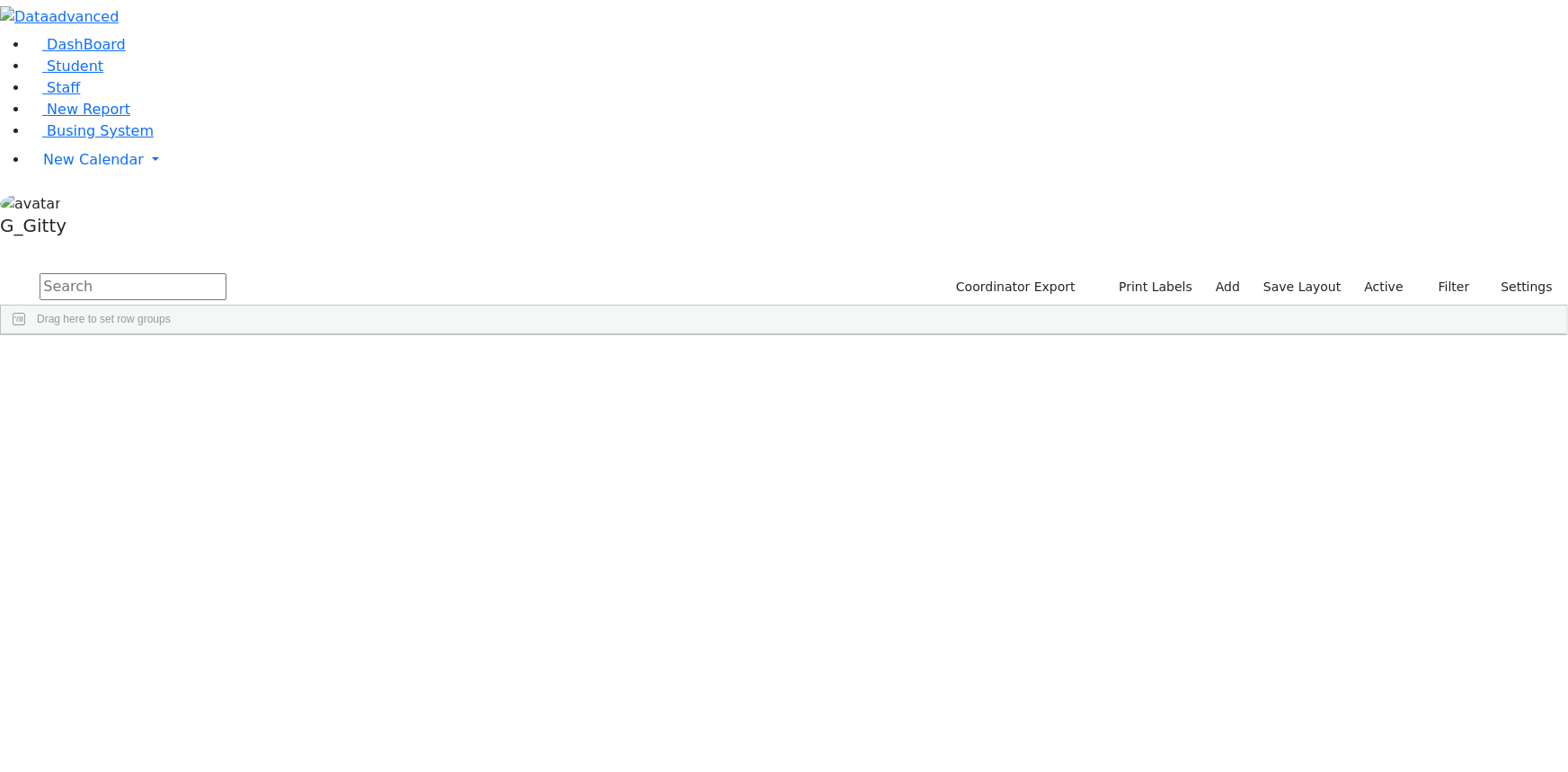
click at [227, 274] on input "text" at bounding box center [132, 287] width 187 height 27
type input "srugo"
click at [228, 363] on div "Srugo" at bounding box center [171, 375] width 114 height 24
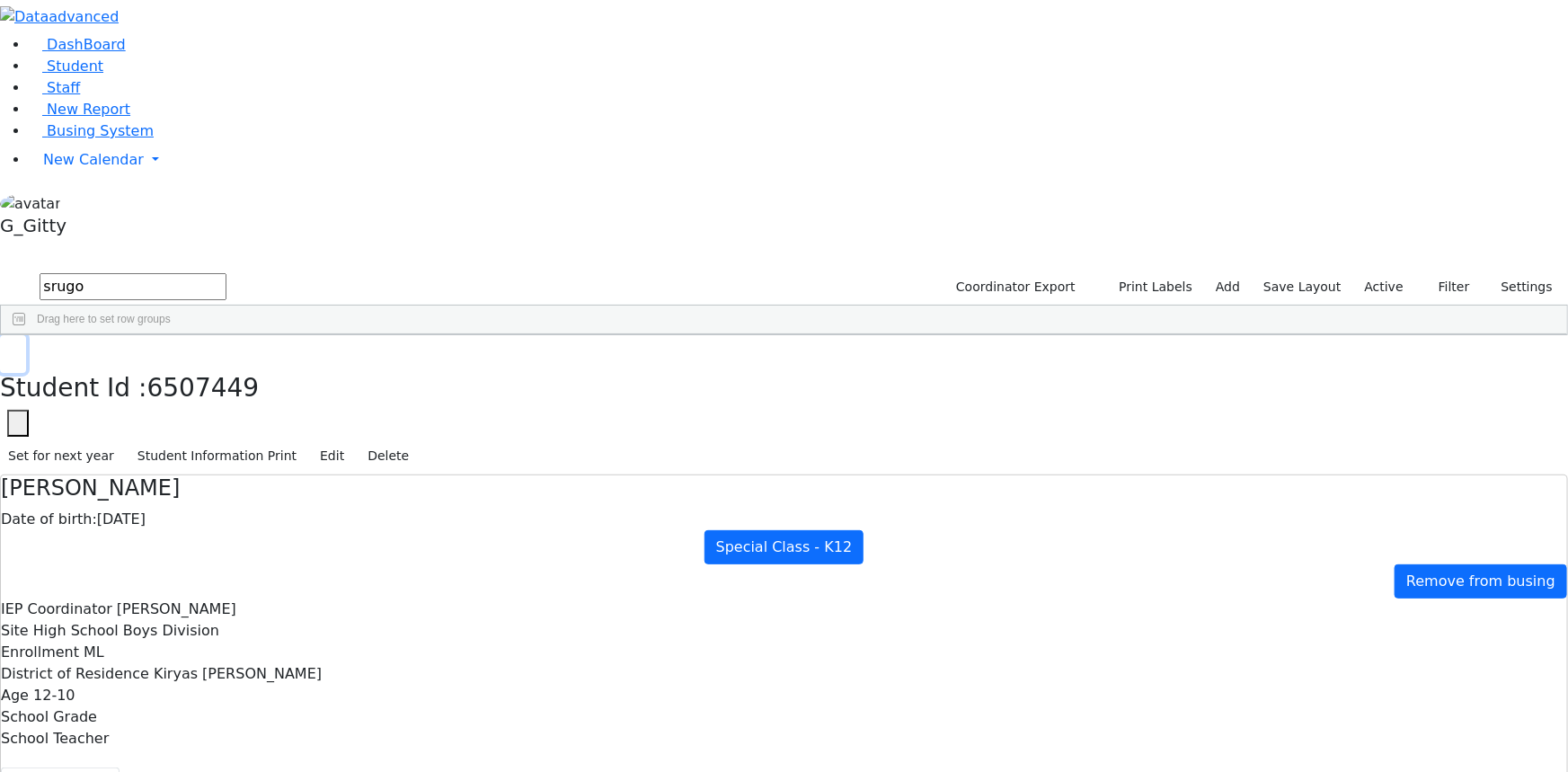
click at [26, 335] on button "button" at bounding box center [12, 355] width 26 height 38
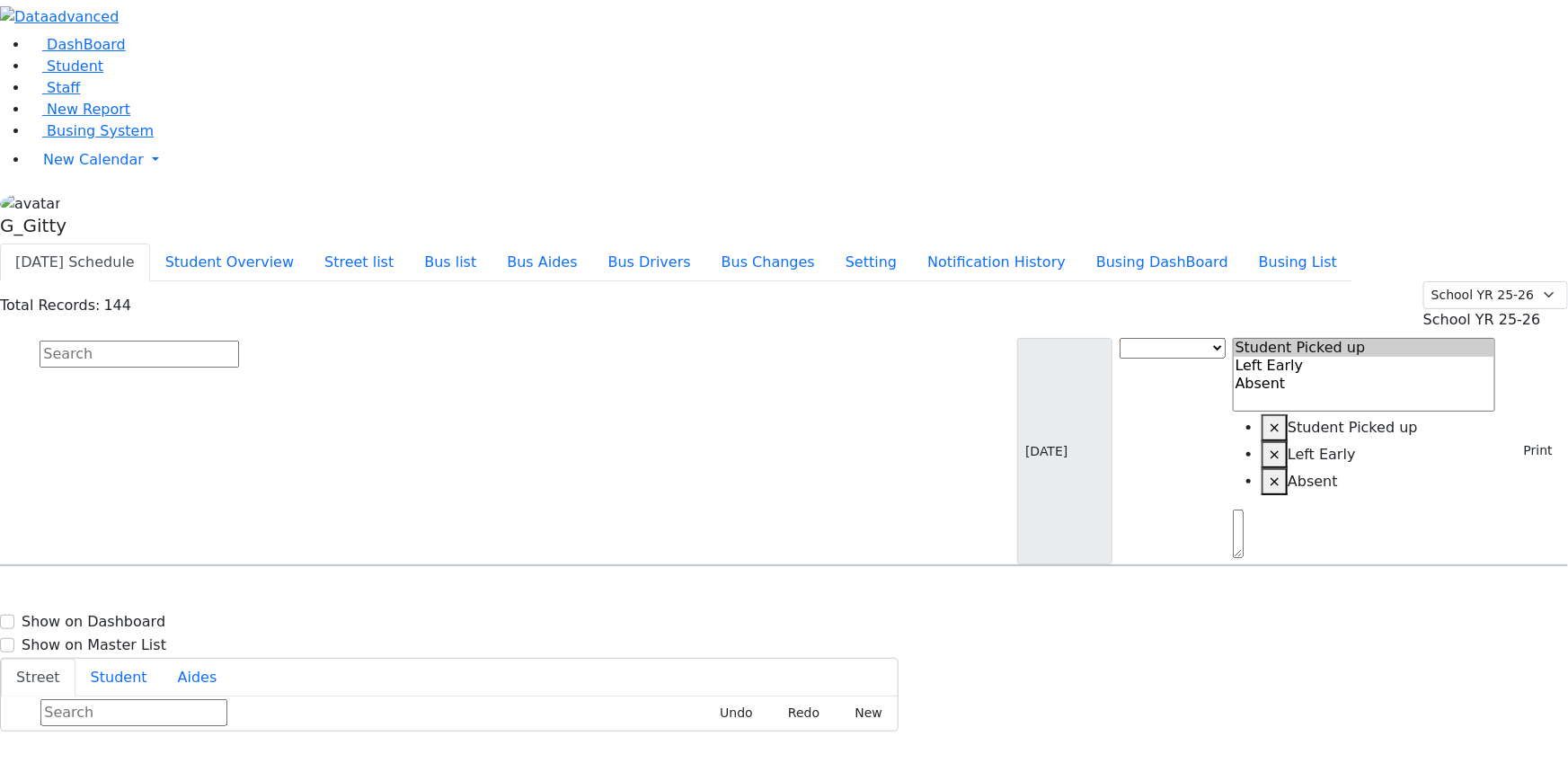
click at [239, 340] on input "text" at bounding box center [138, 354] width 199 height 27
click at [1527, 437] on button "Print" at bounding box center [1531, 450] width 58 height 28
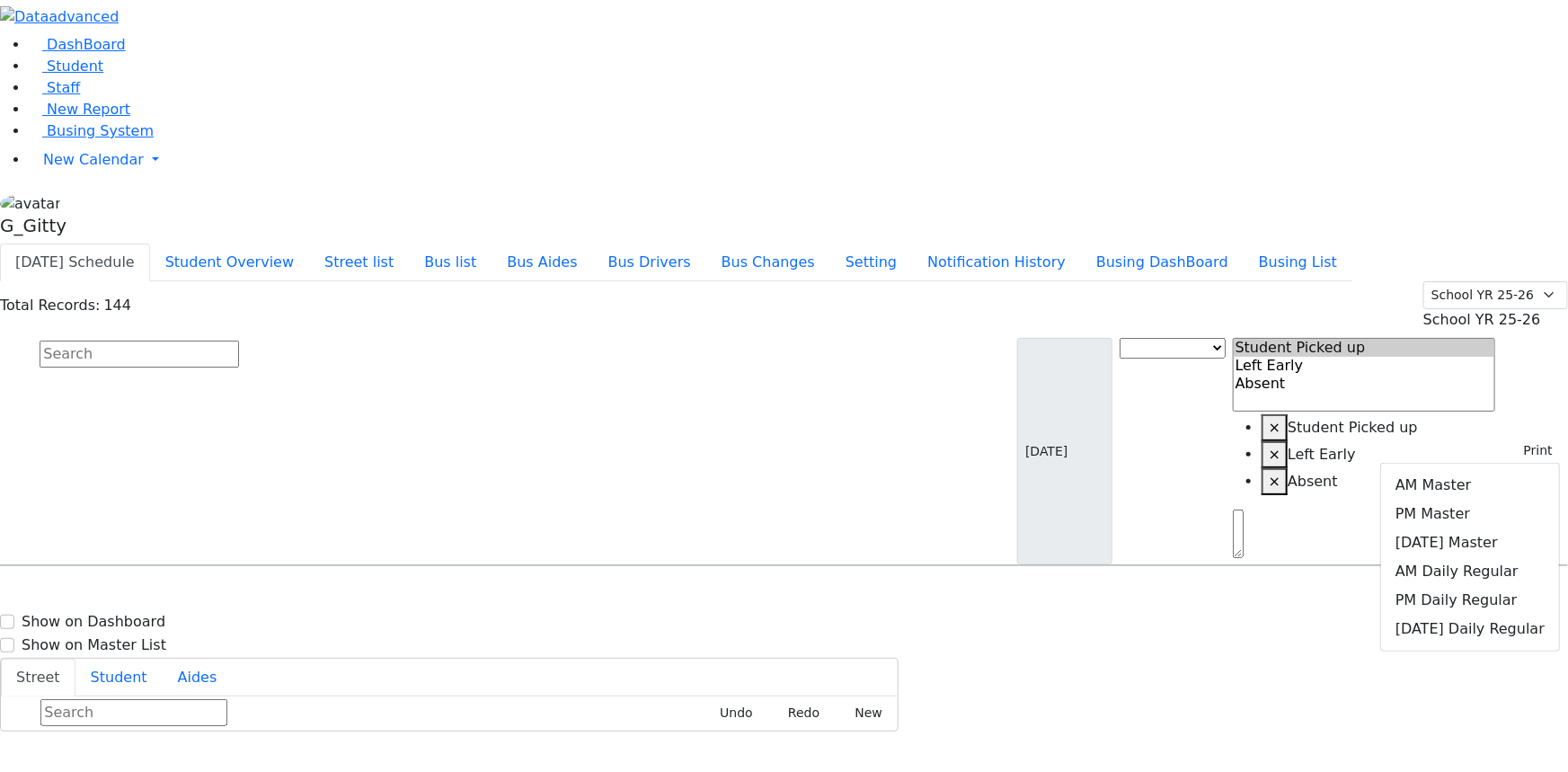
click at [239, 340] on input "text" at bounding box center [138, 354] width 199 height 27
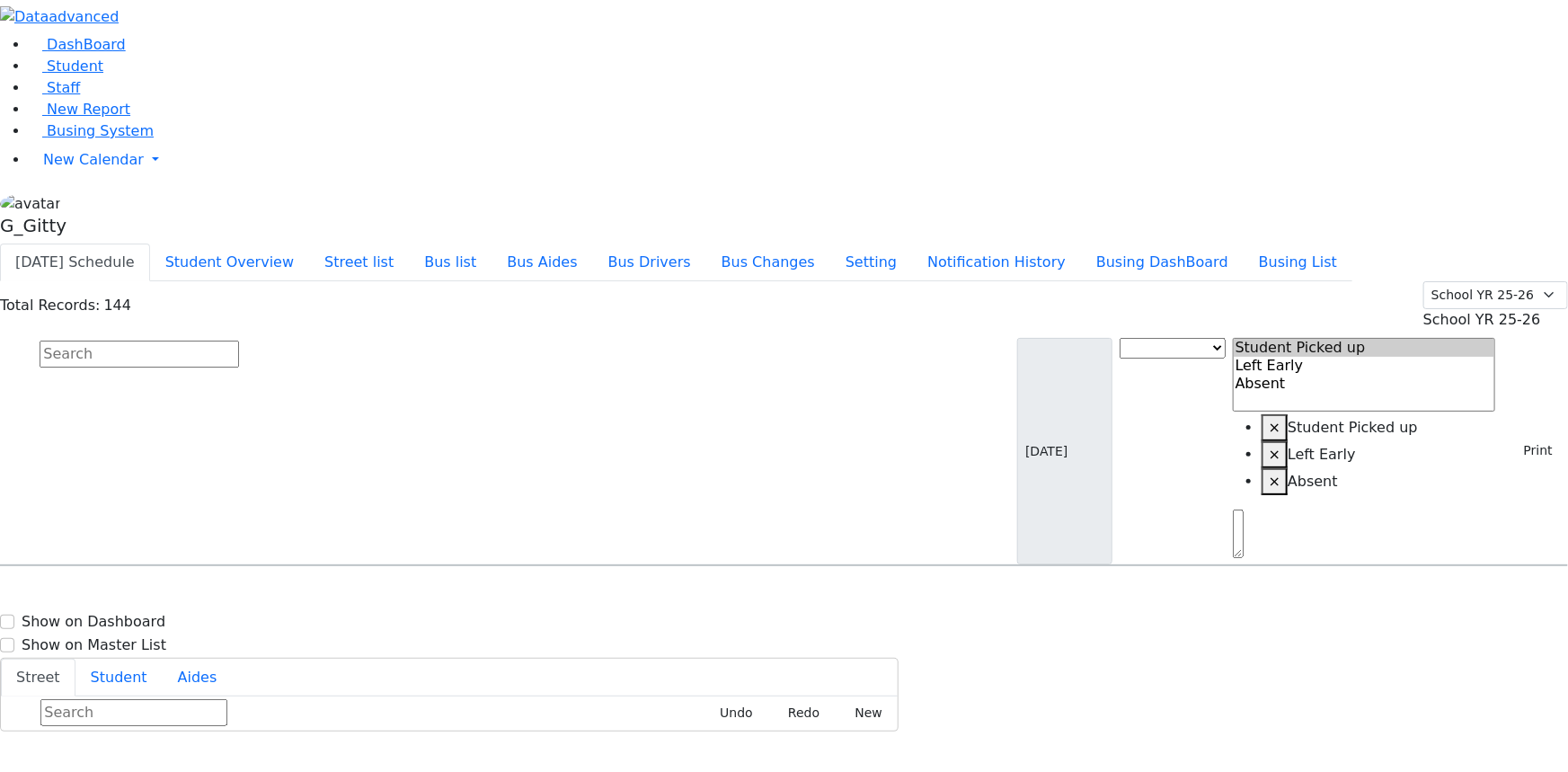
drag, startPoint x: 387, startPoint y: 107, endPoint x: 372, endPoint y: 118, distance: 18.6
click at [239, 340] on input "text" at bounding box center [138, 354] width 199 height 27
click at [77, 139] on span "Busing System" at bounding box center [100, 131] width 107 height 17
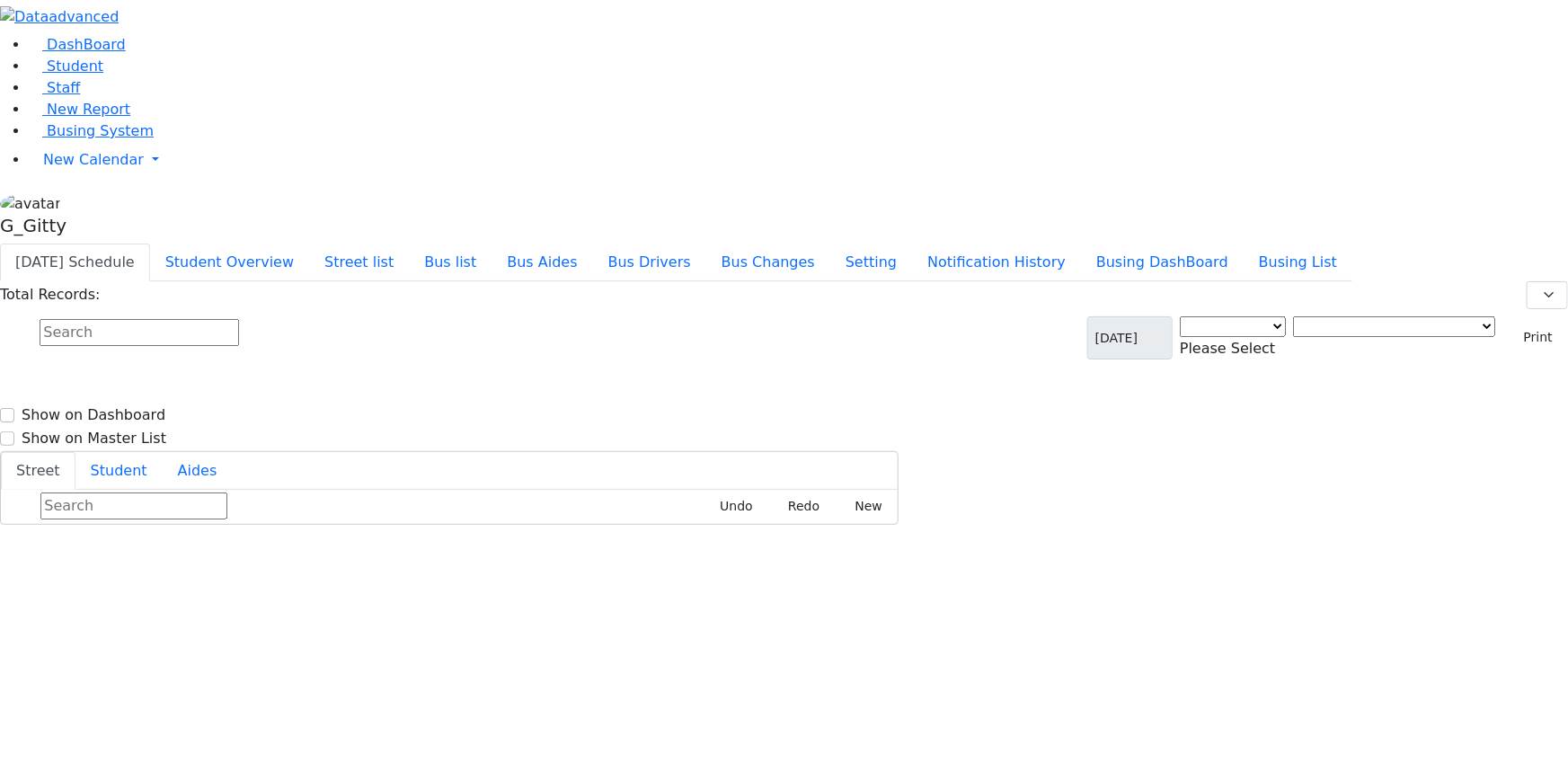
select select "3"
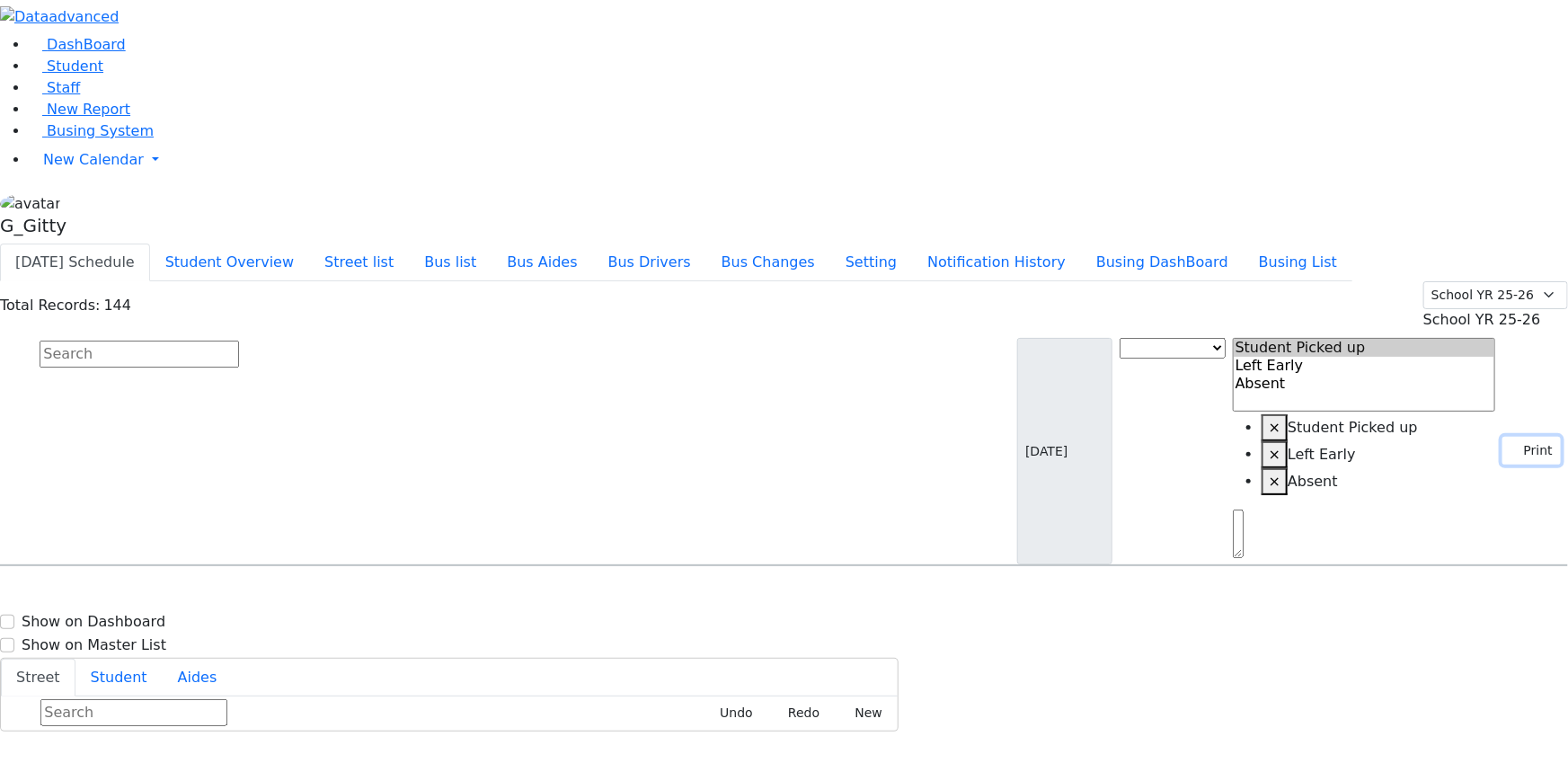
click at [1526, 437] on button "Print" at bounding box center [1531, 450] width 58 height 28
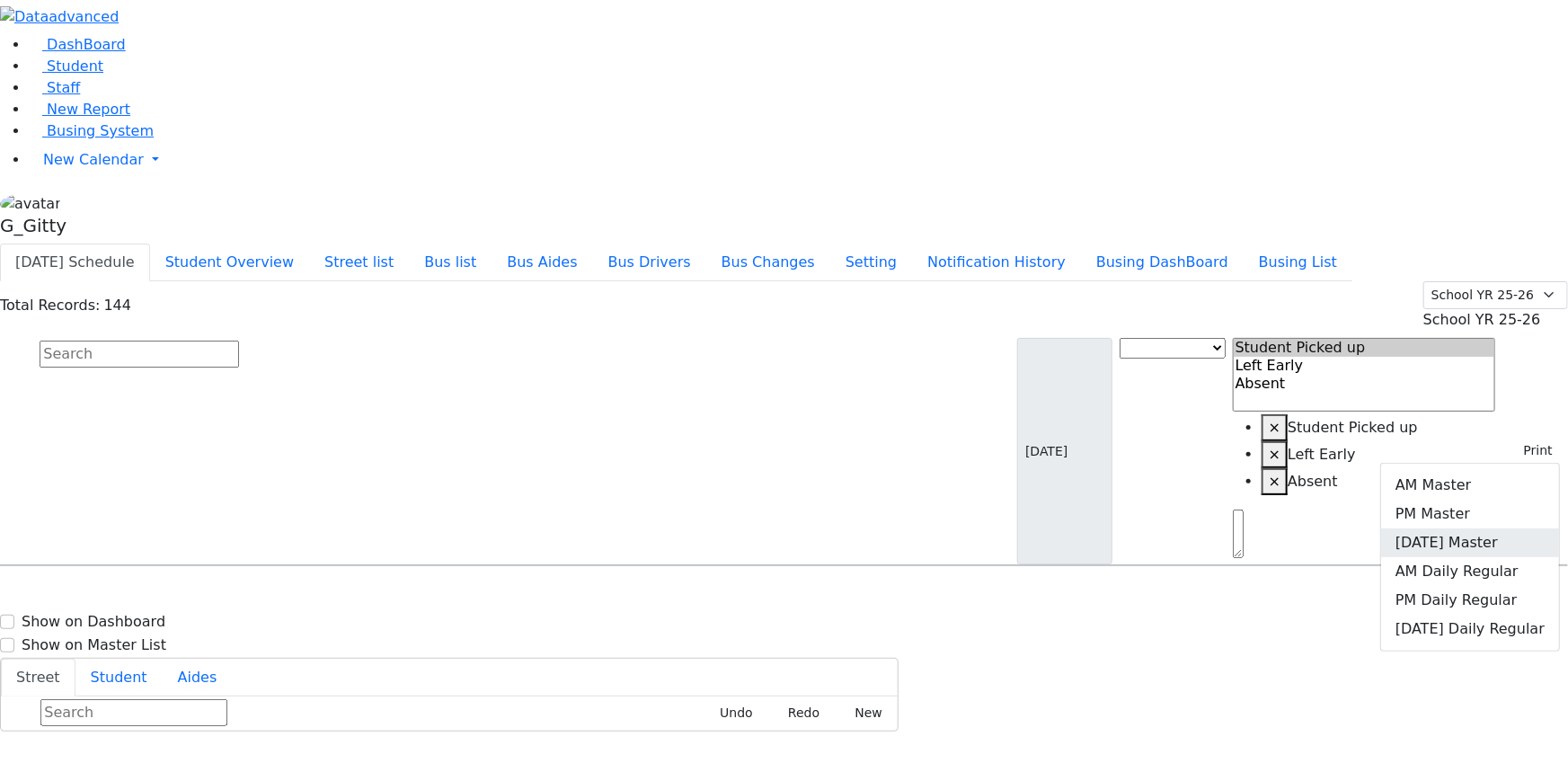
drag, startPoint x: 1482, startPoint y: 187, endPoint x: 1413, endPoint y: 175, distance: 70.0
click at [1483, 528] on link "[DATE] Master" at bounding box center [1470, 542] width 178 height 29
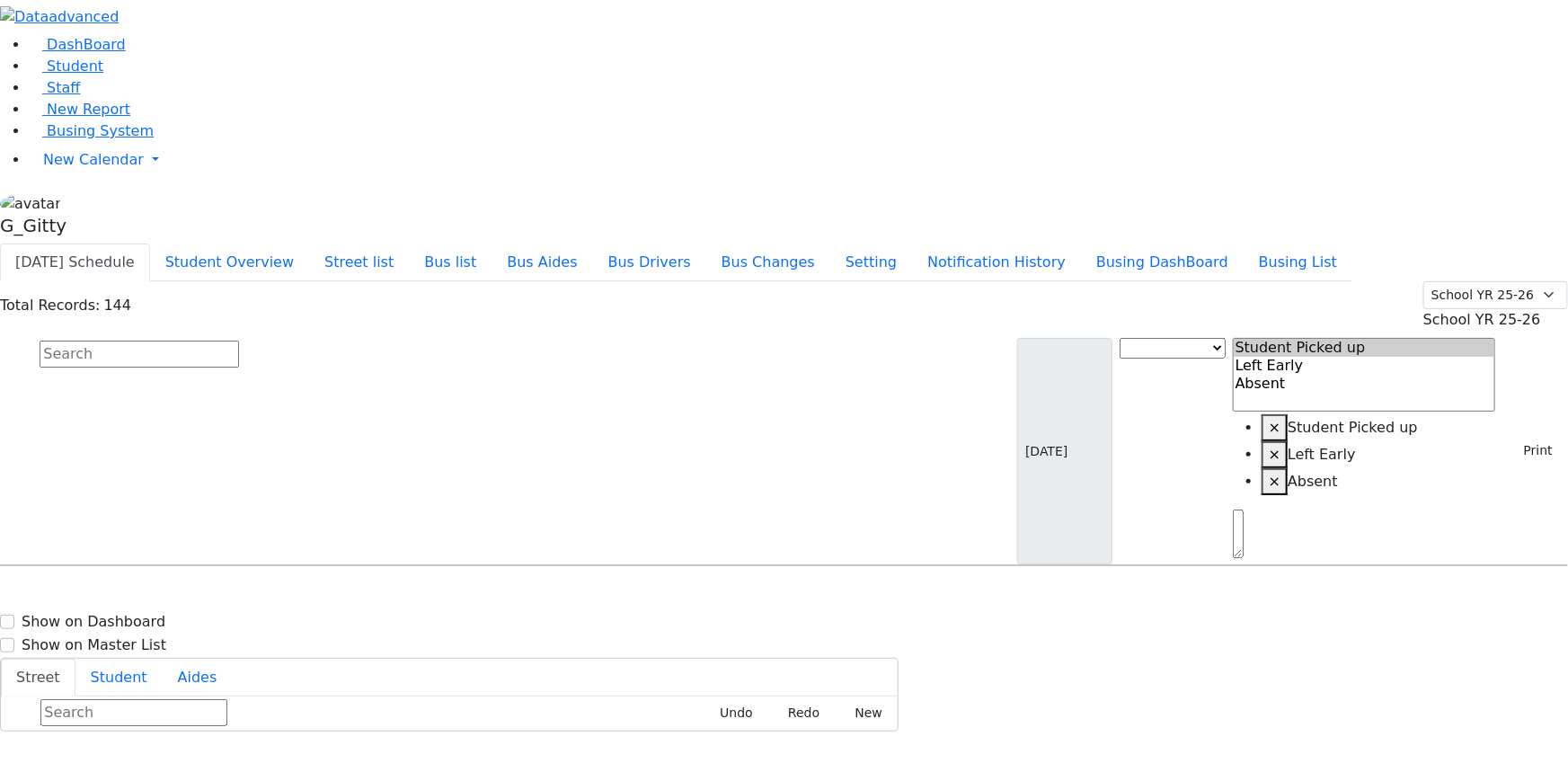
click at [52, 139] on span "Busing System" at bounding box center [100, 131] width 107 height 17
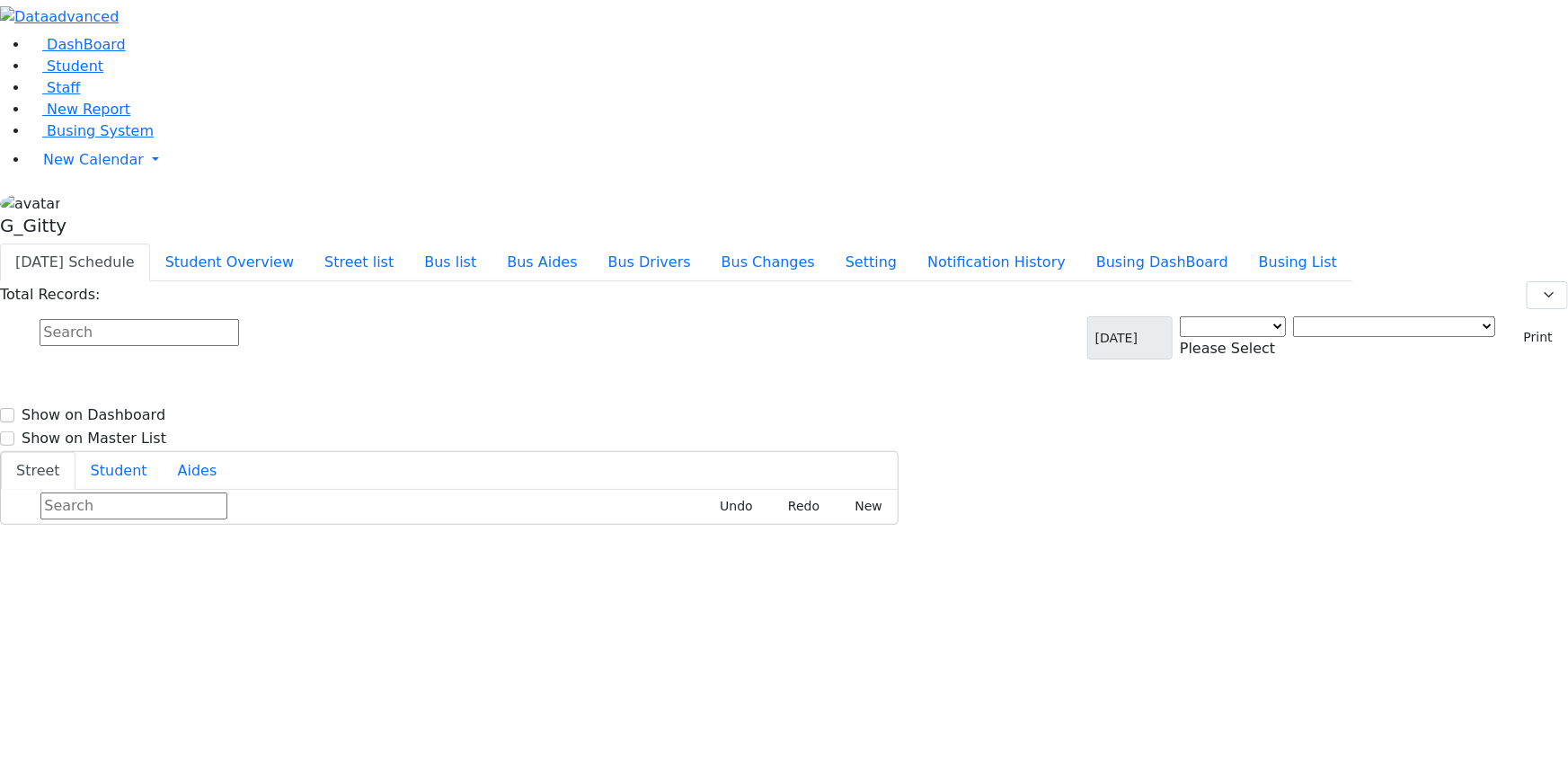
select select "3"
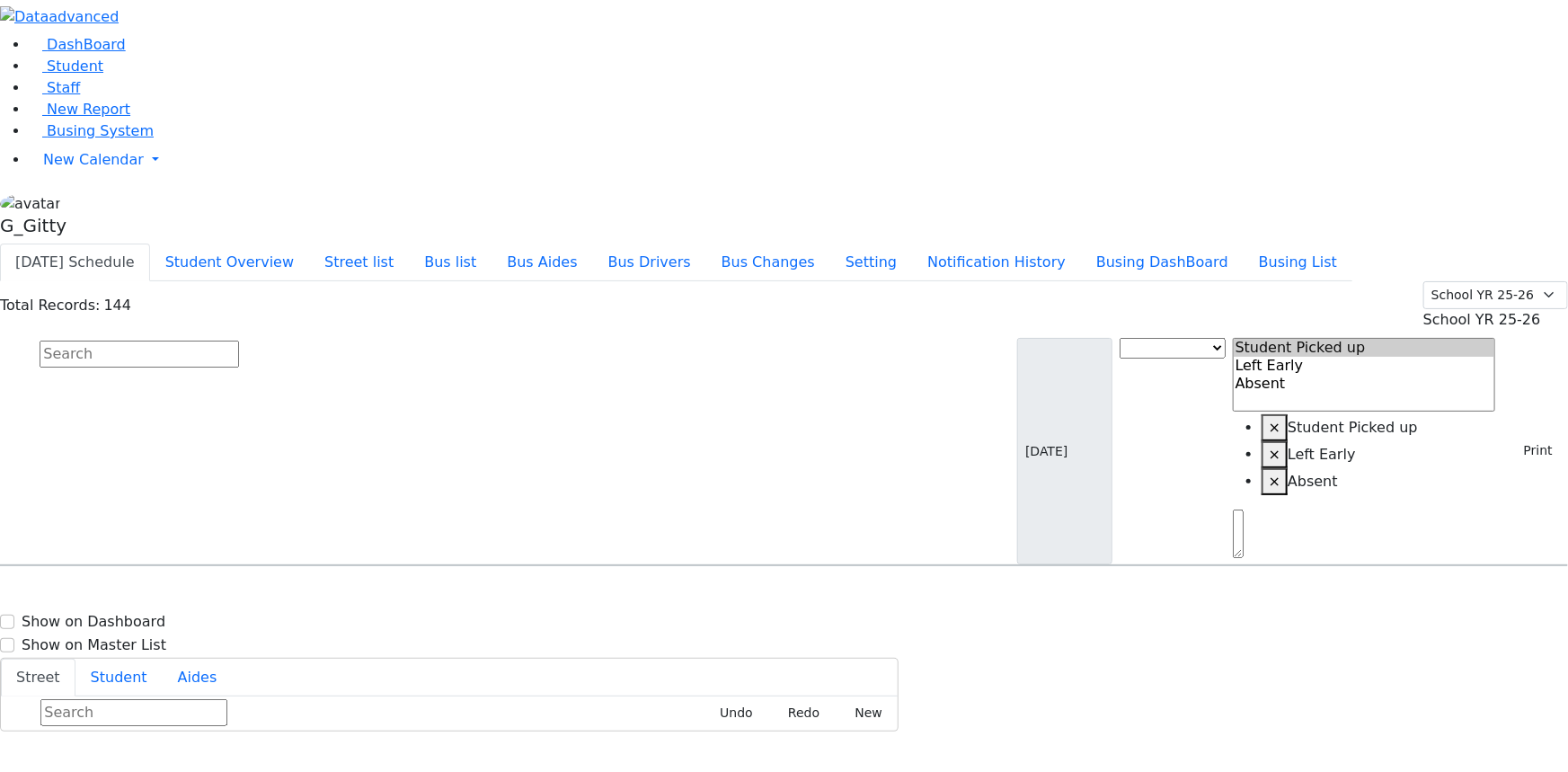
click at [239, 340] on input "text" at bounding box center [138, 354] width 199 height 27
type input "glan"
click at [223, 594] on div "[PERSON_NAME] [DATE] 8452389491" at bounding box center [112, 616] width 222 height 45
select select
click at [11, 768] on button "button" at bounding box center [6, 780] width 11 height 24
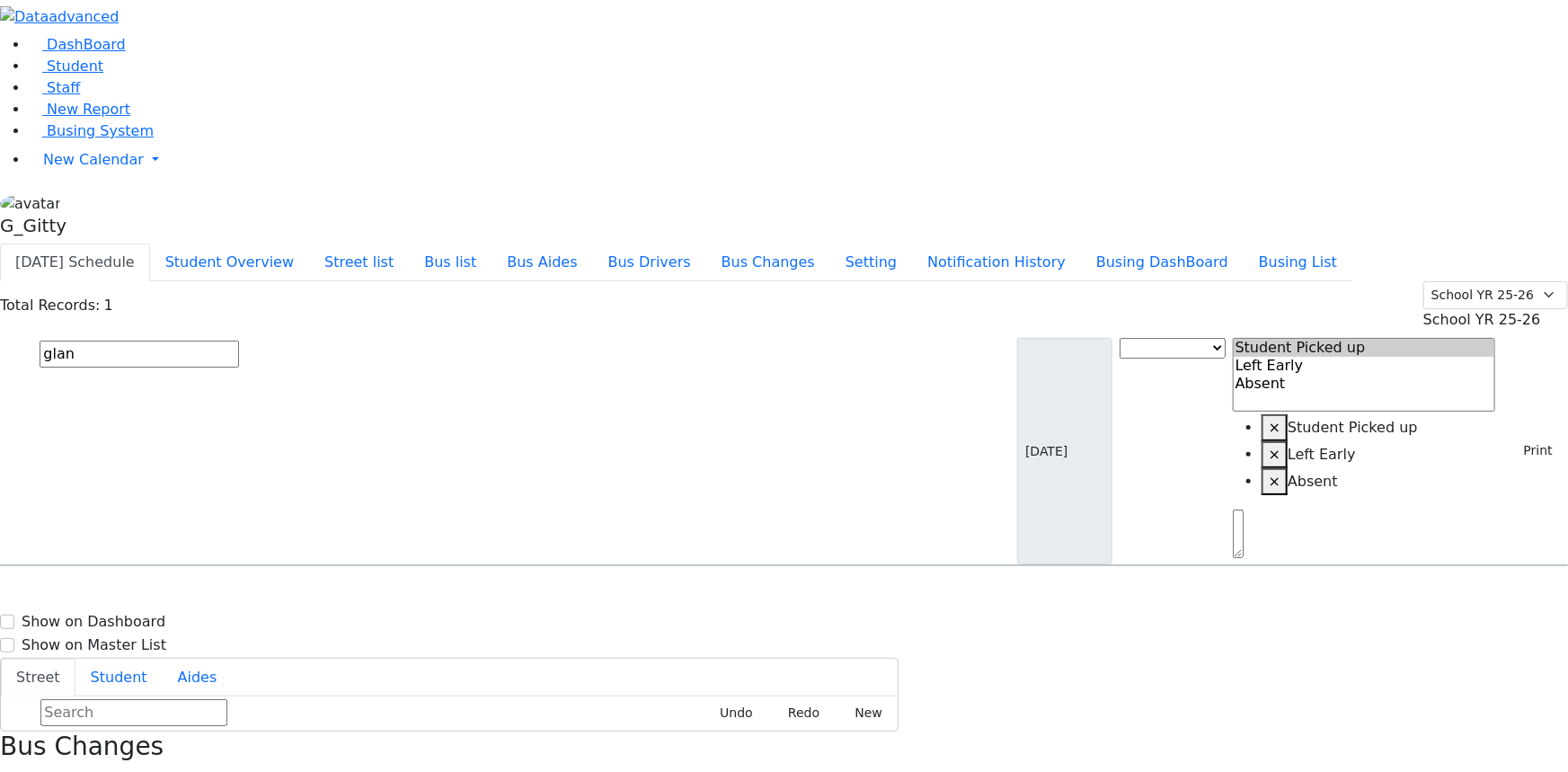
click at [150, 244] on button "[DATE] Schedule" at bounding box center [74, 263] width 150 height 38
click at [1507, 437] on button "Print" at bounding box center [1531, 450] width 58 height 28
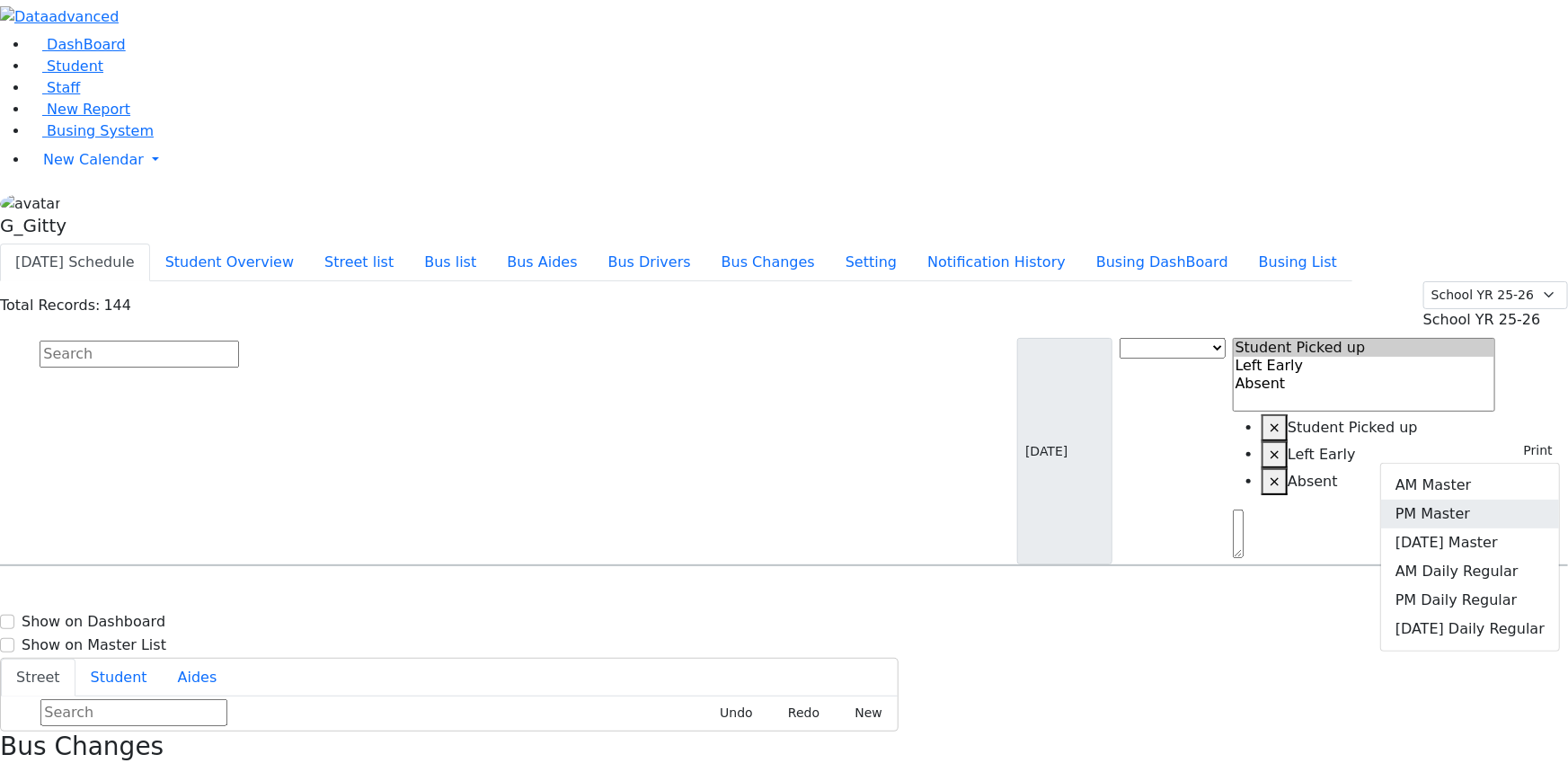
click at [1492, 499] on link "PM Master" at bounding box center [1470, 514] width 178 height 29
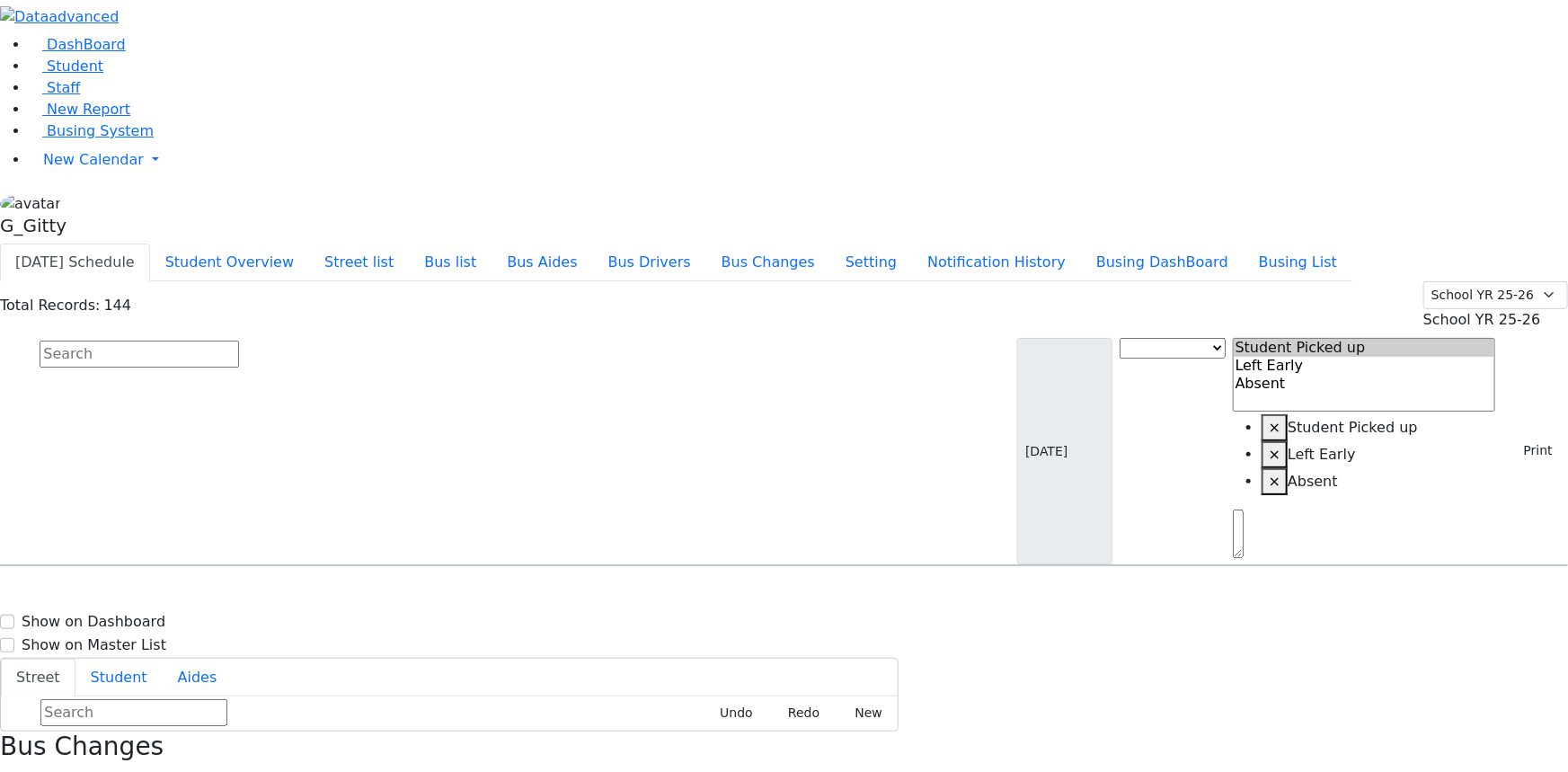
click at [239, 340] on input "text" at bounding box center [138, 354] width 199 height 27
